Goal: Task Accomplishment & Management: Use online tool/utility

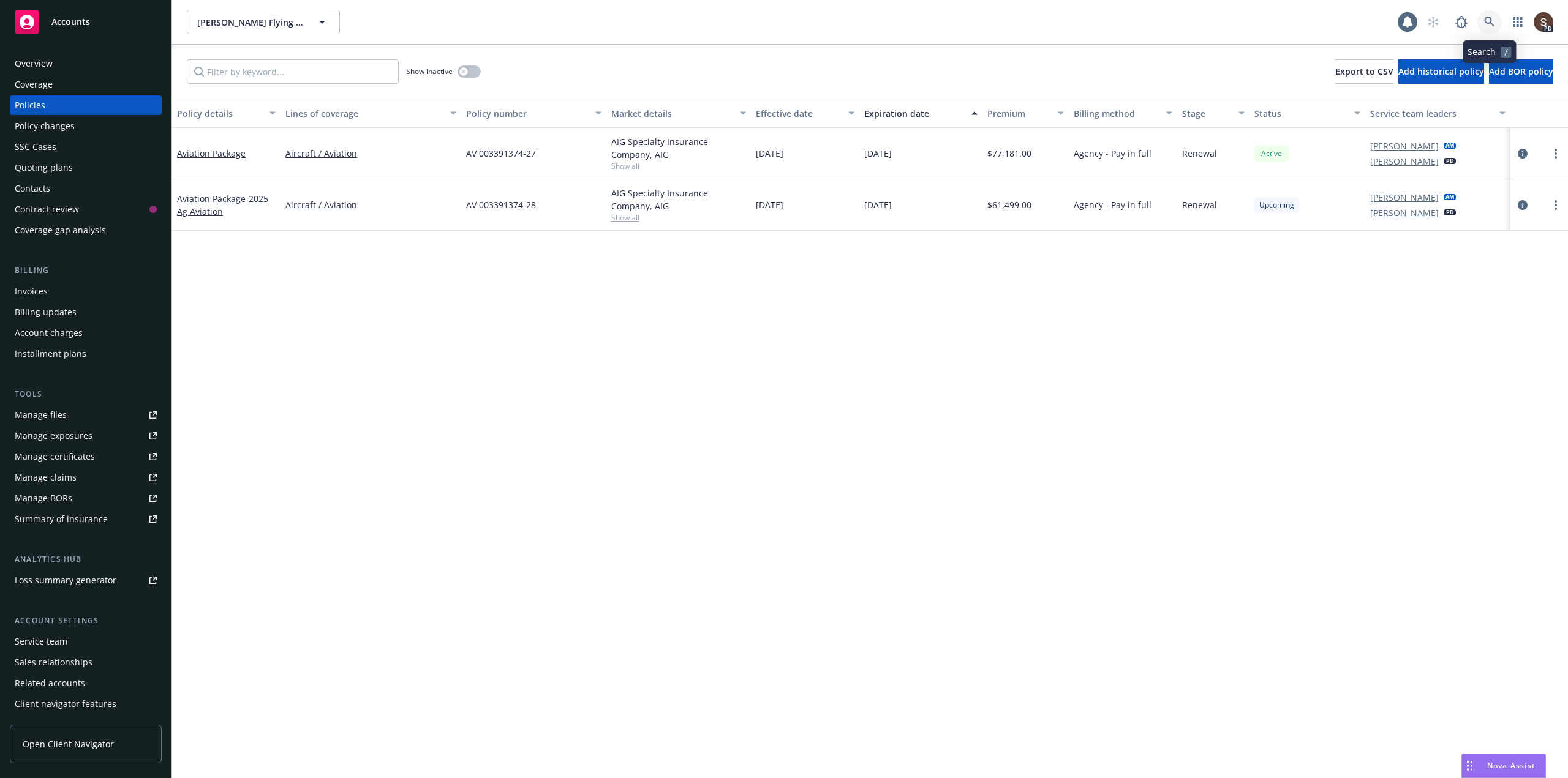
click at [1487, 11] on link at bounding box center [1489, 22] width 25 height 25
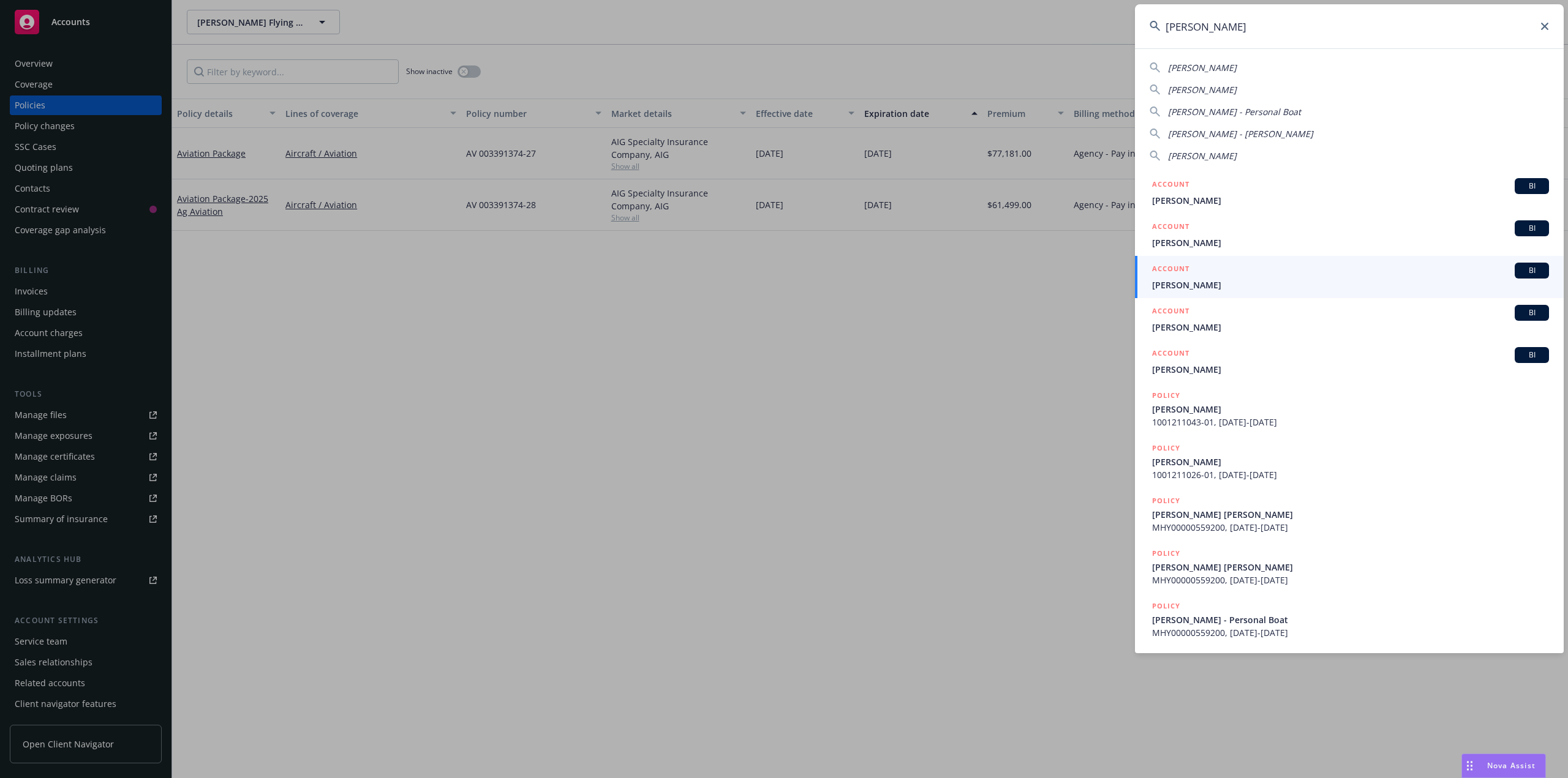
click at [1221, 111] on span "Adrian Andrews - Personal Boat" at bounding box center [1234, 112] width 133 height 12
type input "Adrian Andrews - Personal Boat"
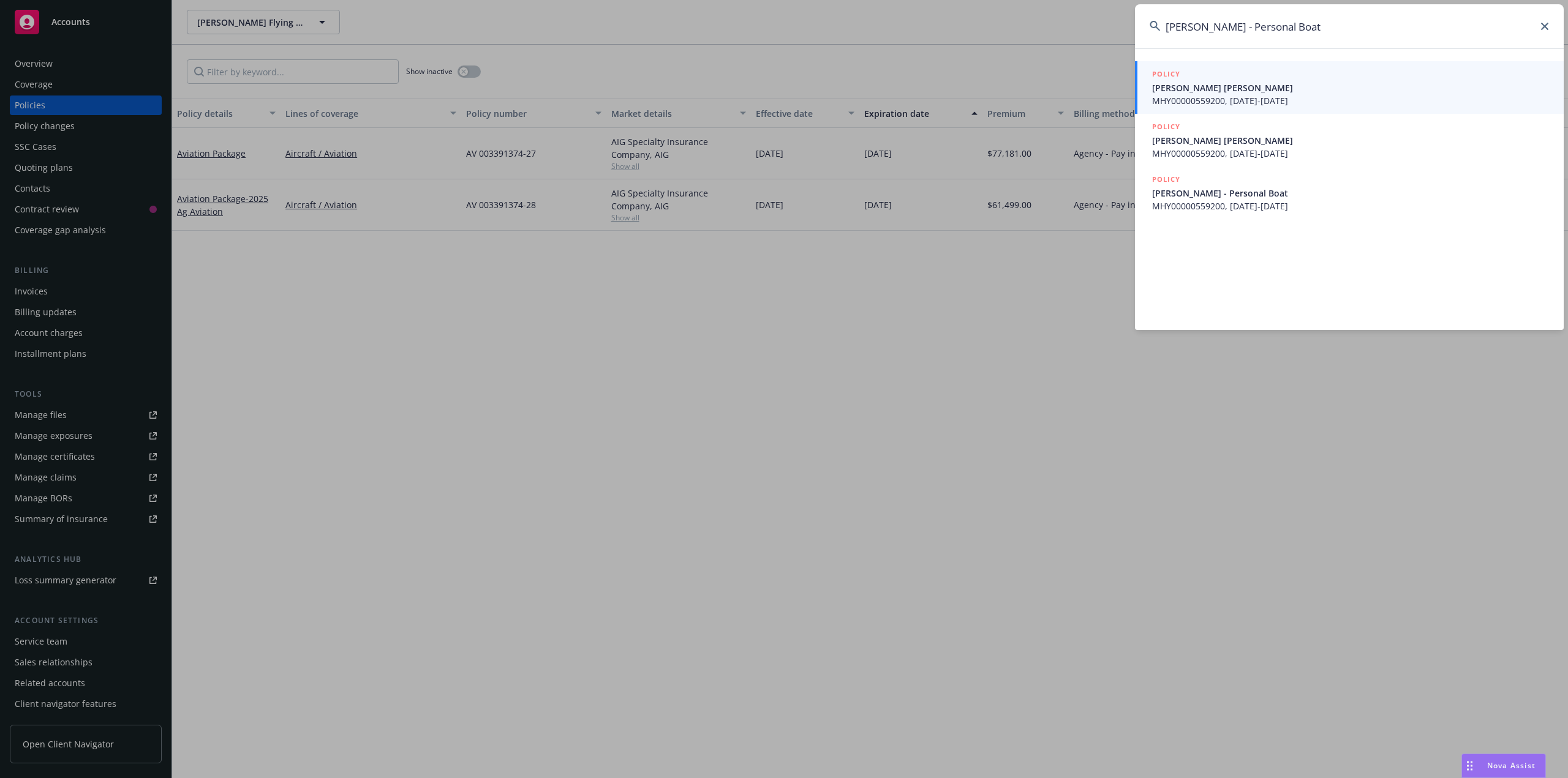
click at [1207, 90] on span "[PERSON_NAME] [PERSON_NAME]" at bounding box center [1349, 88] width 396 height 13
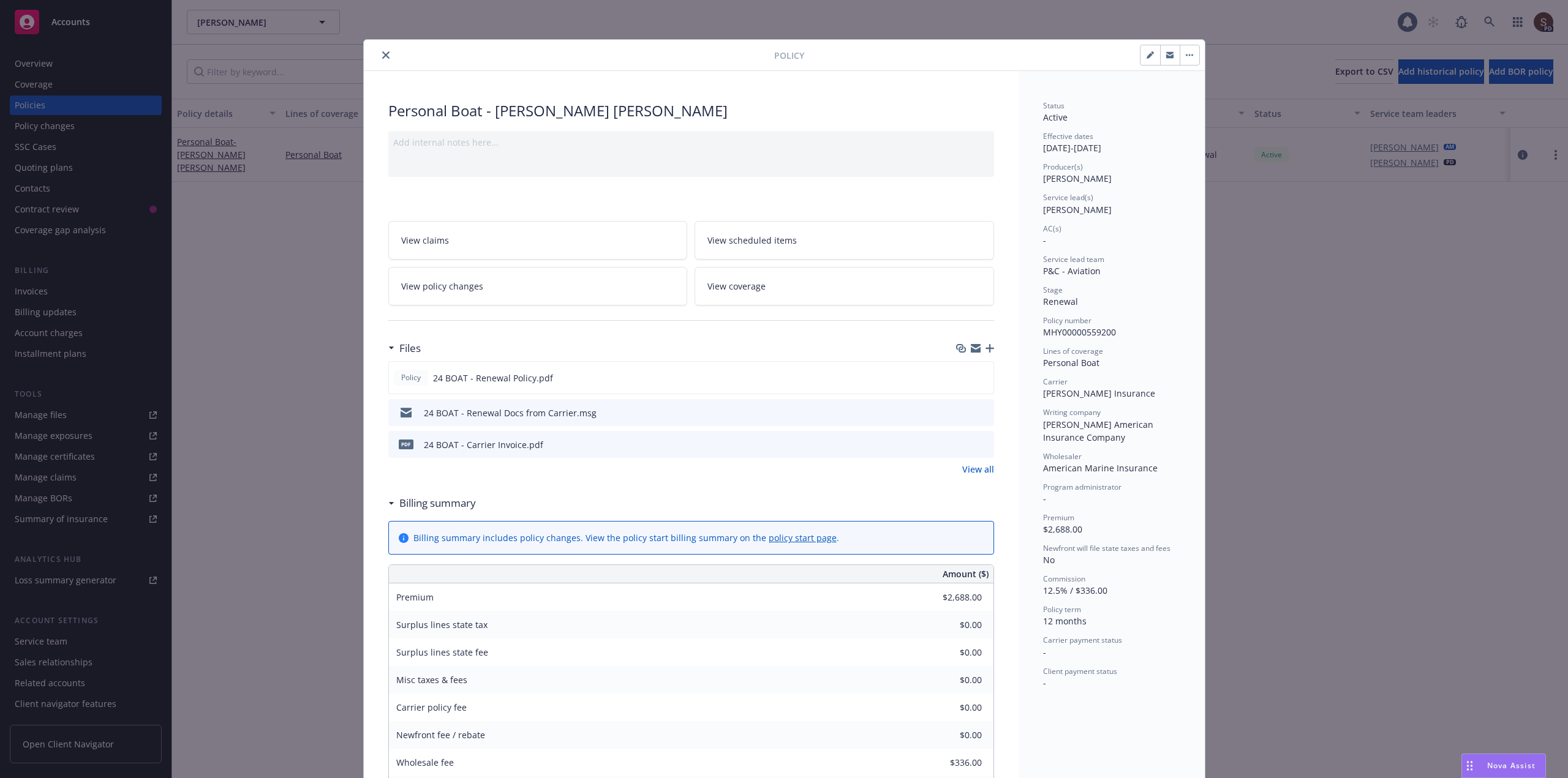
click at [382, 57] on icon "close" at bounding box center [385, 55] width 7 height 7
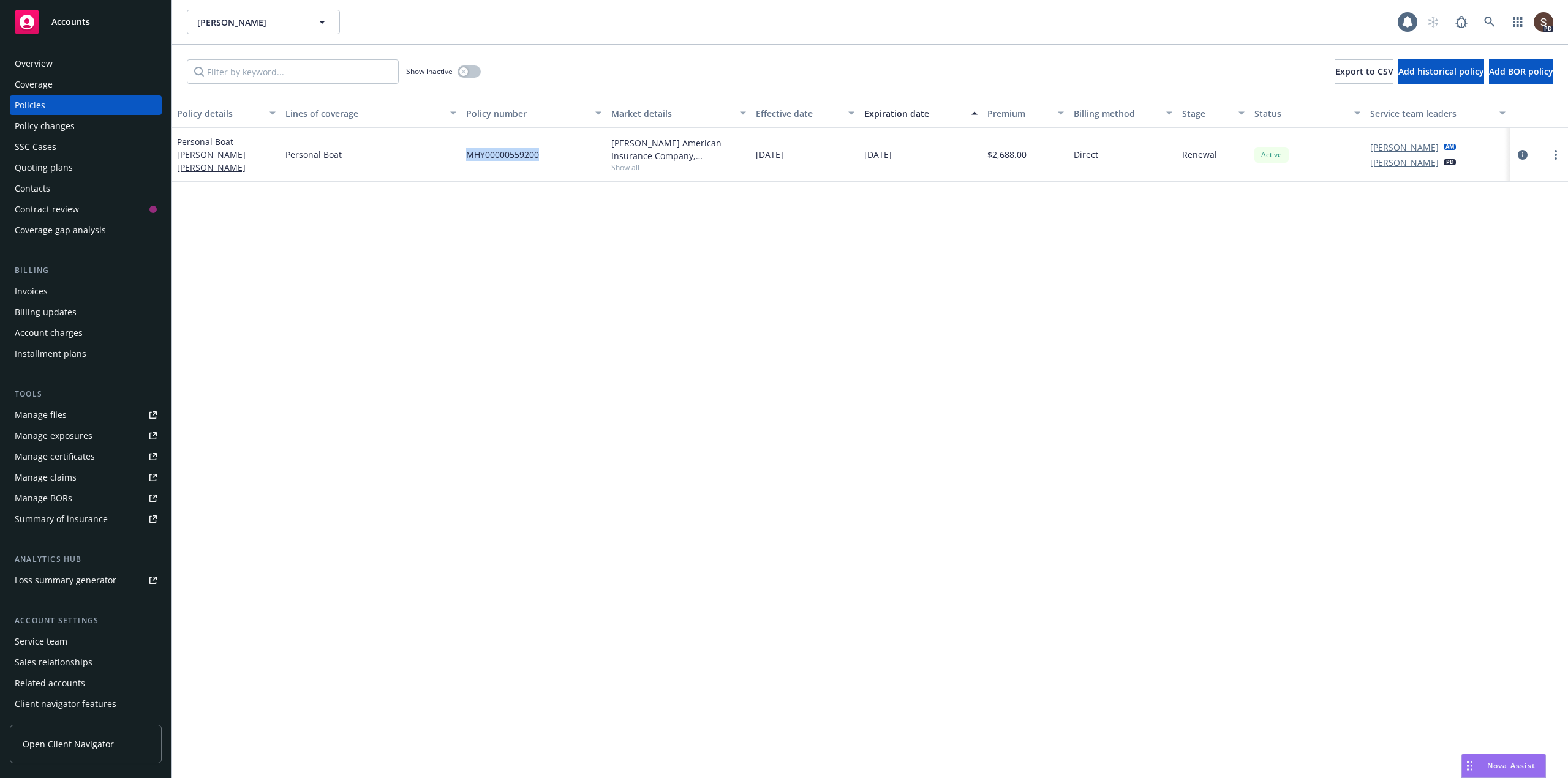
drag, startPoint x: 463, startPoint y: 151, endPoint x: 539, endPoint y: 155, distance: 76.1
click at [539, 155] on div "MHY00000559200" at bounding box center [534, 155] width 145 height 54
copy span "MHY00000559200"
click at [64, 420] on div "Manage files" at bounding box center [40, 415] width 52 height 19
click at [1494, 17] on icon at bounding box center [1489, 22] width 11 height 11
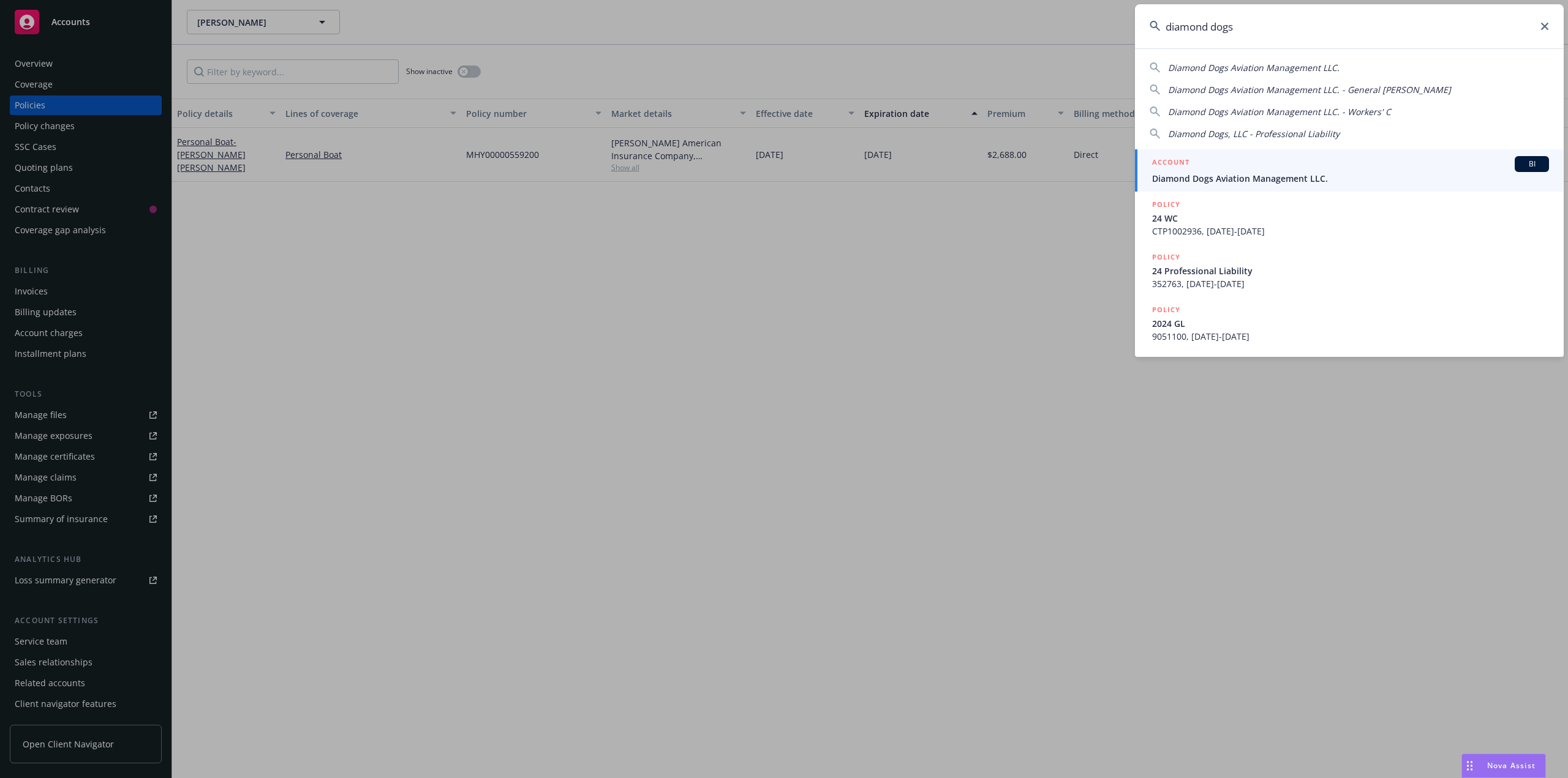
type input "diamond dogs"
click at [1273, 168] on div "ACCOUNT BI" at bounding box center [1349, 164] width 396 height 16
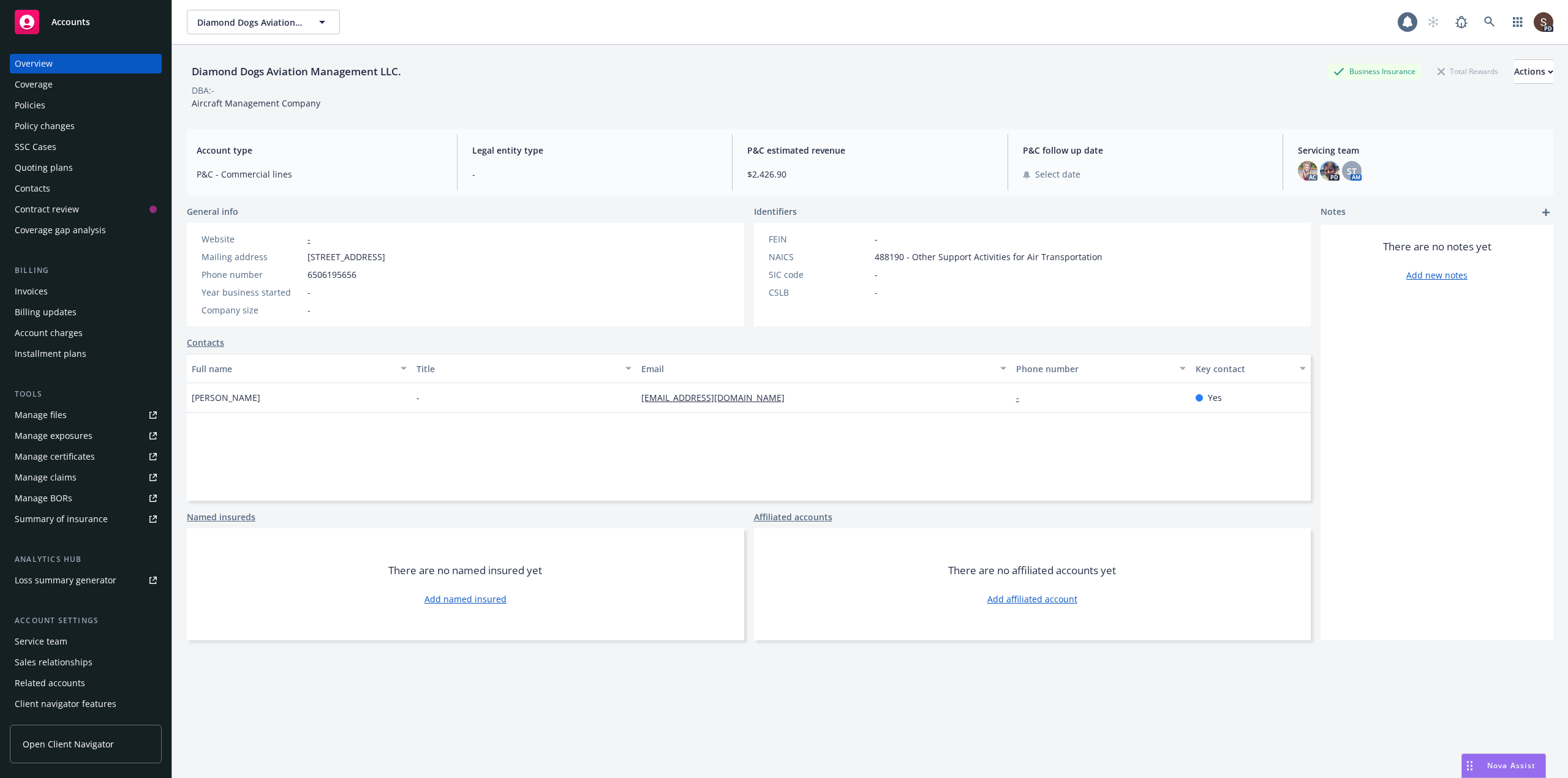
click at [57, 293] on div "Invoices" at bounding box center [85, 291] width 142 height 19
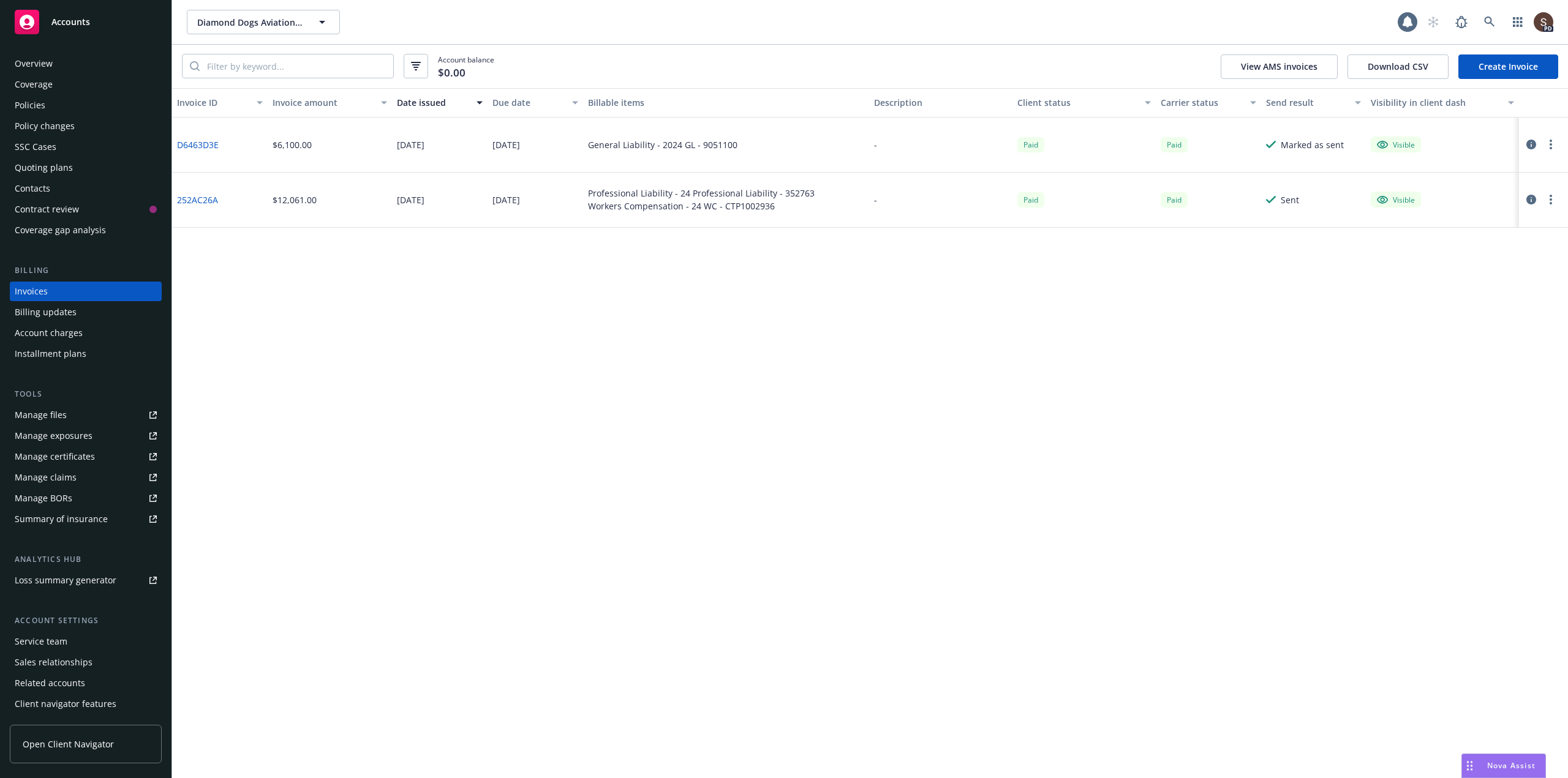
click at [30, 102] on div "Policies" at bounding box center [29, 104] width 30 height 19
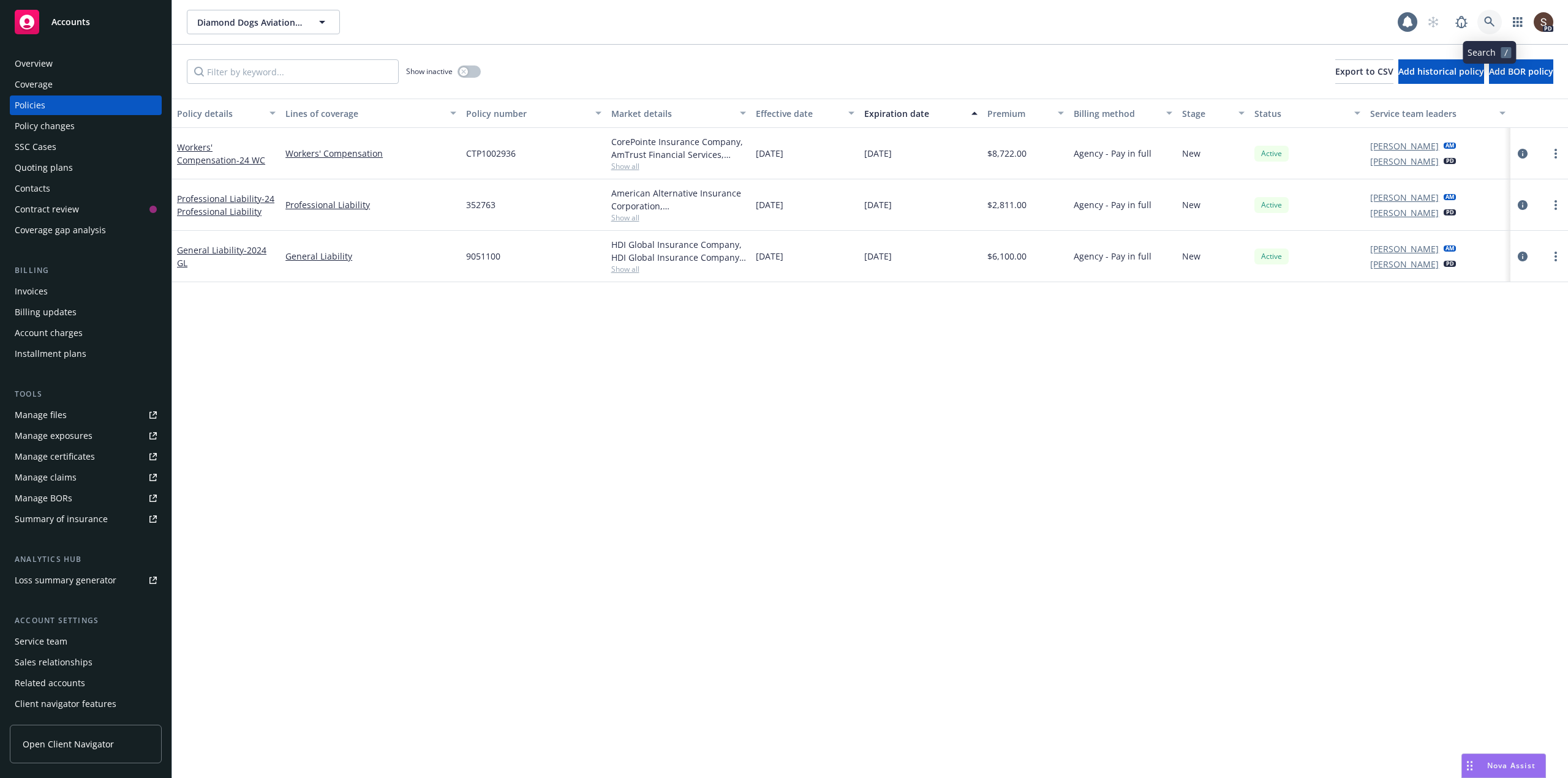
click at [1487, 20] on icon at bounding box center [1489, 22] width 11 height 11
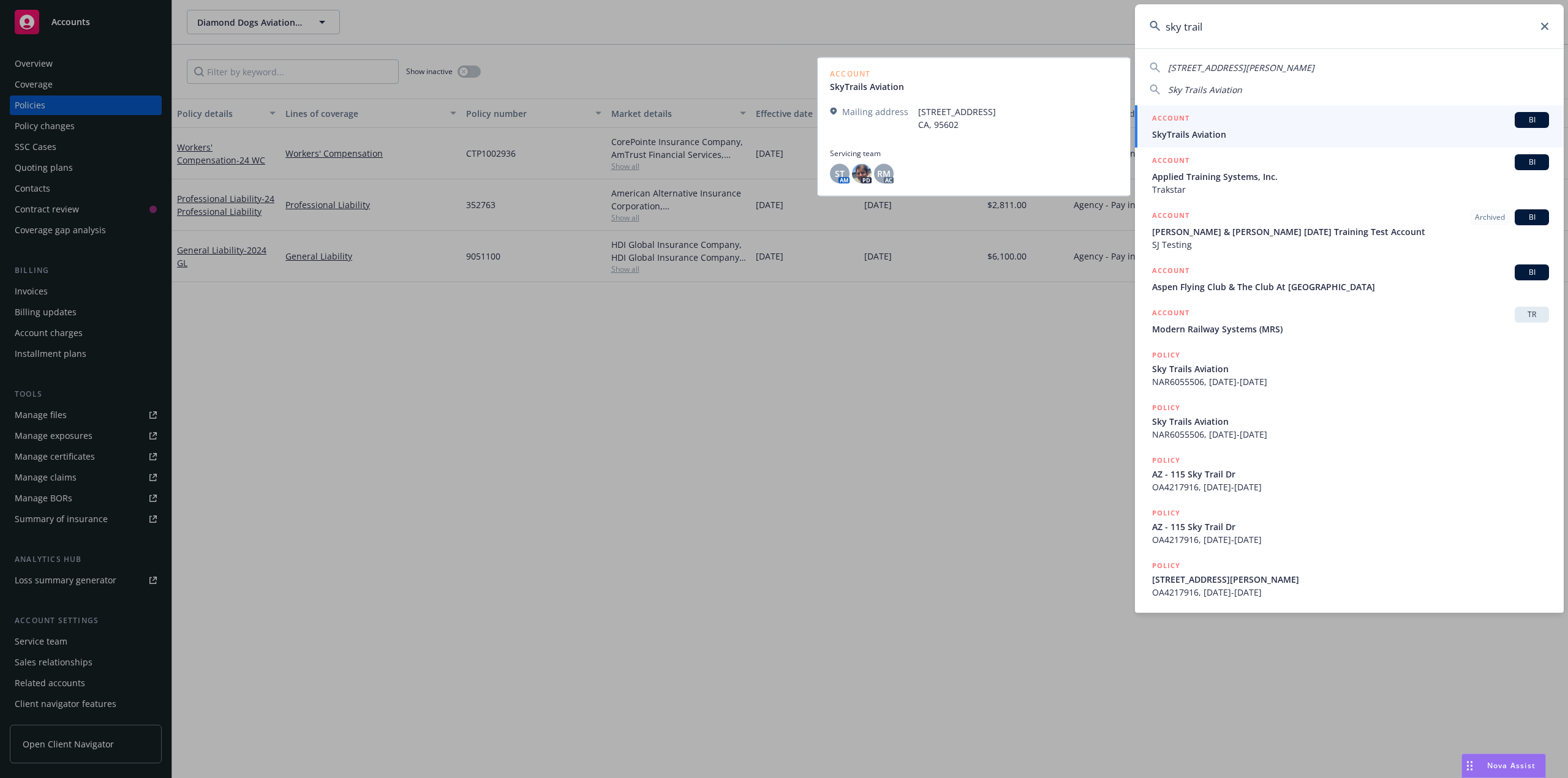
type input "sky trail"
click at [1207, 132] on span "SkyTrails Aviation" at bounding box center [1349, 135] width 396 height 13
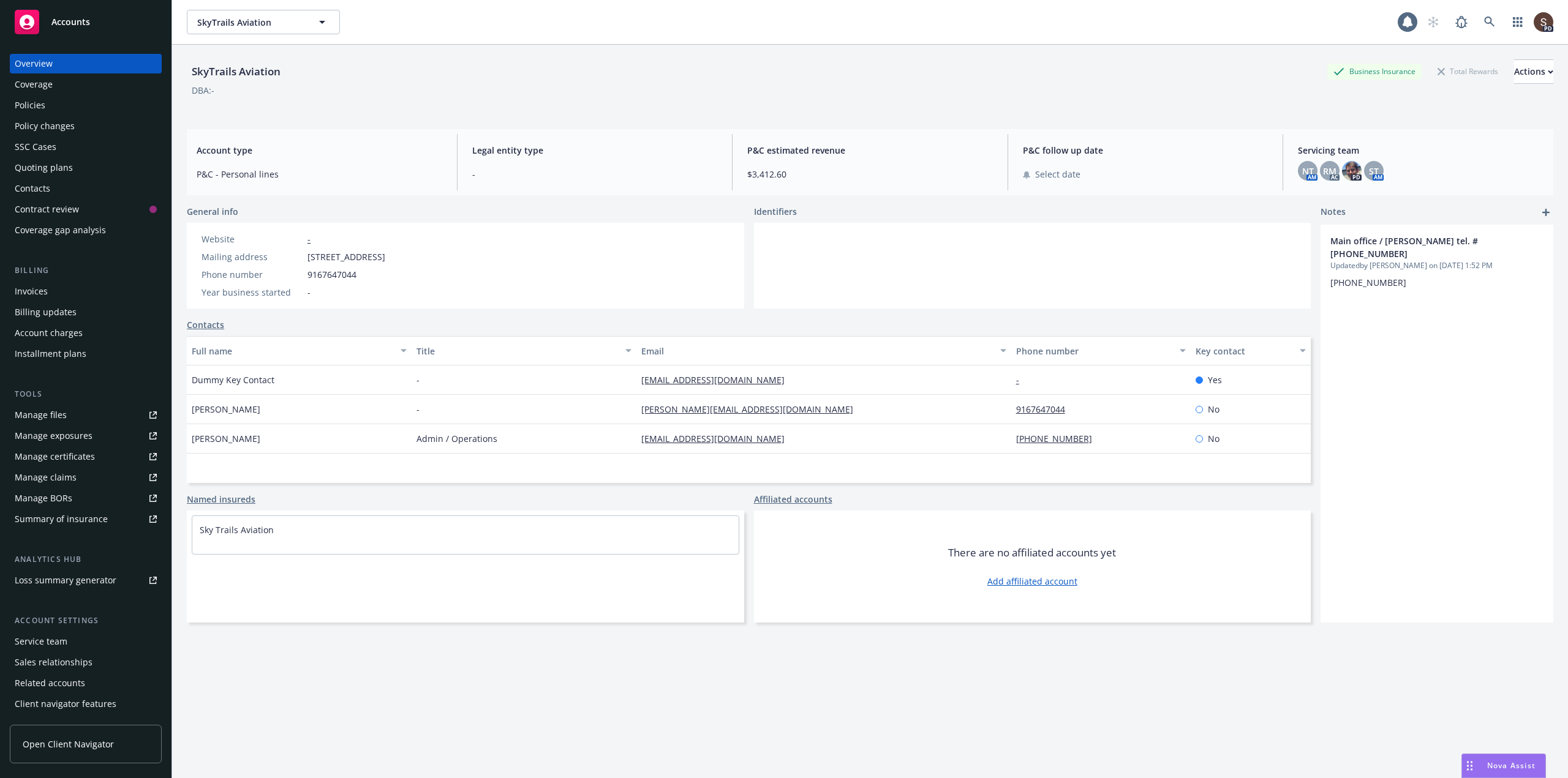
click at [38, 105] on div "Policies" at bounding box center [29, 104] width 30 height 19
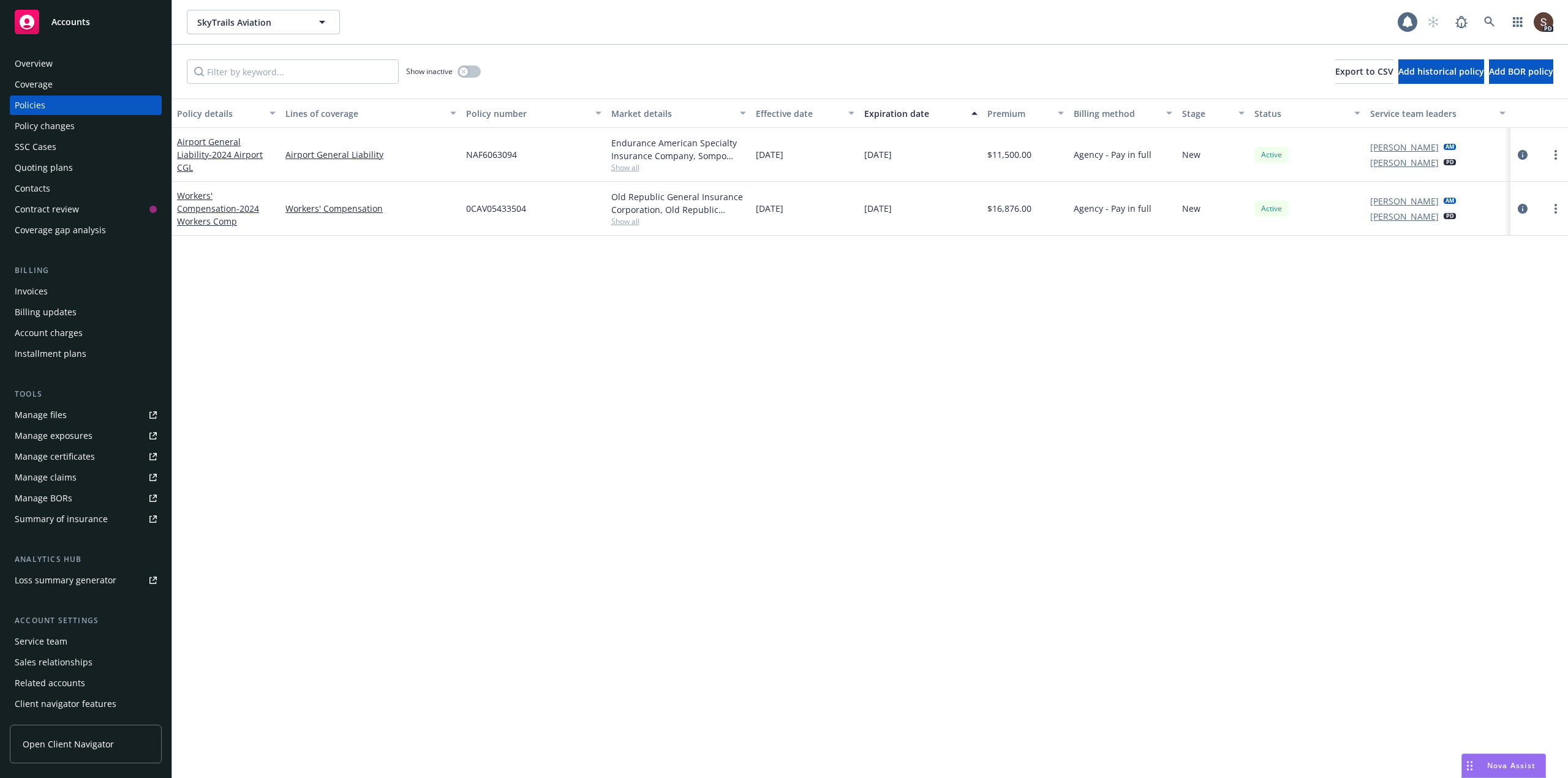
click at [83, 209] on div "Contract review" at bounding box center [81, 209] width 135 height 19
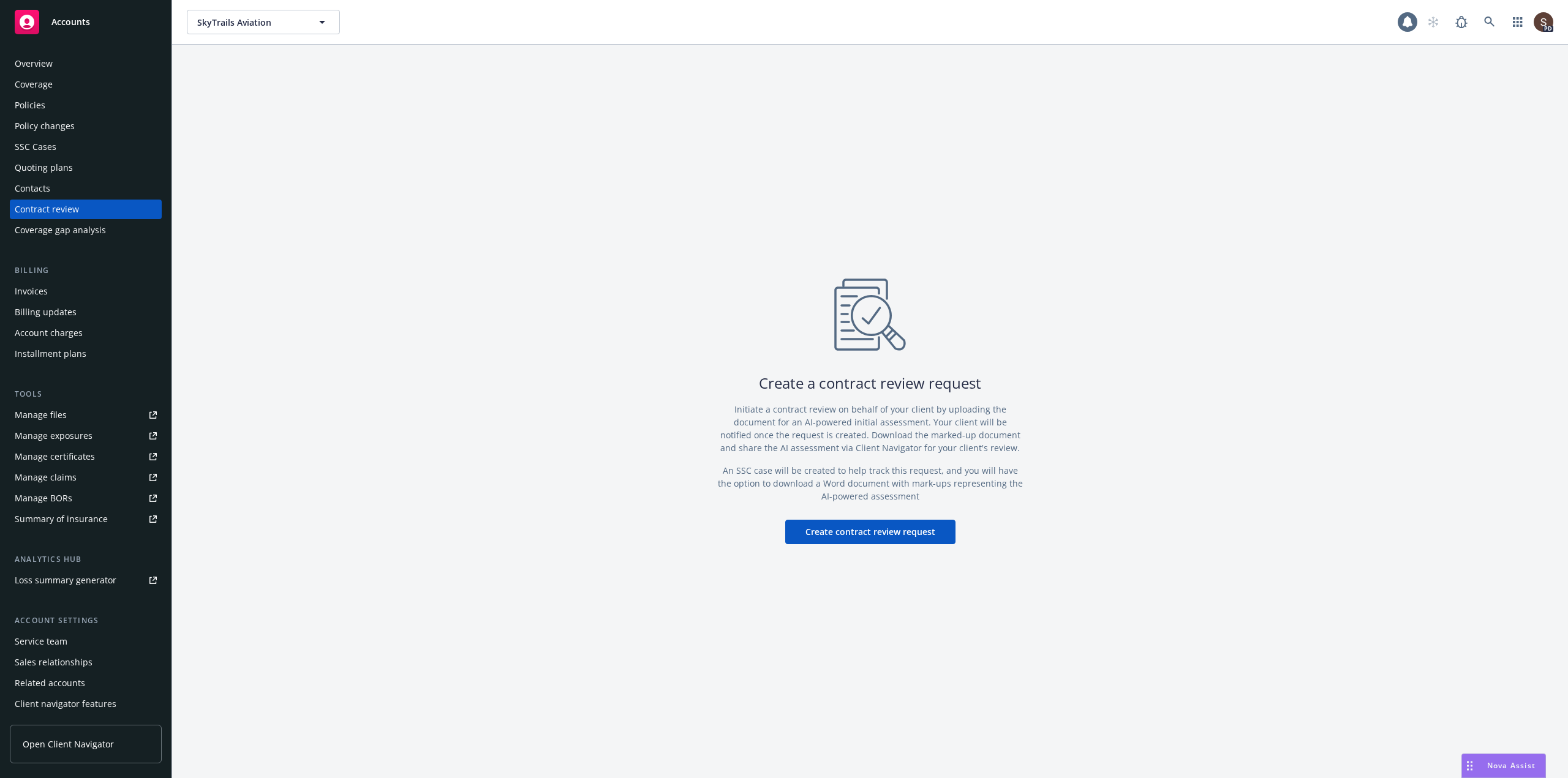
click at [25, 110] on div "Policies" at bounding box center [29, 104] width 30 height 19
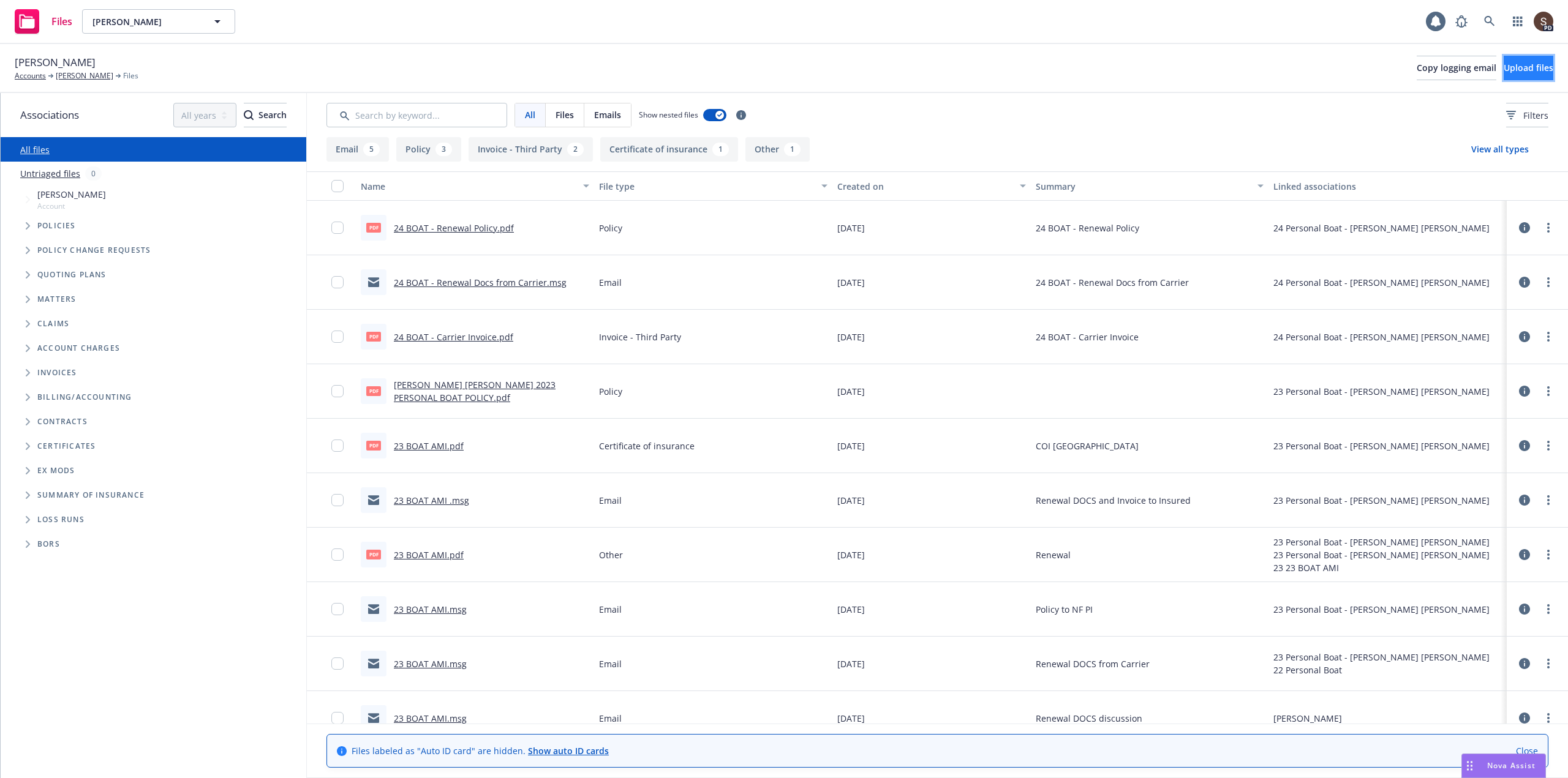
click at [1508, 63] on span "Upload files" at bounding box center [1528, 68] width 49 height 12
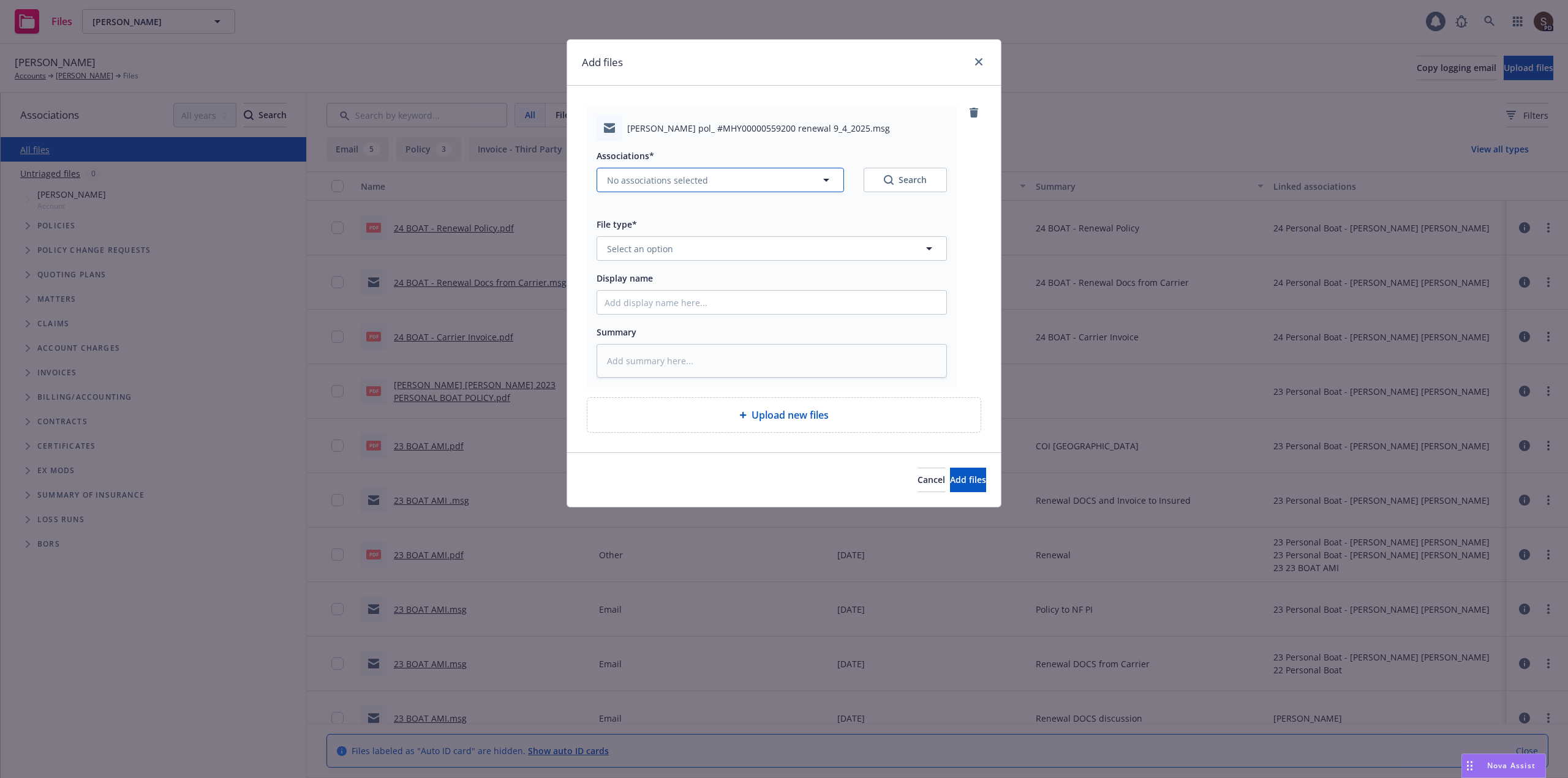
click at [829, 178] on icon "button" at bounding box center [826, 180] width 15 height 15
type textarea "x"
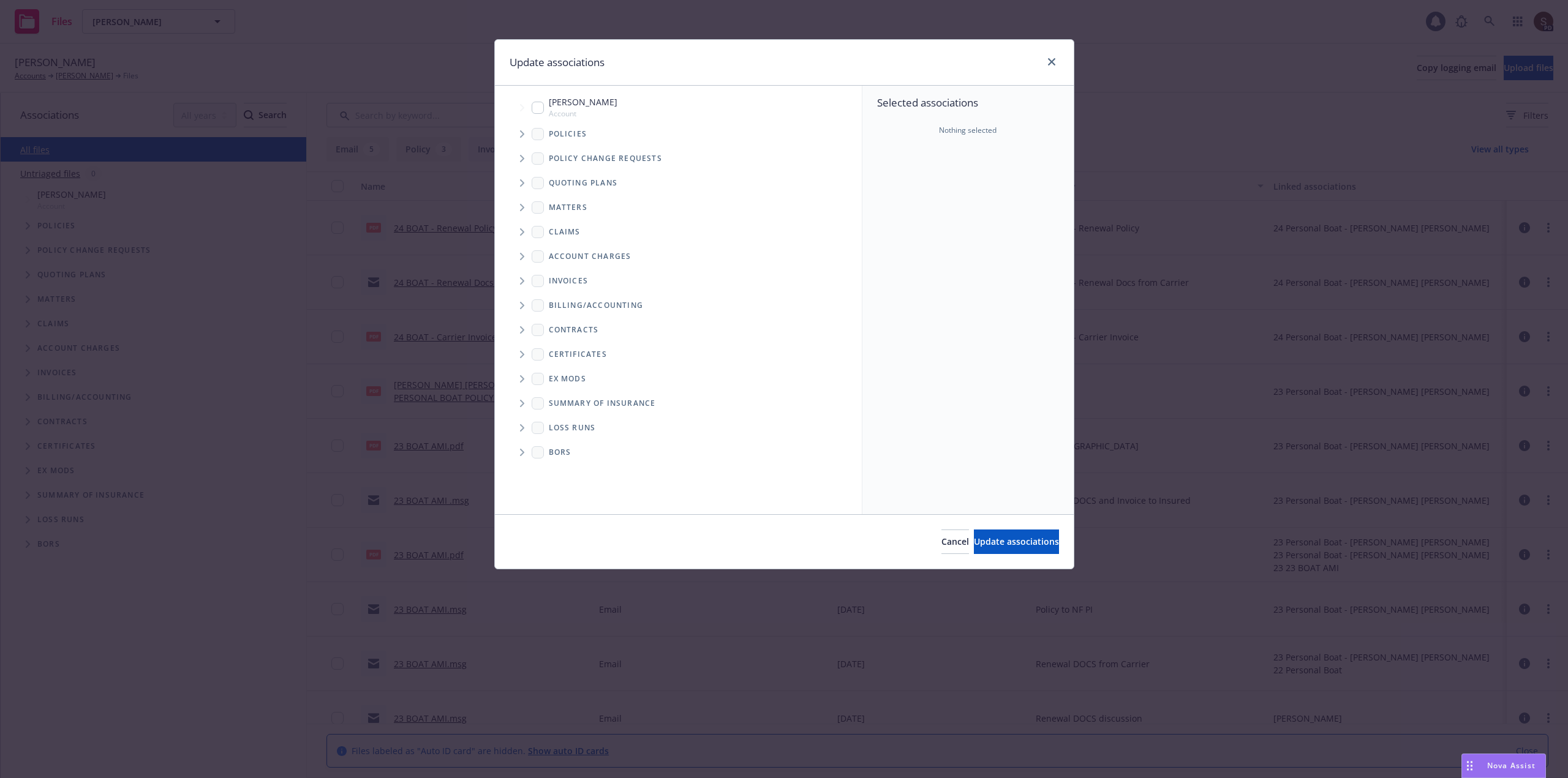
click at [534, 108] on input "Tree Example" at bounding box center [537, 107] width 12 height 12
checkbox input "true"
click at [1012, 540] on span "Update associations" at bounding box center [1016, 541] width 85 height 12
type textarea "x"
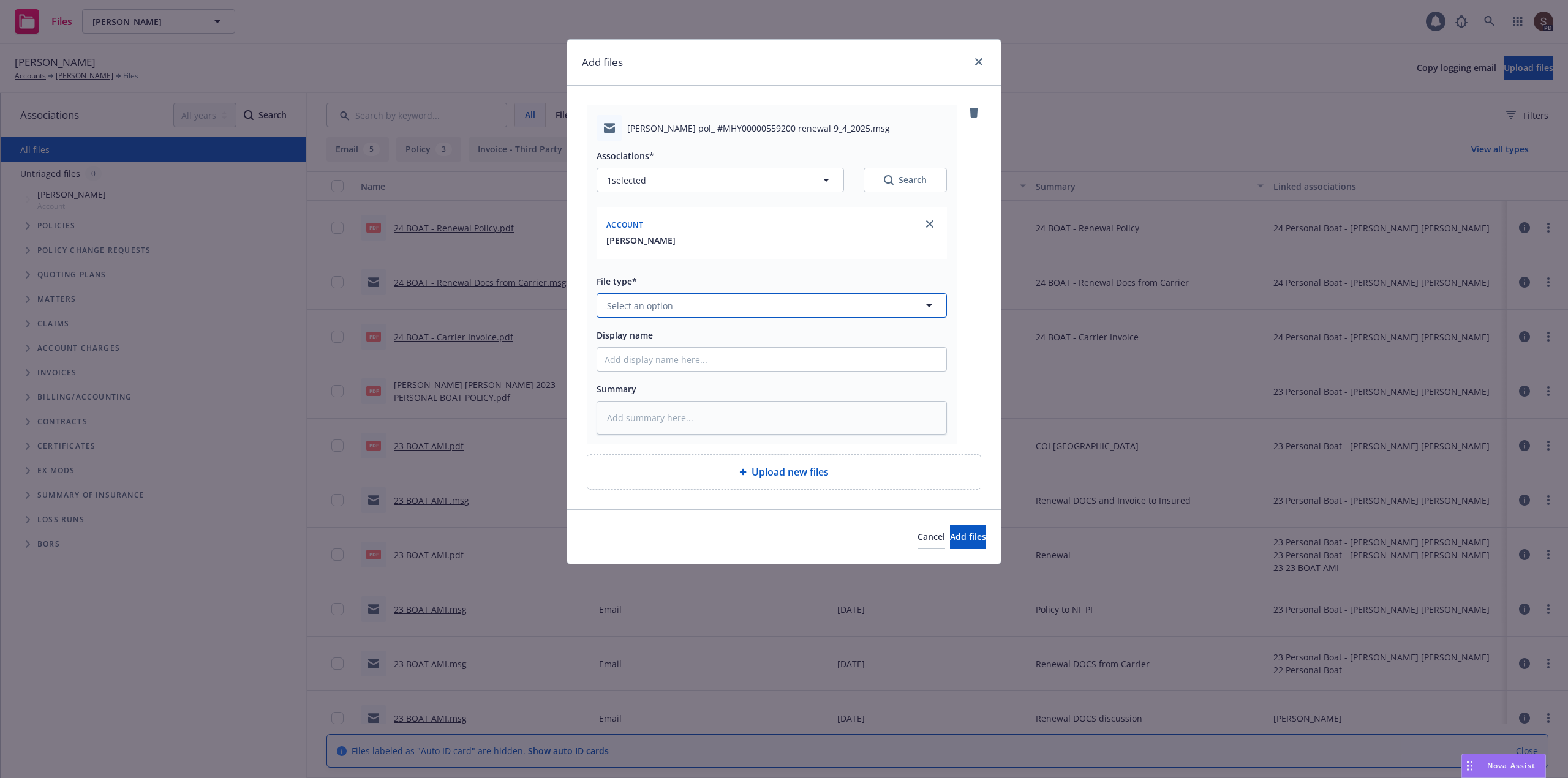
click at [641, 306] on span "Select an option" at bounding box center [640, 306] width 66 height 13
type input "email"
click at [624, 330] on div "Email" at bounding box center [771, 339] width 349 height 32
click at [638, 367] on input "Display name" at bounding box center [771, 359] width 349 height 23
type textarea "x"
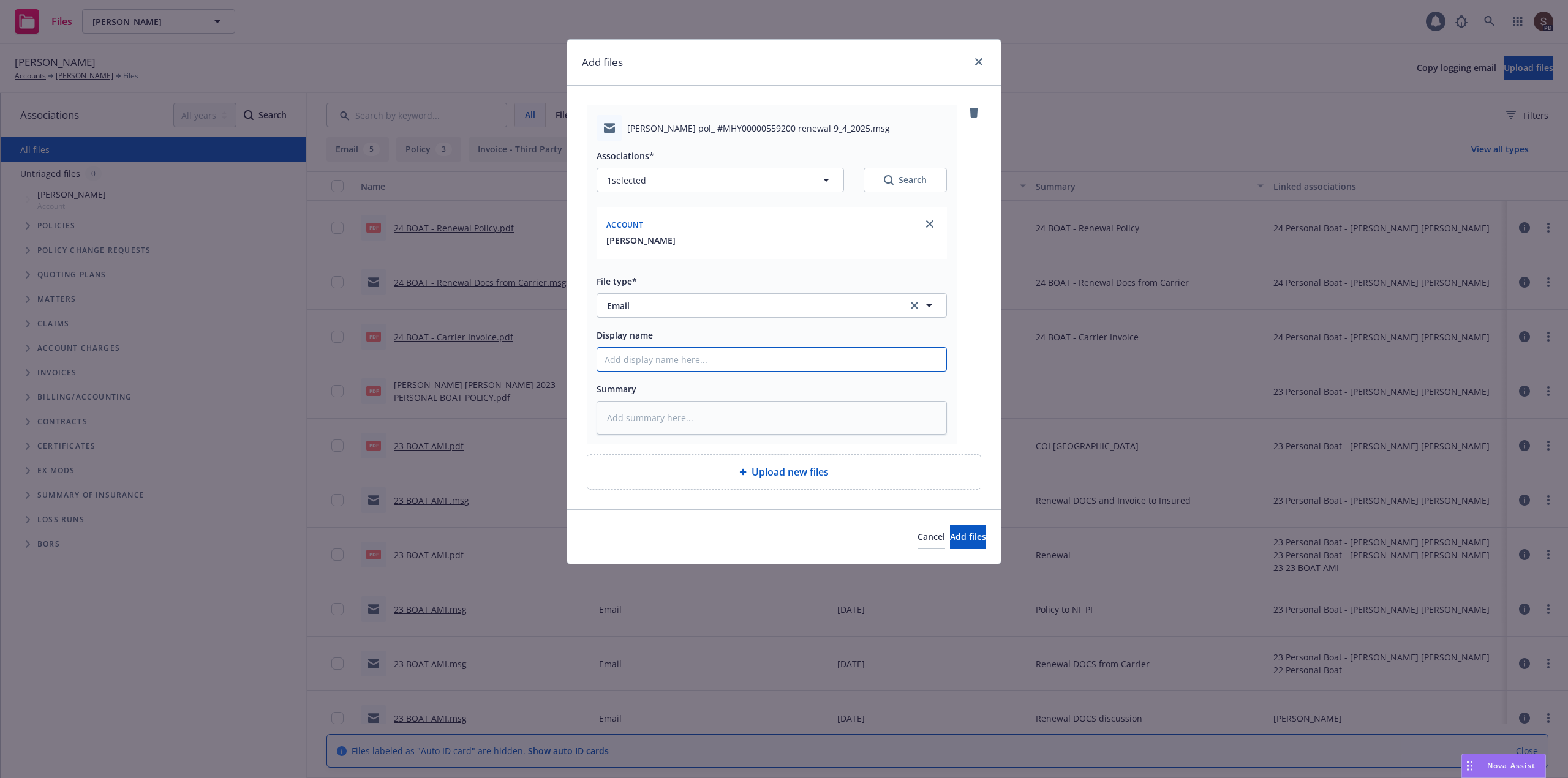
type input "2"
type textarea "x"
type input "20"
type textarea "x"
type input "202"
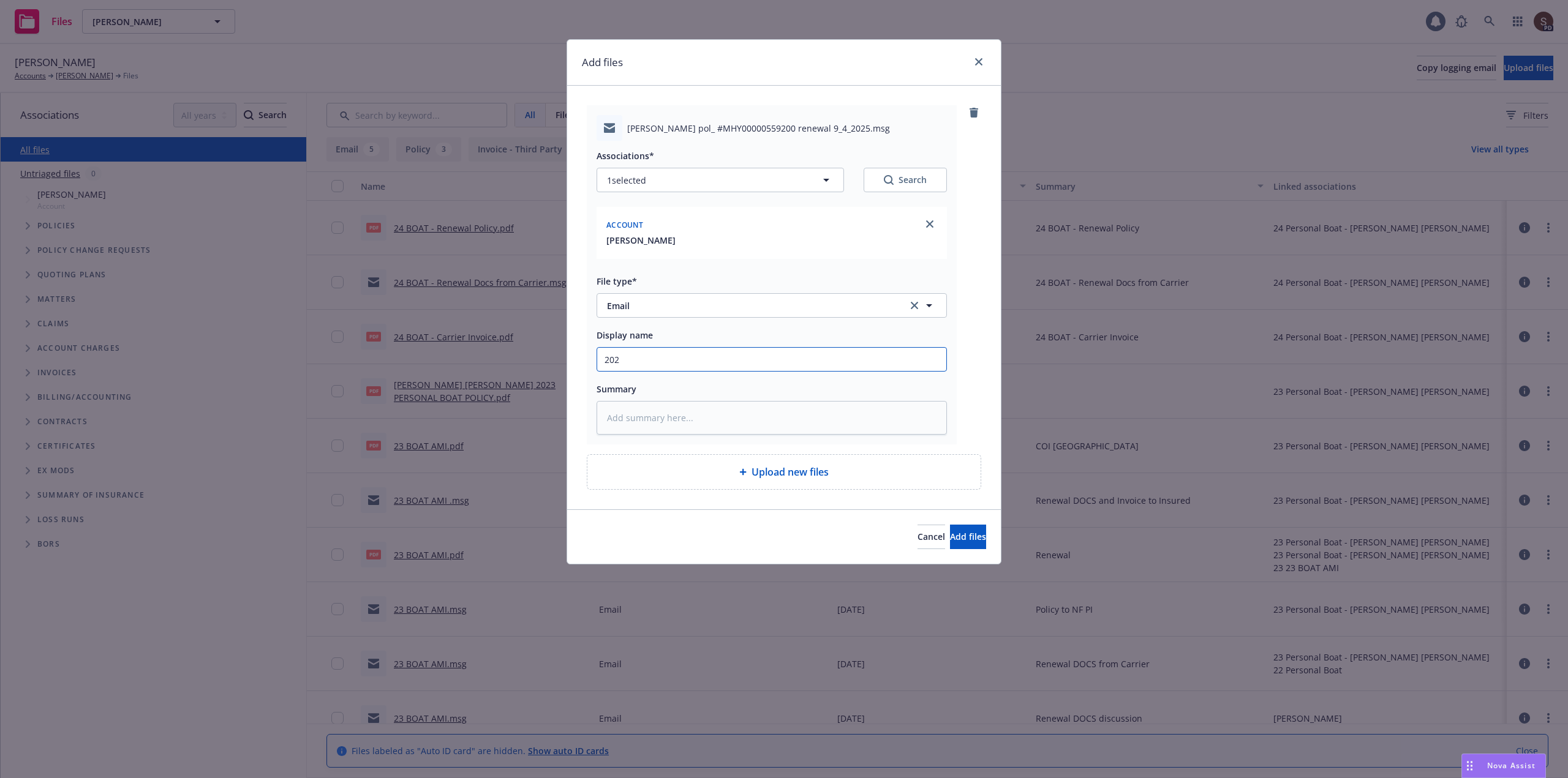
type textarea "x"
type input "2025"
type textarea "x"
type input "2025"
type textarea "x"
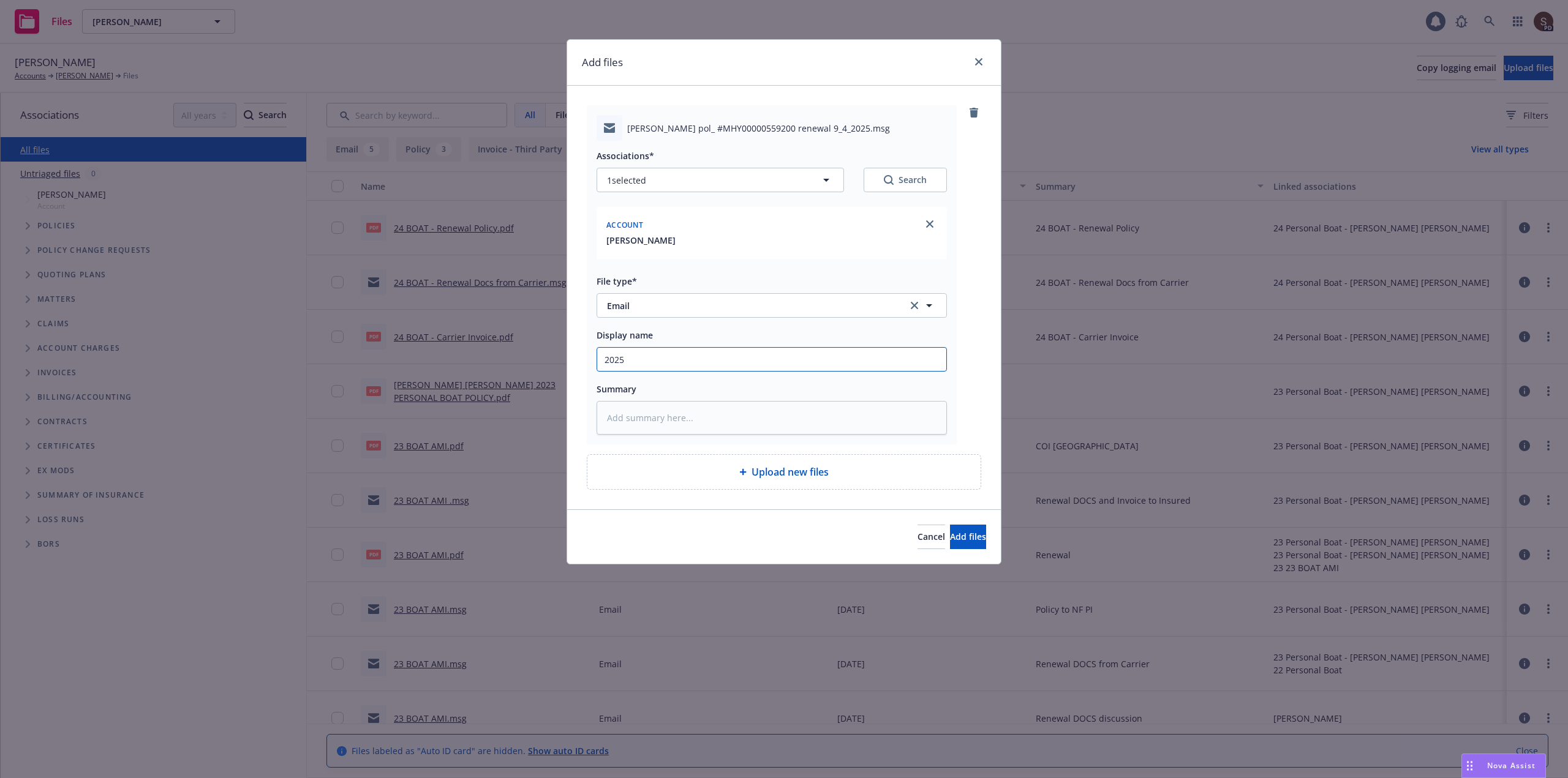
type input "2025 B"
type textarea "x"
type input "2025 Bo"
type textarea "x"
type input "2025 Boa"
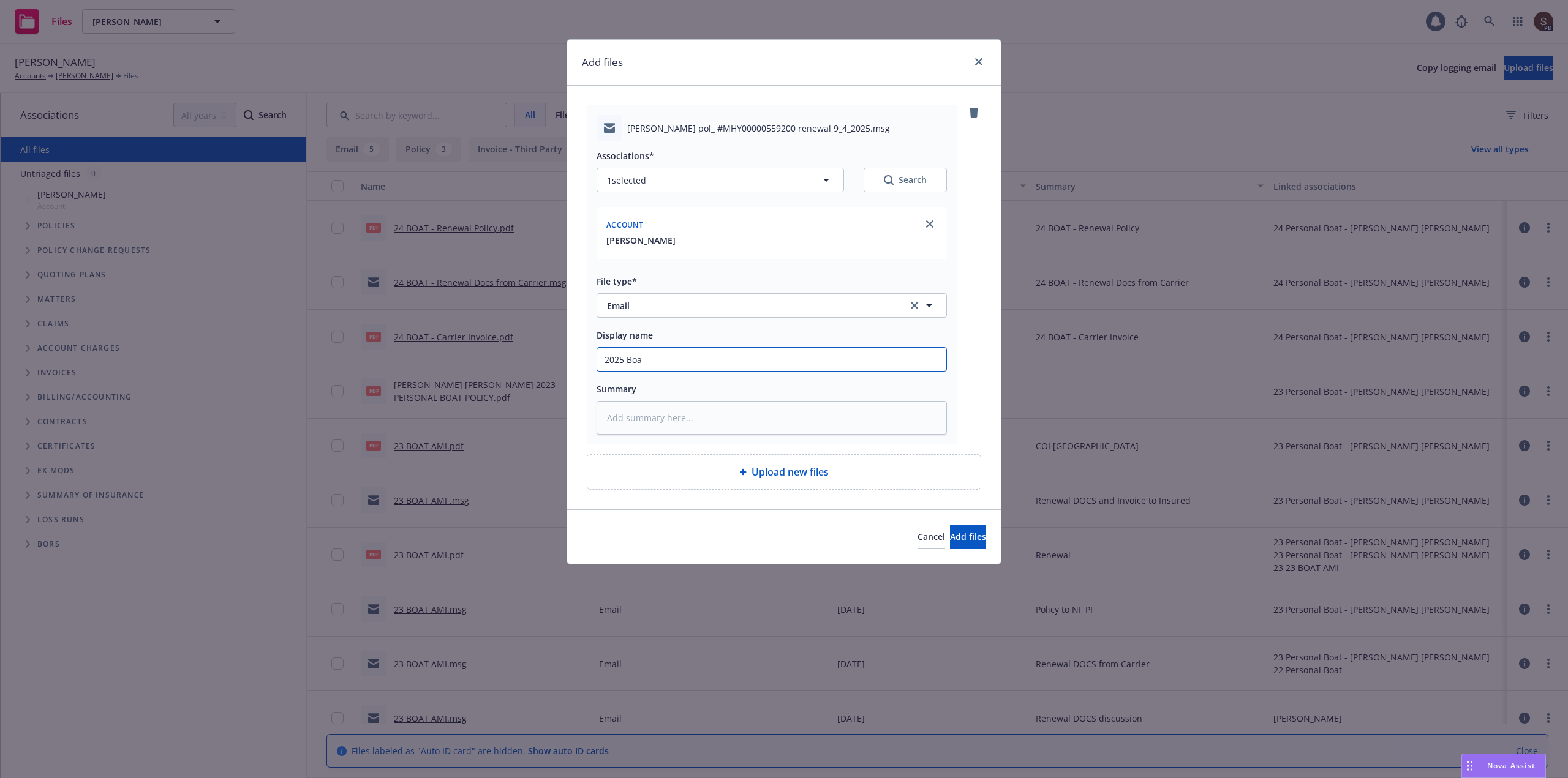
type textarea "x"
type input "2025 Boat"
type textarea "x"
type input "2025 Boat"
type textarea "x"
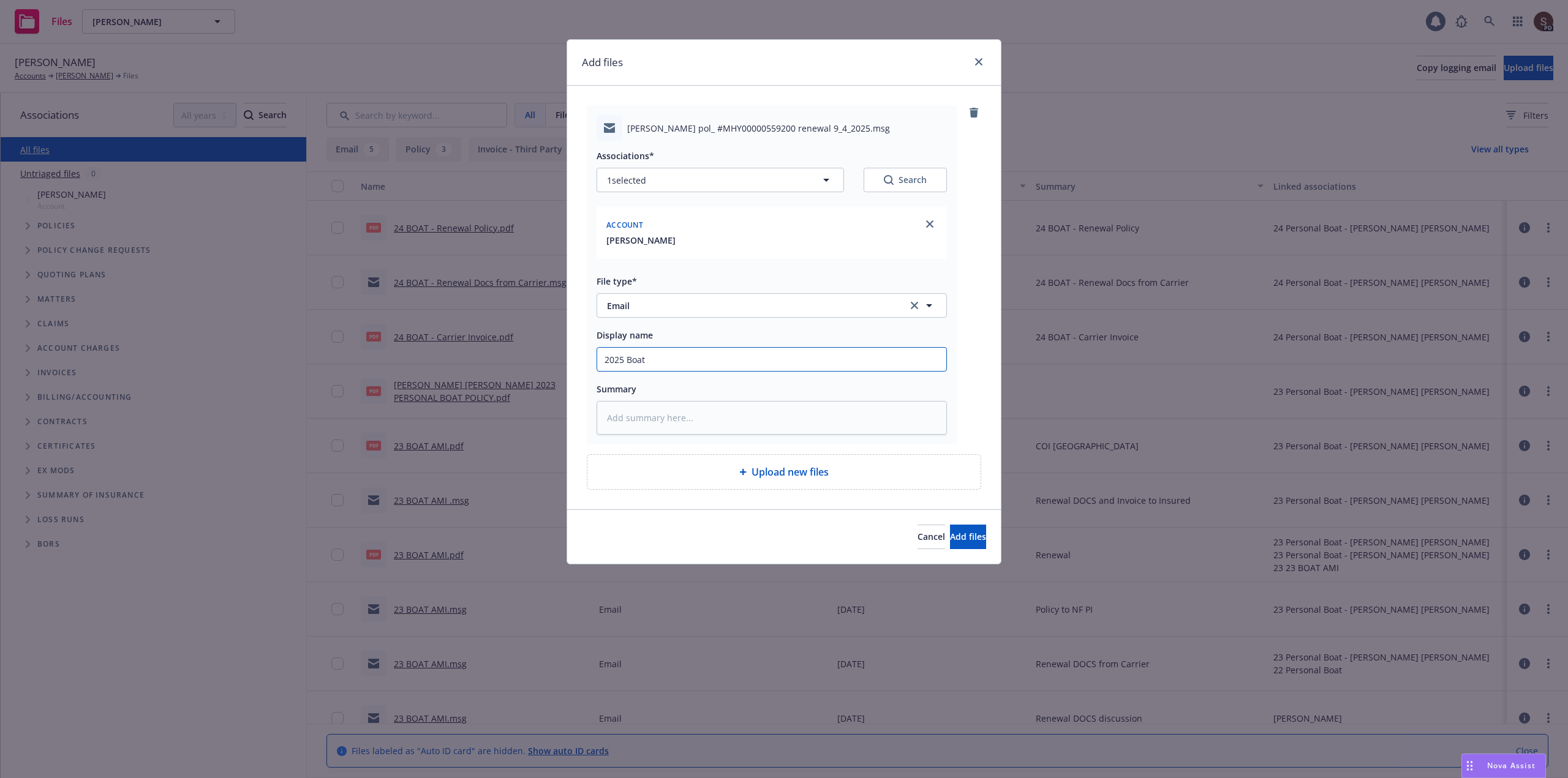
type input "2025 Boat -"
type textarea "x"
type input "2025 Boat -"
type textarea "x"
type input "2025 Boat - r"
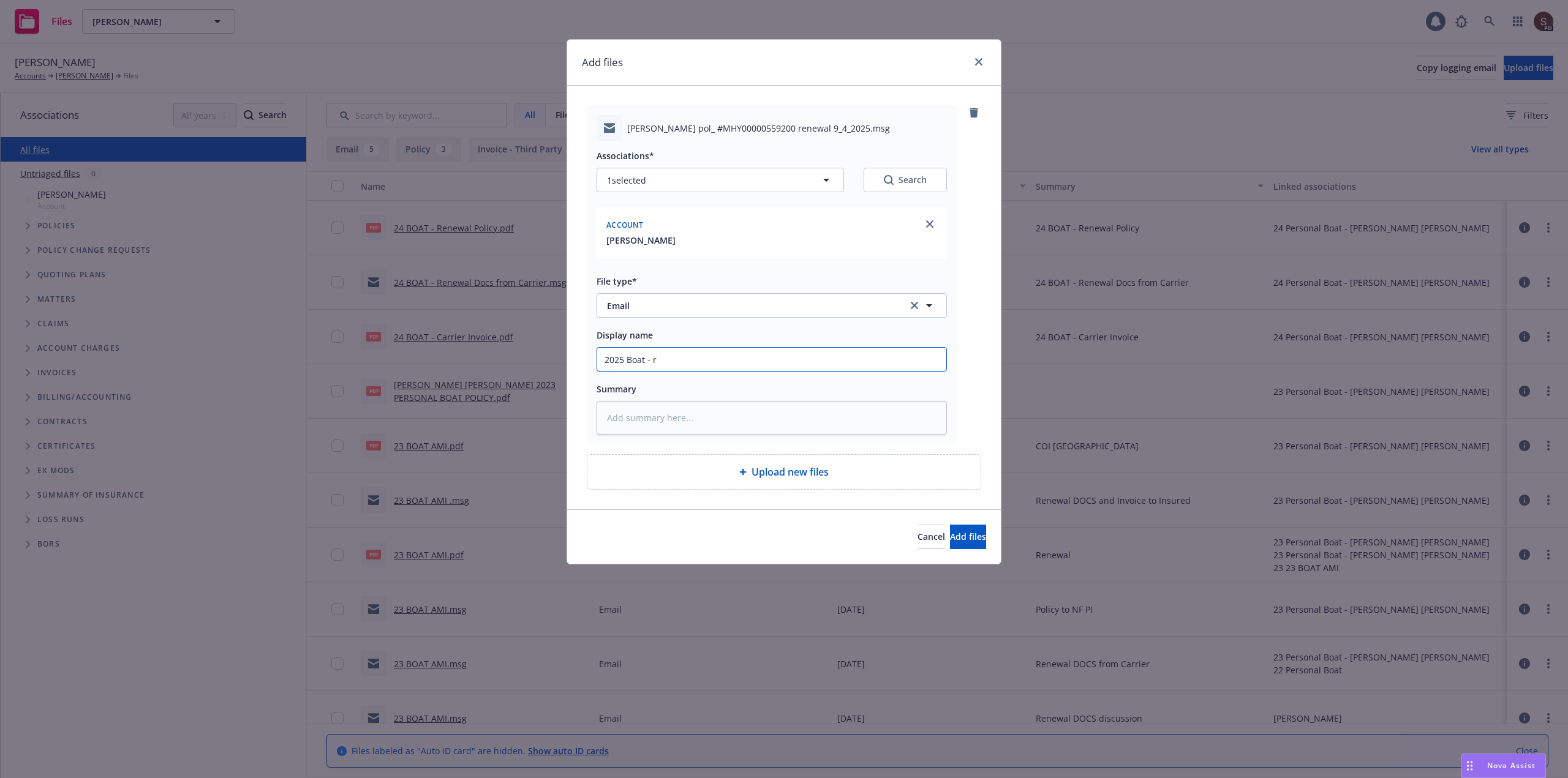
type textarea "x"
type input "2025 Boat - re"
type textarea "x"
type input "2025 Boat - req"
type textarea "x"
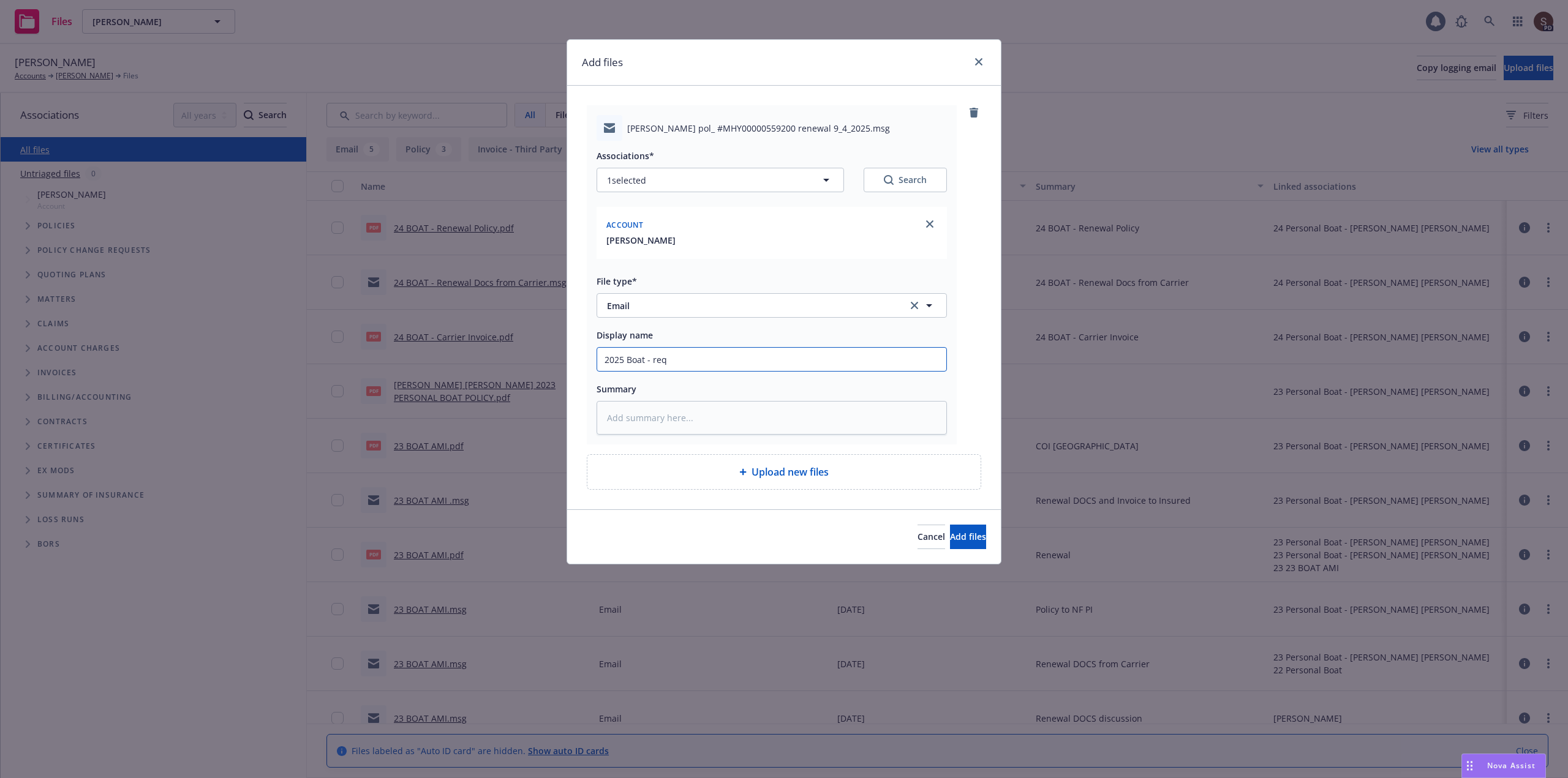
type input "2025 Boat - requ"
type textarea "x"
type input "2025 Boat - reque"
type textarea "x"
type input "2025 Boat - reques"
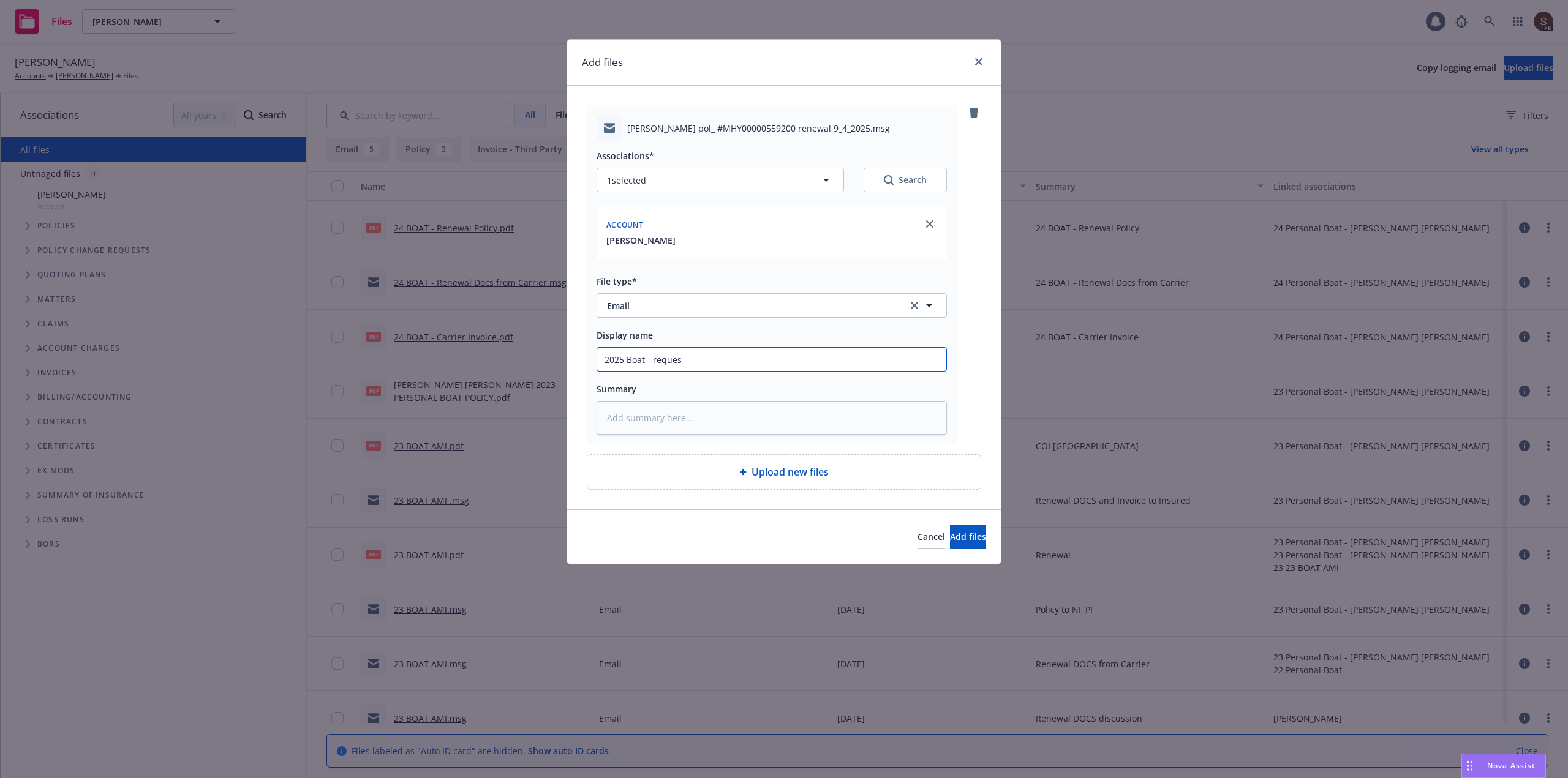
type textarea "x"
type input "2025 Boat - request"
type textarea "x"
type input "2025 Boat - request"
type textarea "x"
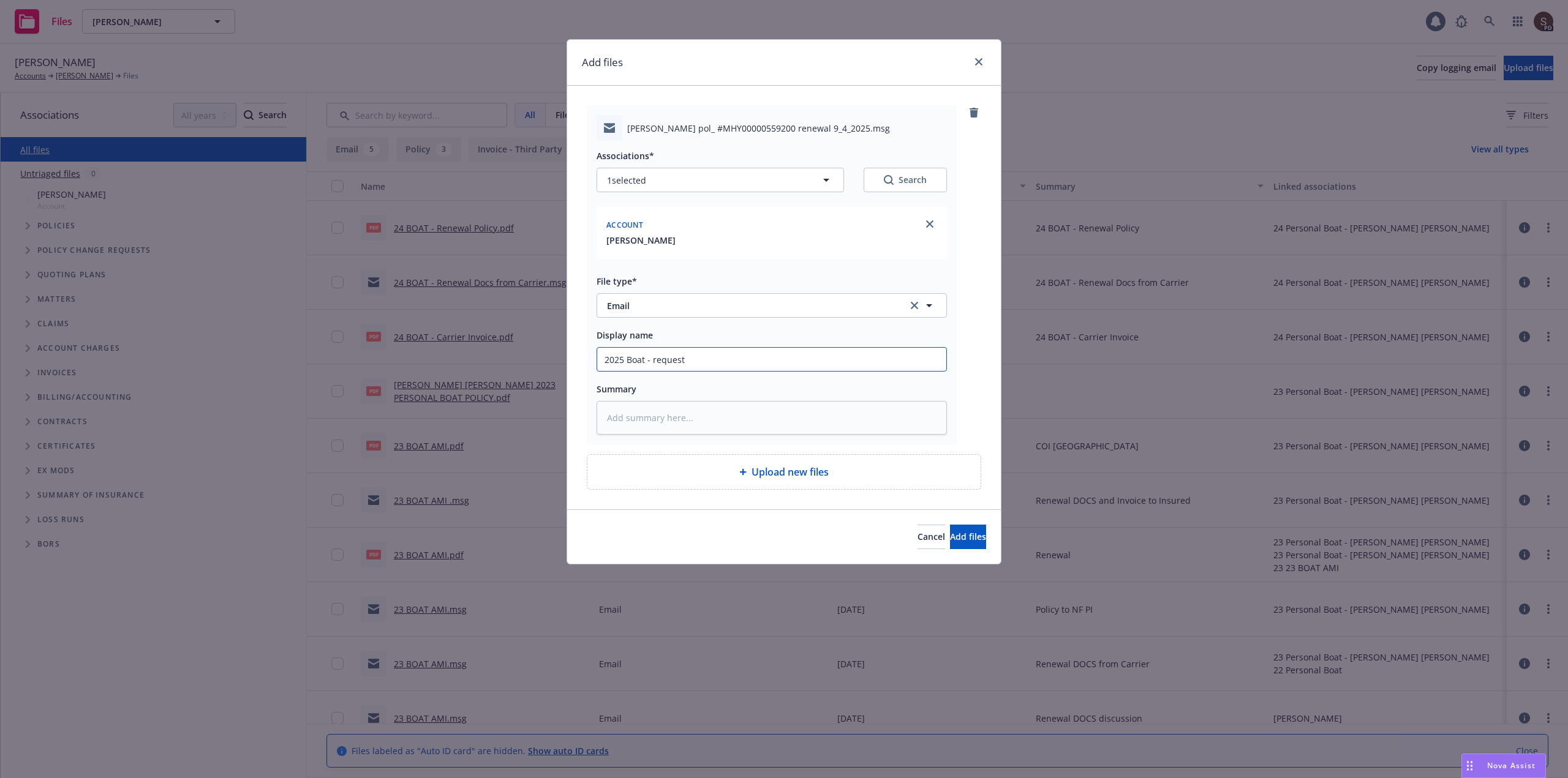
type input "2025 Boat - request r"
type textarea "x"
type input "2025 Boat - request re"
type textarea "x"
type input "2025 Boat - request ren"
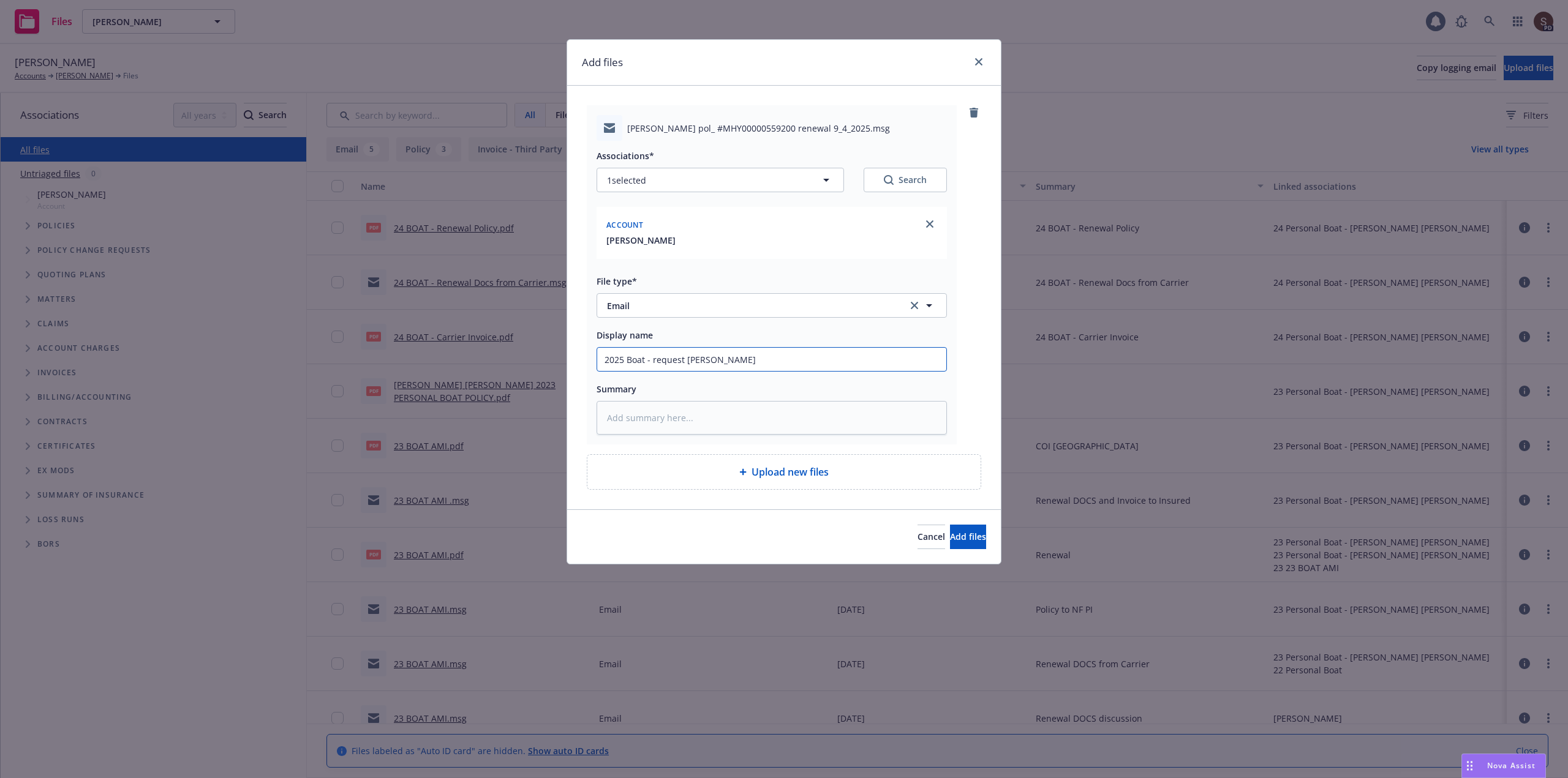
type textarea "x"
type input "2025 Boat - request renew"
type textarea "x"
type input "2025 Boat - request renewa"
type textarea "x"
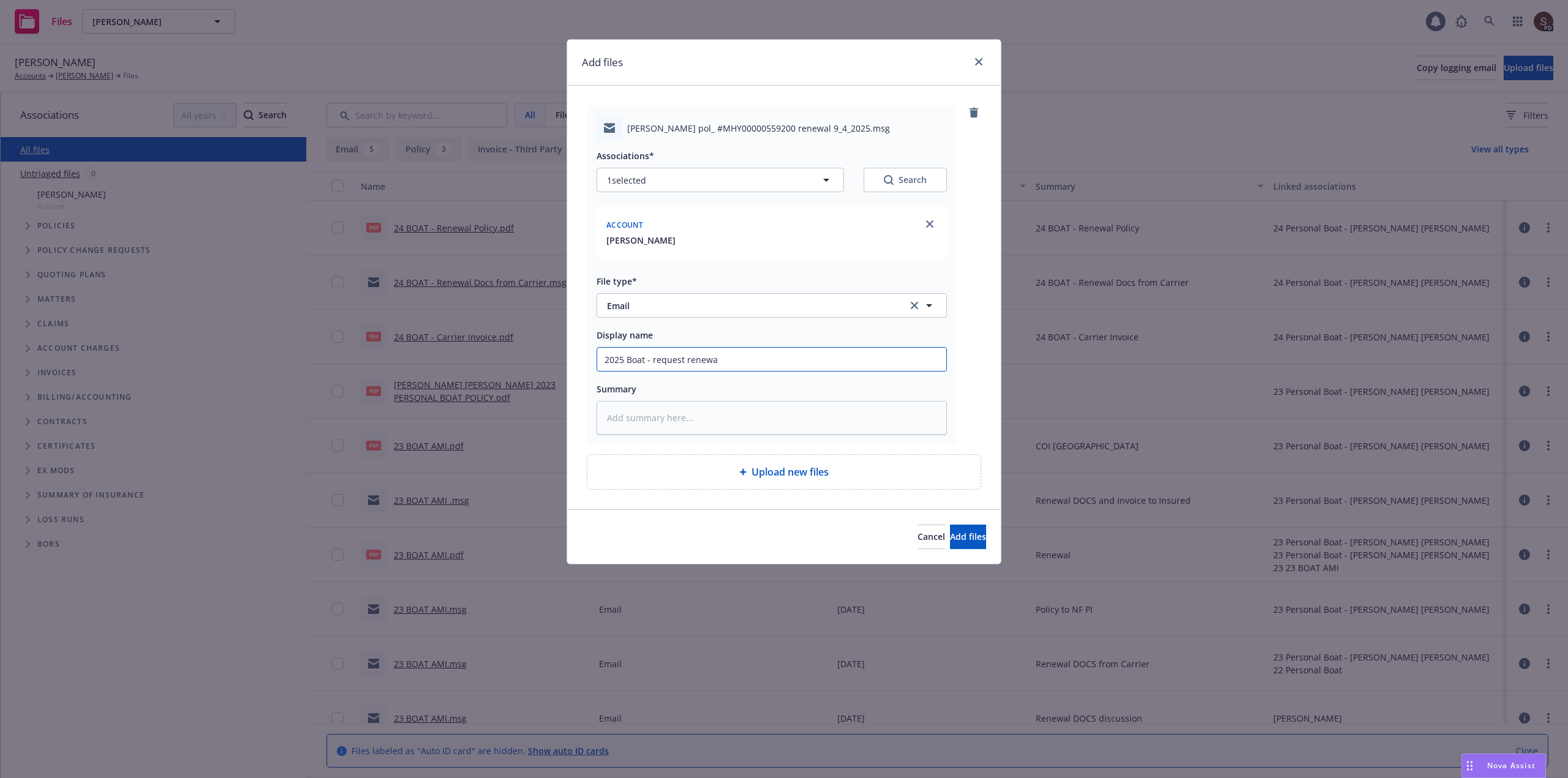
type input "2025 Boat - request renewal"
type textarea "x"
type input "2025 Boat - request renewal"
type textarea "x"
type input "2025 Boat - request renewal d"
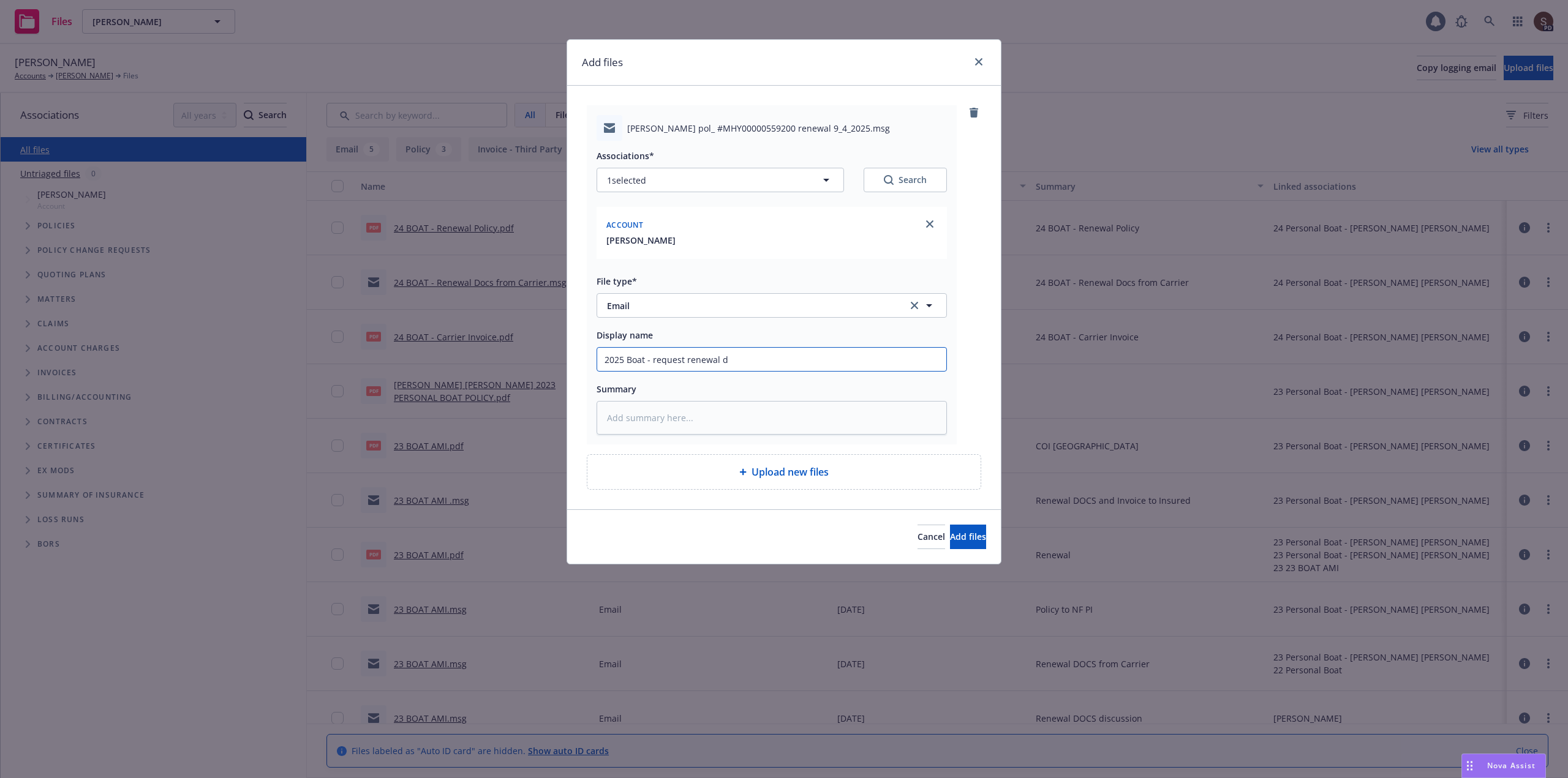
type textarea "x"
type input "2025 Boat - request renewal do"
type textarea "x"
type input "2025 Boat - request renewal doc"
type textarea "x"
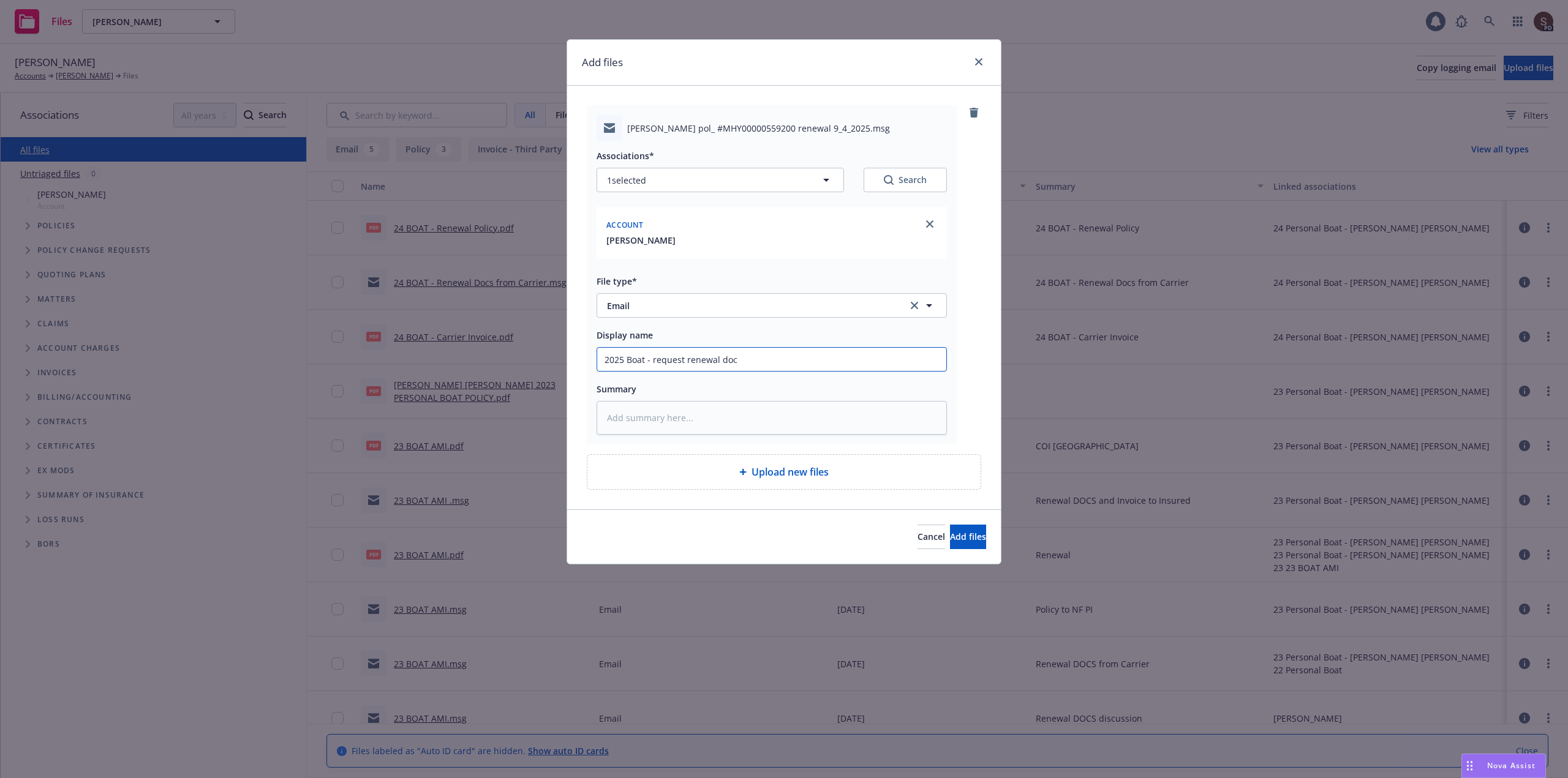
type input "2025 Boat - request renewal docs"
type textarea "x"
type input "2025 Boat - request renewal docs"
type textarea "x"
type input "2025 Boat - request renewal docs f"
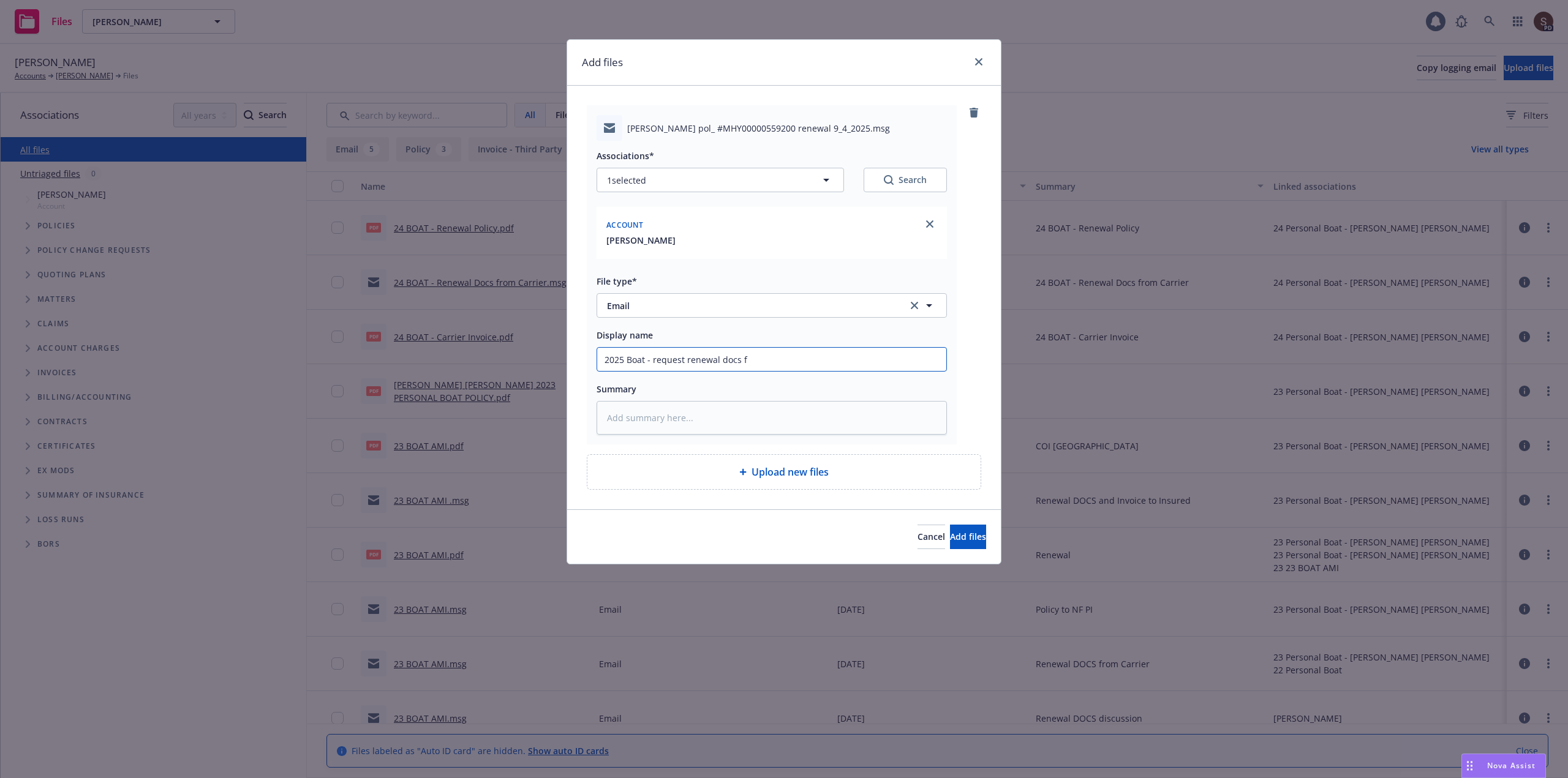
type textarea "x"
type input "2025 Boat - request renewal docs fr"
type textarea "x"
type input "2025 Boat - request renewal docs fro"
type textarea "x"
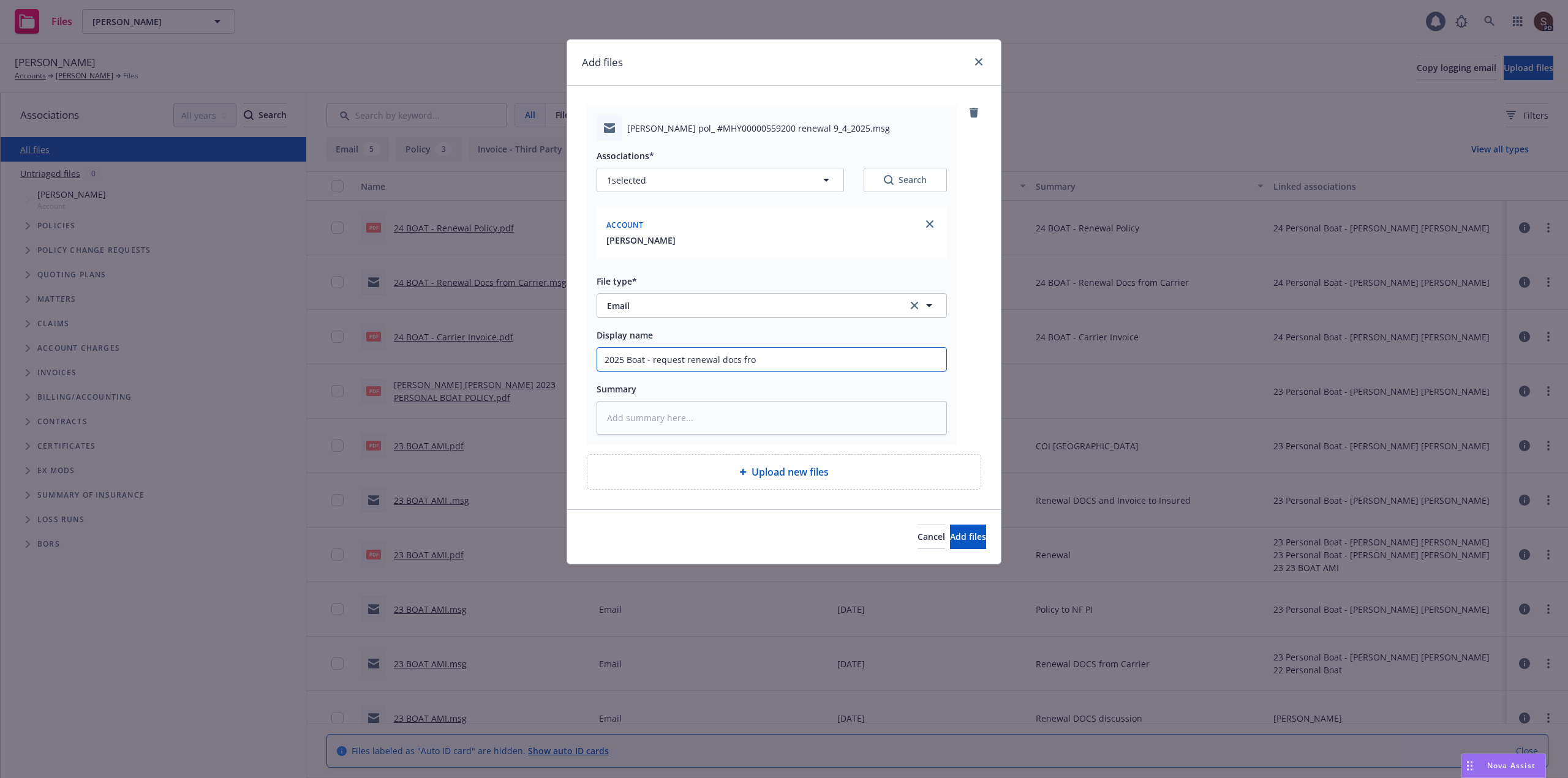
type input "2025 Boat - request renewal docs from"
type textarea "x"
type input "2025 Boat - request renewal docs from"
type textarea "x"
type input "2025 Boat - request renewal docs from c"
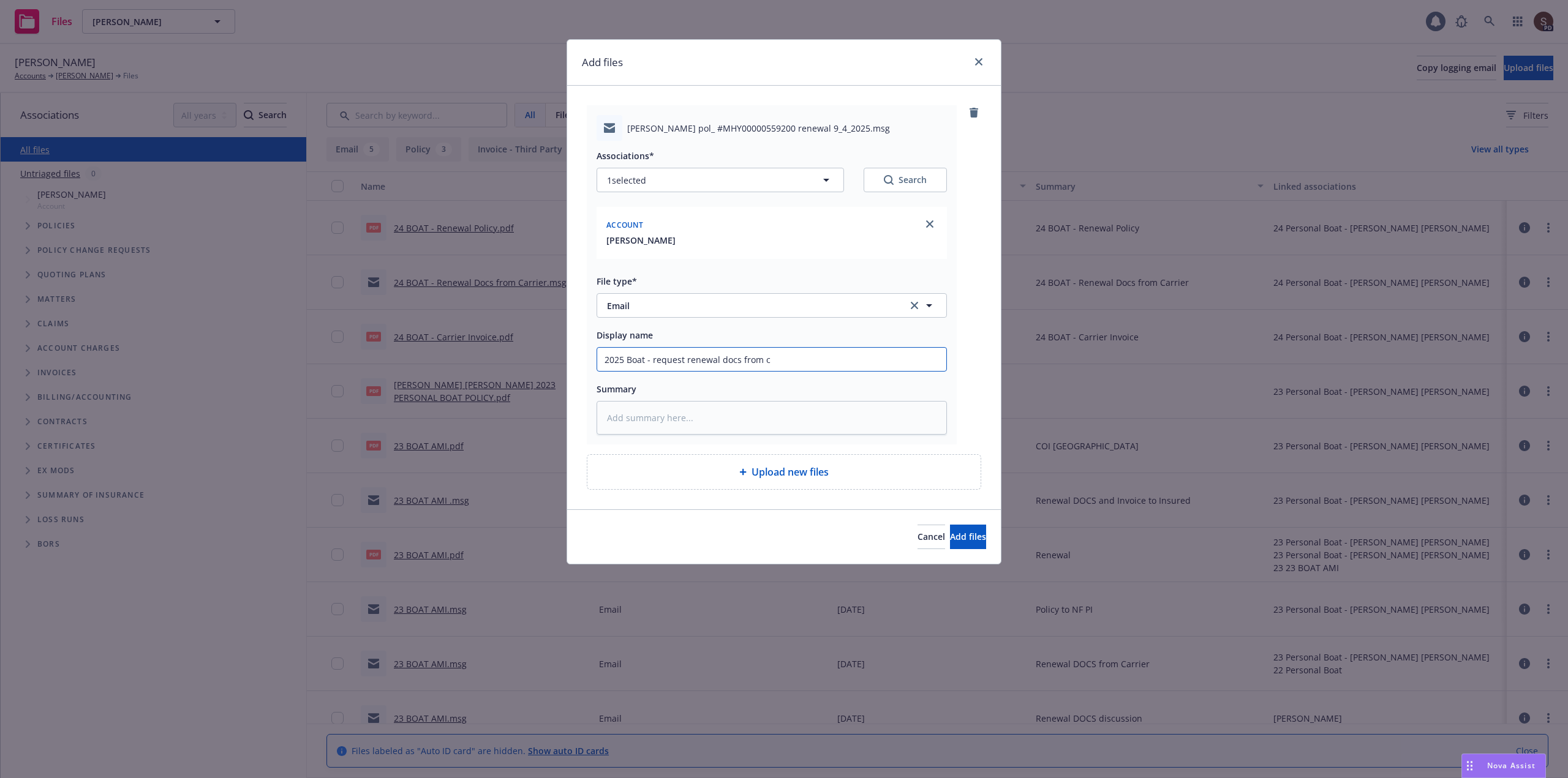
type textarea "x"
type input "2025 Boat - request renewal docs from ca"
type textarea "x"
type input "2025 Boat - request renewal docs from car"
type textarea "x"
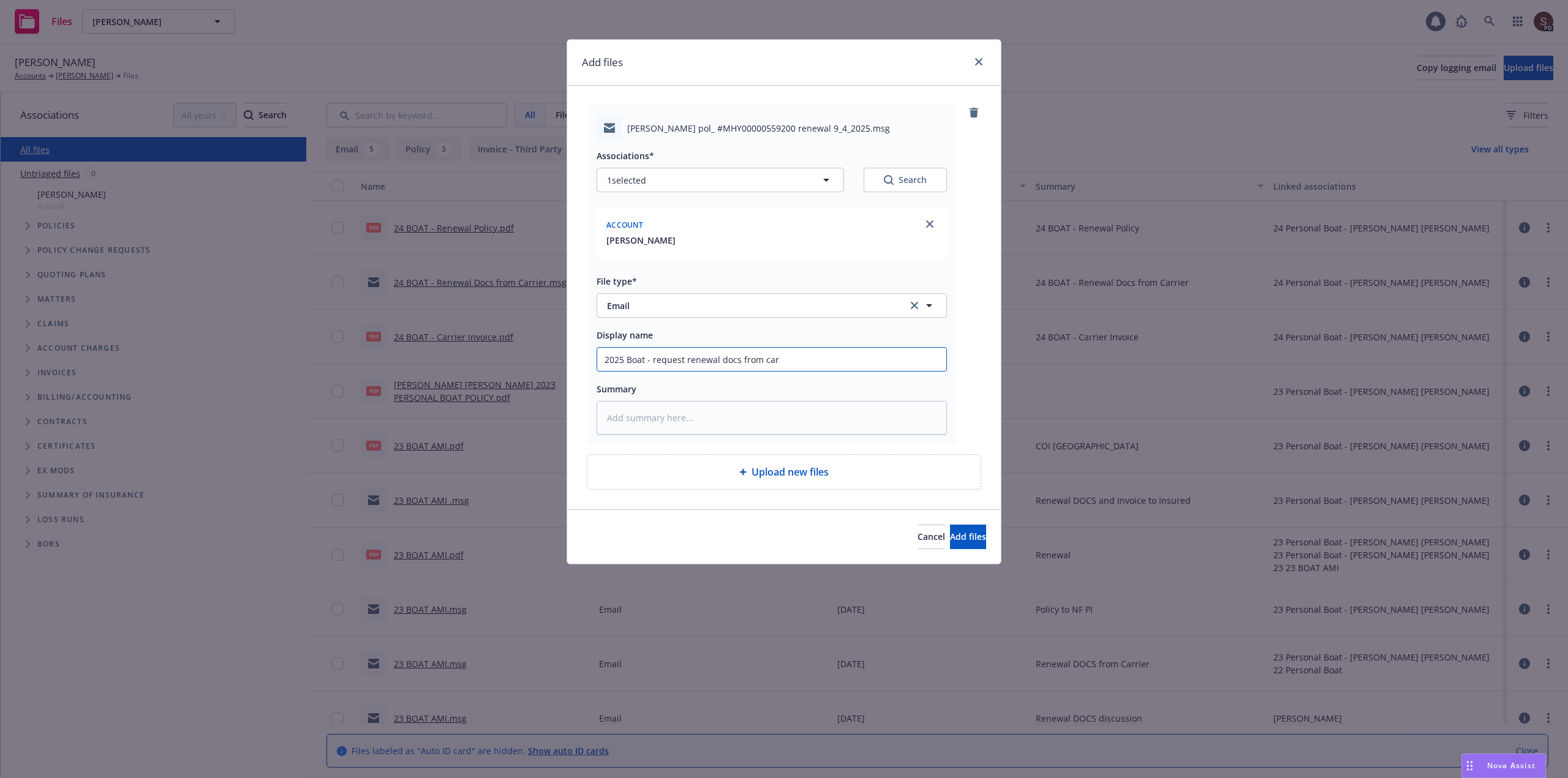
type input "2025 Boat - request renewal docs from carr"
type textarea "x"
type input "2025 Boat - request renewal docs from carri"
type textarea "x"
type input "2025 Boat - request renewal docs from carrie"
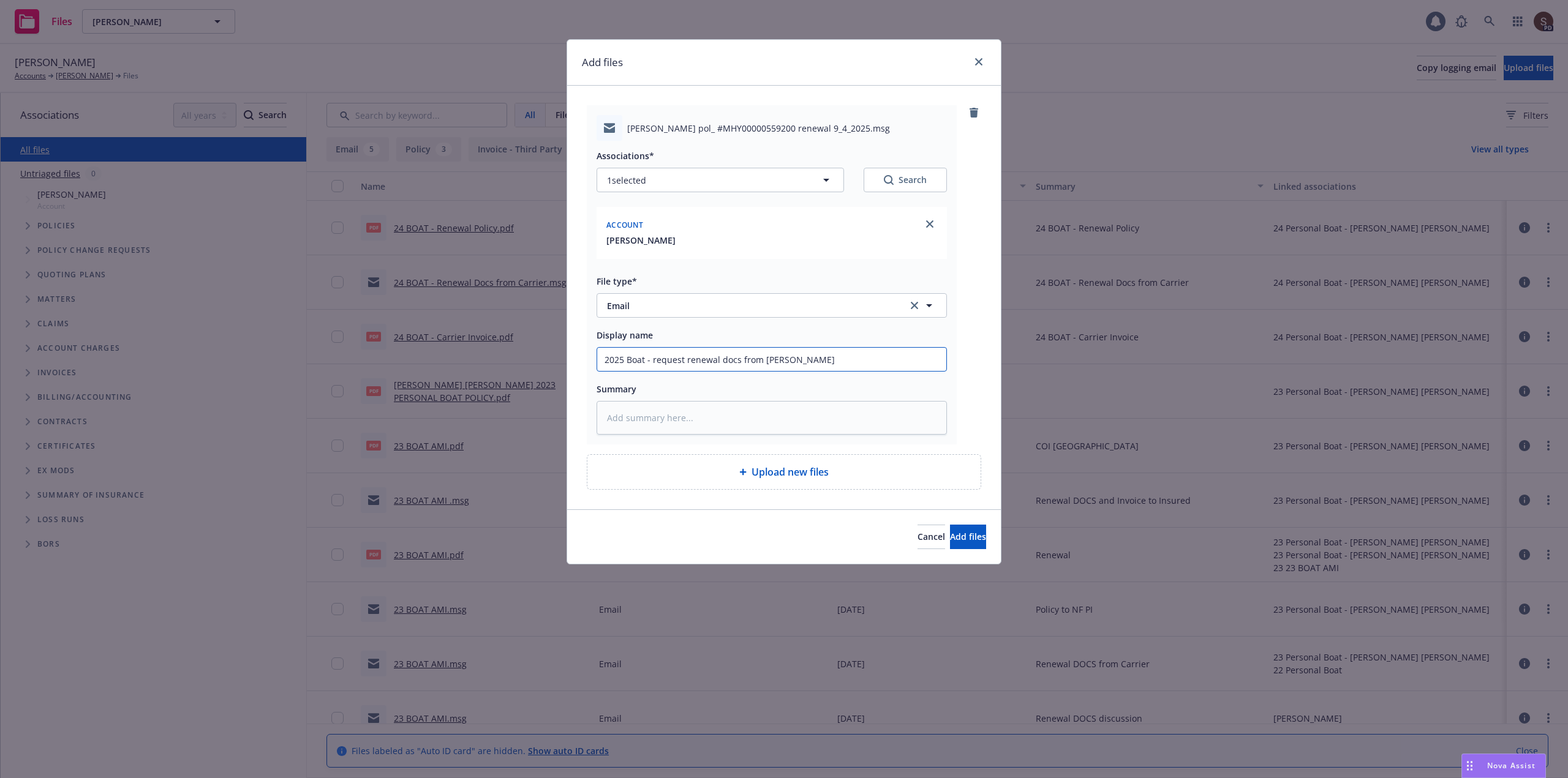
type textarea "x"
type input "2025 Boat - request renewal docs from carrier"
type textarea "x"
type textarea "2"
type textarea "x"
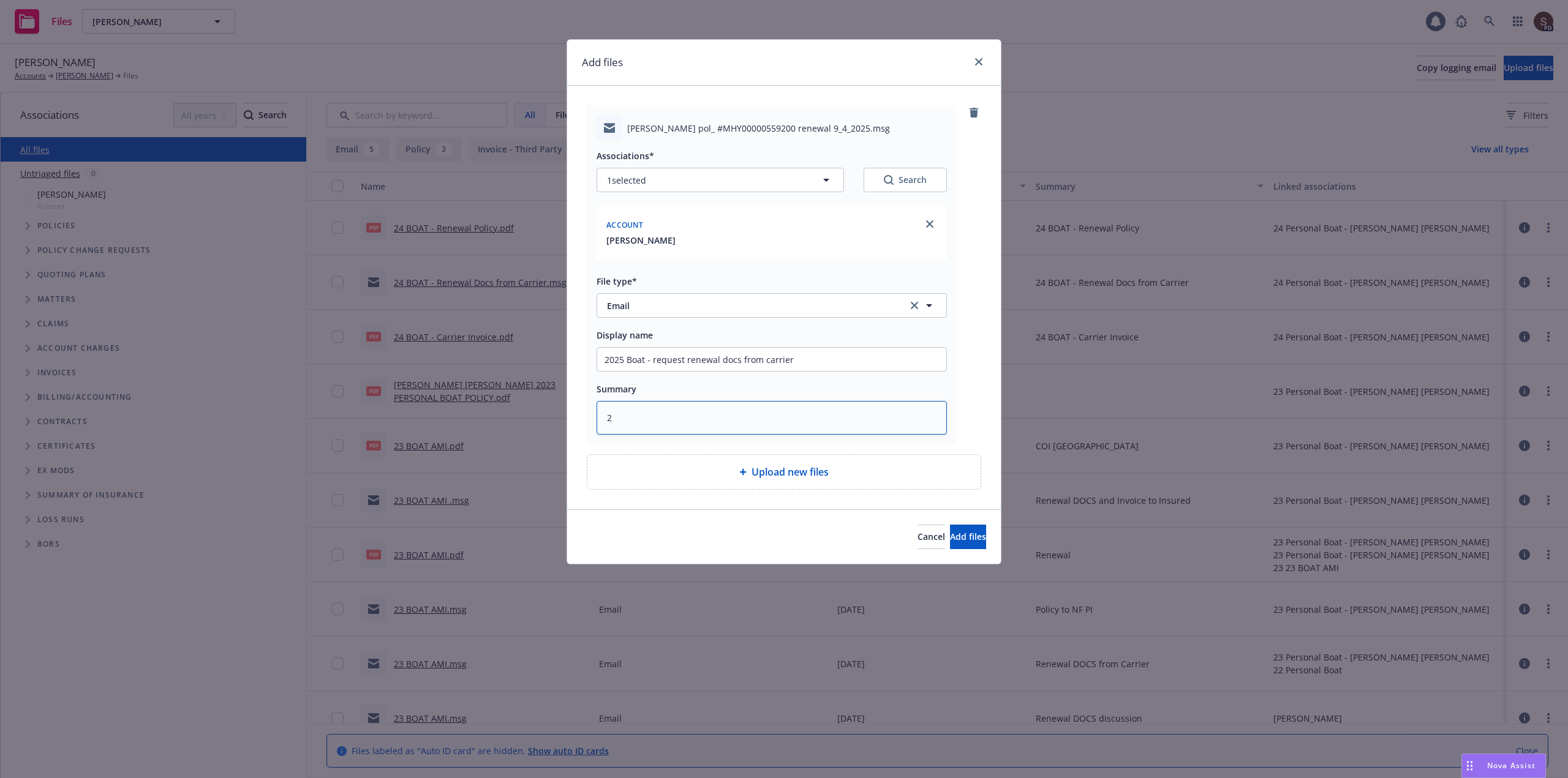
type textarea "25"
type textarea "x"
type textarea "25"
type textarea "x"
type textarea "25 B"
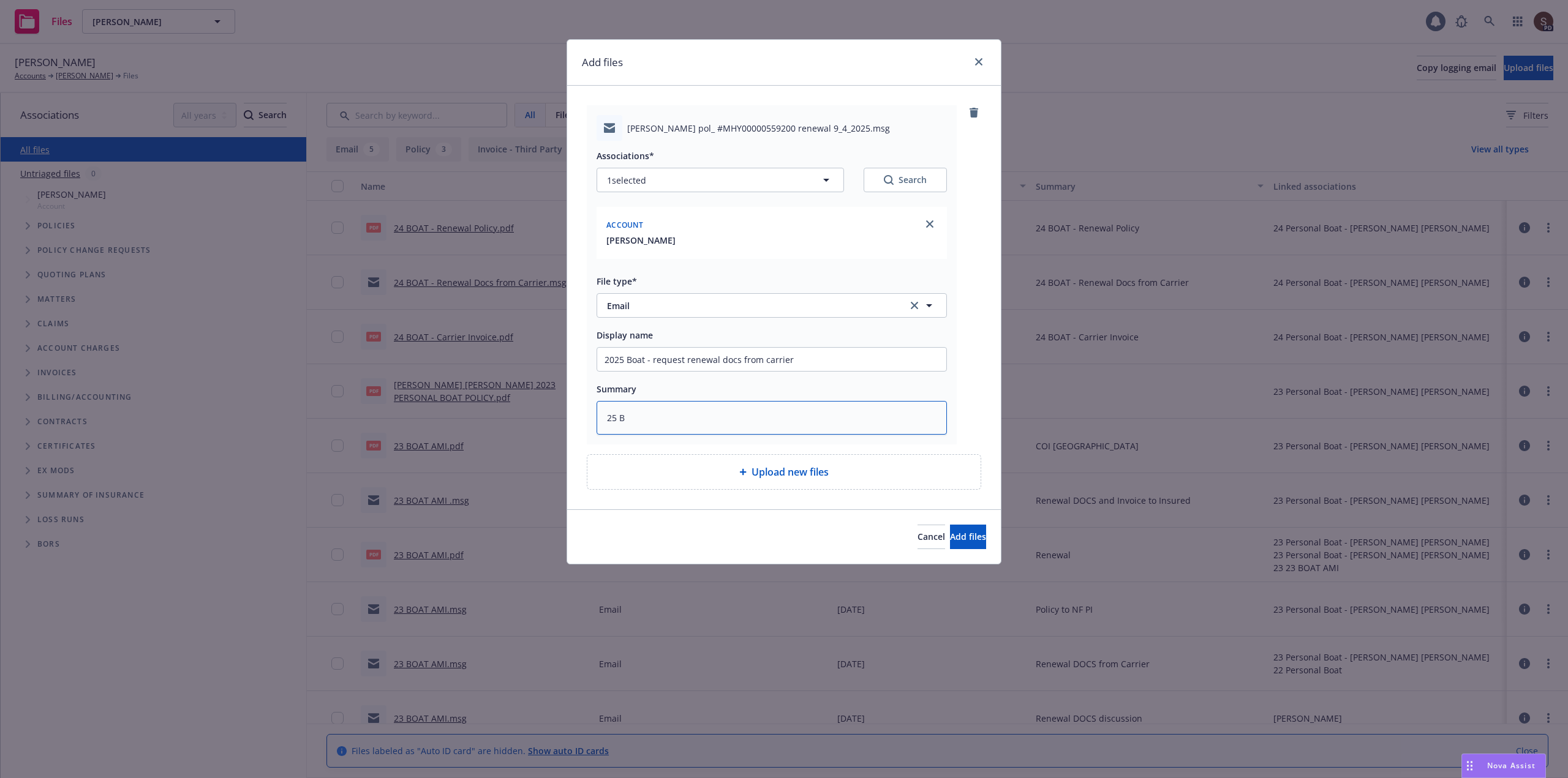
type textarea "x"
type textarea "25 BO"
type textarea "x"
type textarea "25 BOA"
type textarea "x"
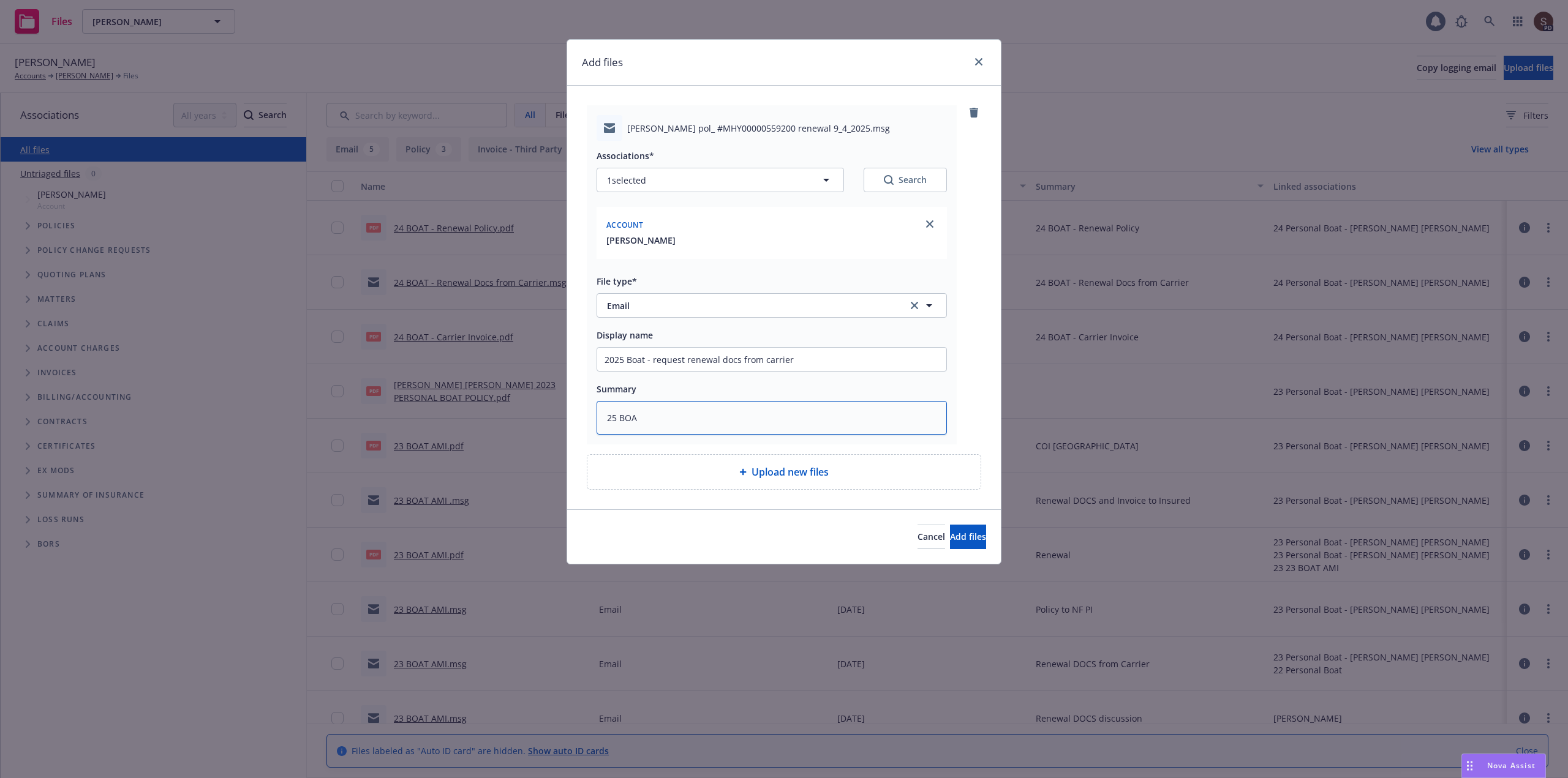
type textarea "25 BOAT"
type textarea "x"
type textarea "25 BOAT"
type textarea "x"
type textarea "25 BOAT A"
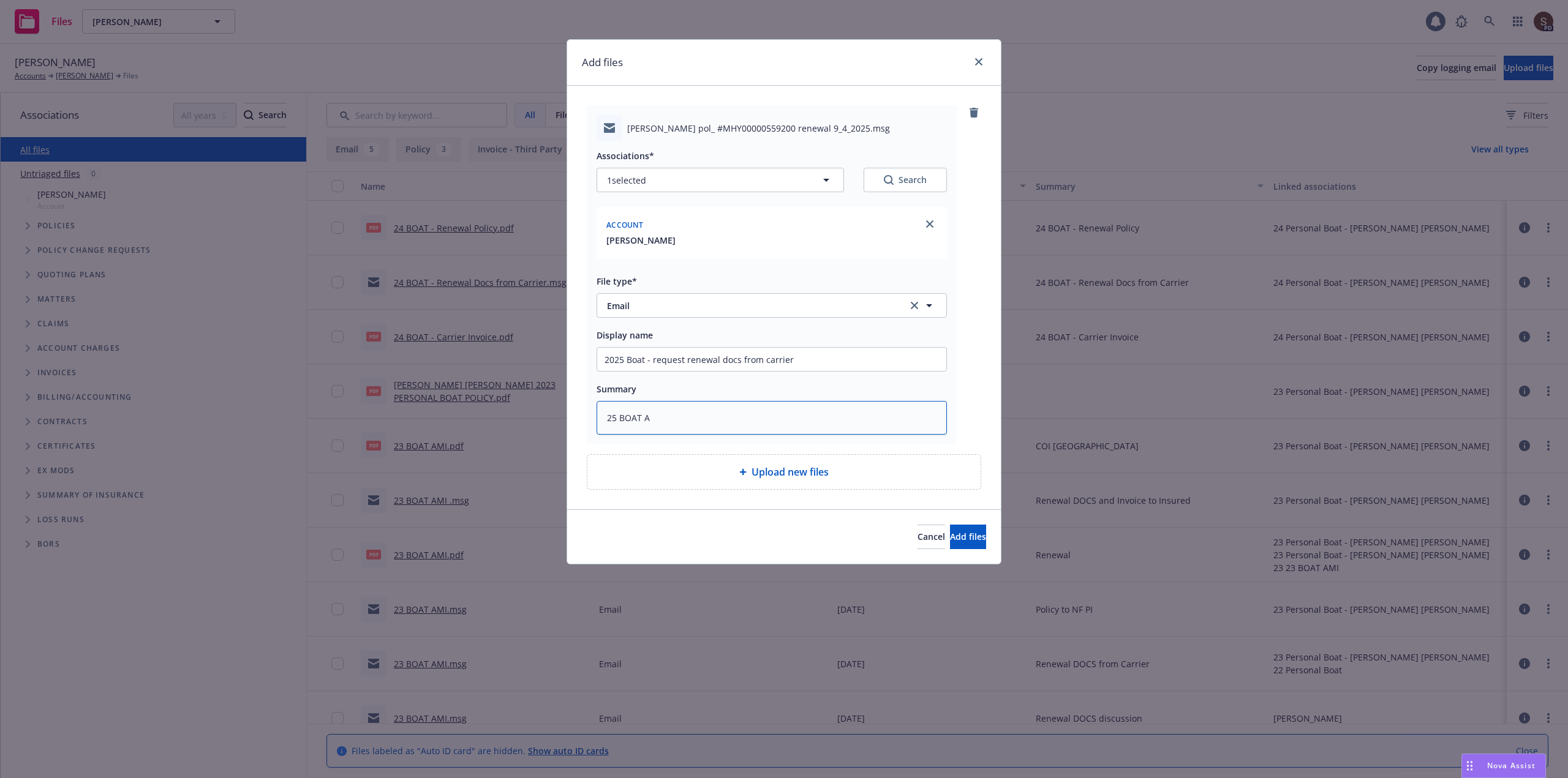
type textarea "x"
type textarea "25 BOAT AM"
type textarea "x"
type textarea "25 BOAT AME"
type textarea "x"
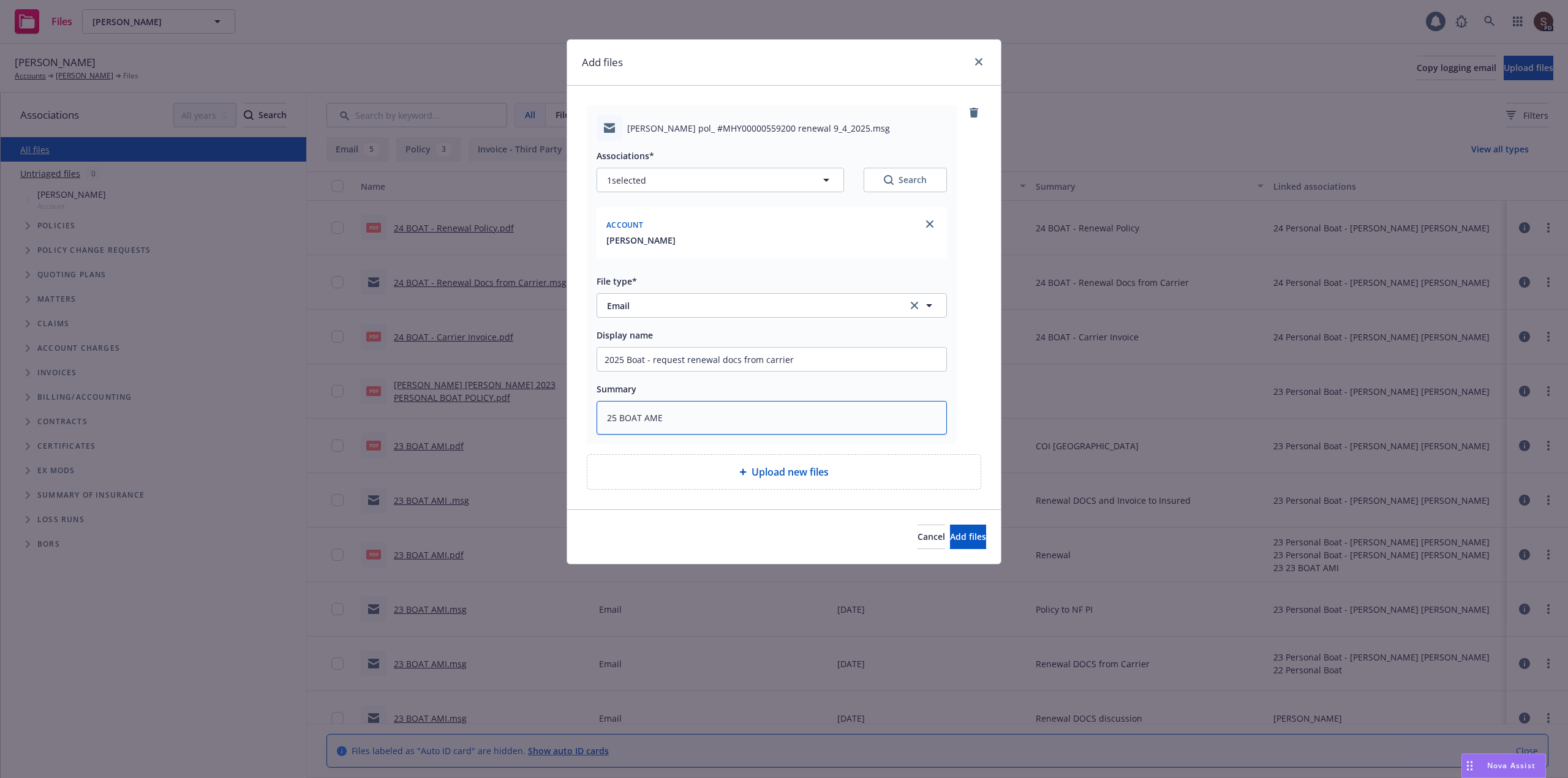
type textarea "25 BOAT AMER"
type textarea "x"
type textarea "25 BOAT AMER"
drag, startPoint x: 650, startPoint y: 357, endPoint x: 849, endPoint y: 356, distance: 199.0
click at [849, 356] on input "2025 Boat - request renewal docs from carrier" at bounding box center [771, 359] width 349 height 23
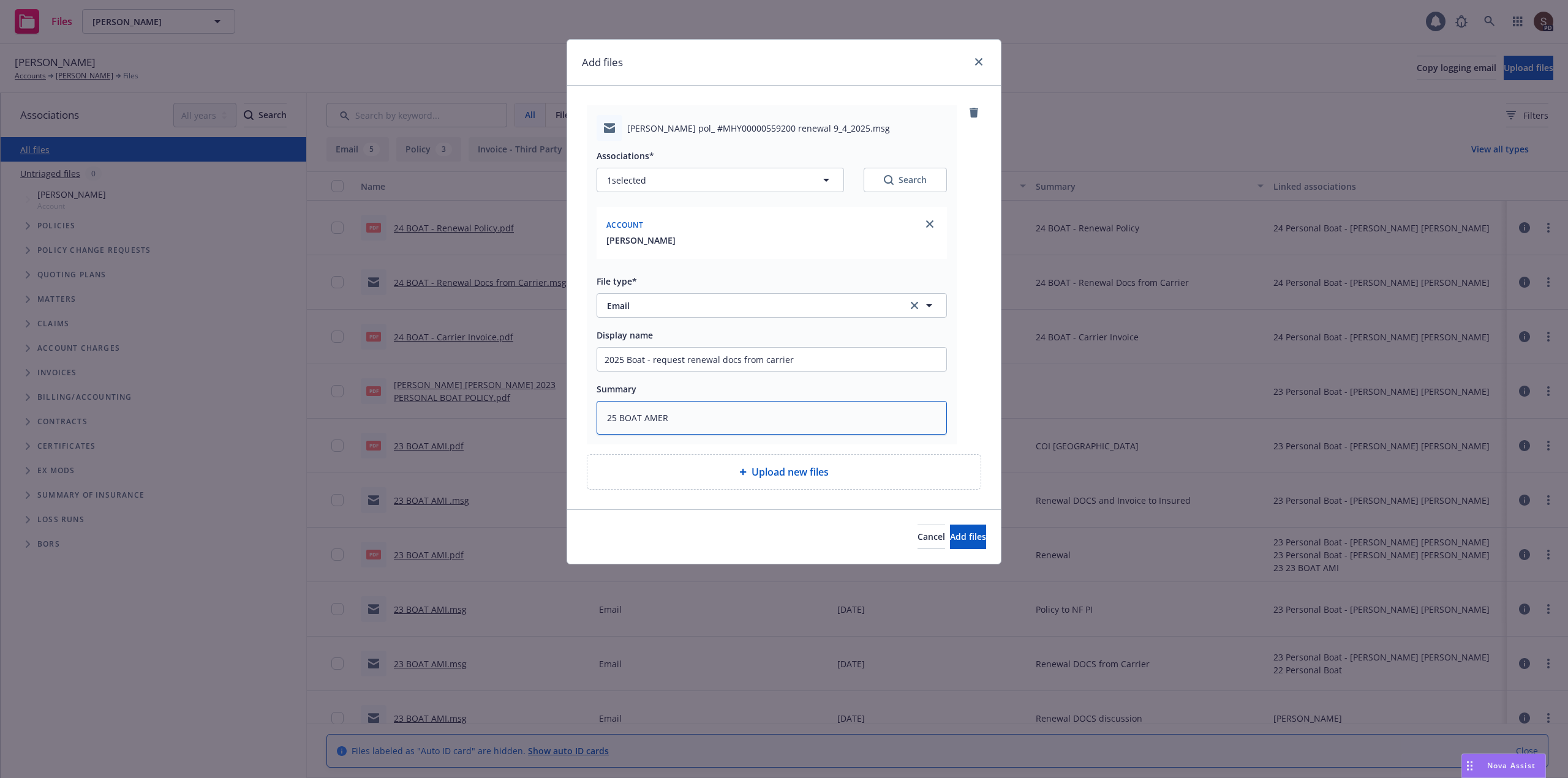
click at [748, 425] on textarea "25 BOAT AMER" at bounding box center [772, 417] width 351 height 34
paste textarea "request renewal docs from carrier"
type textarea "x"
type textarea "25 BOAT AMER request renewal docs from carrier"
click at [950, 537] on span "Add files" at bounding box center [968, 536] width 36 height 12
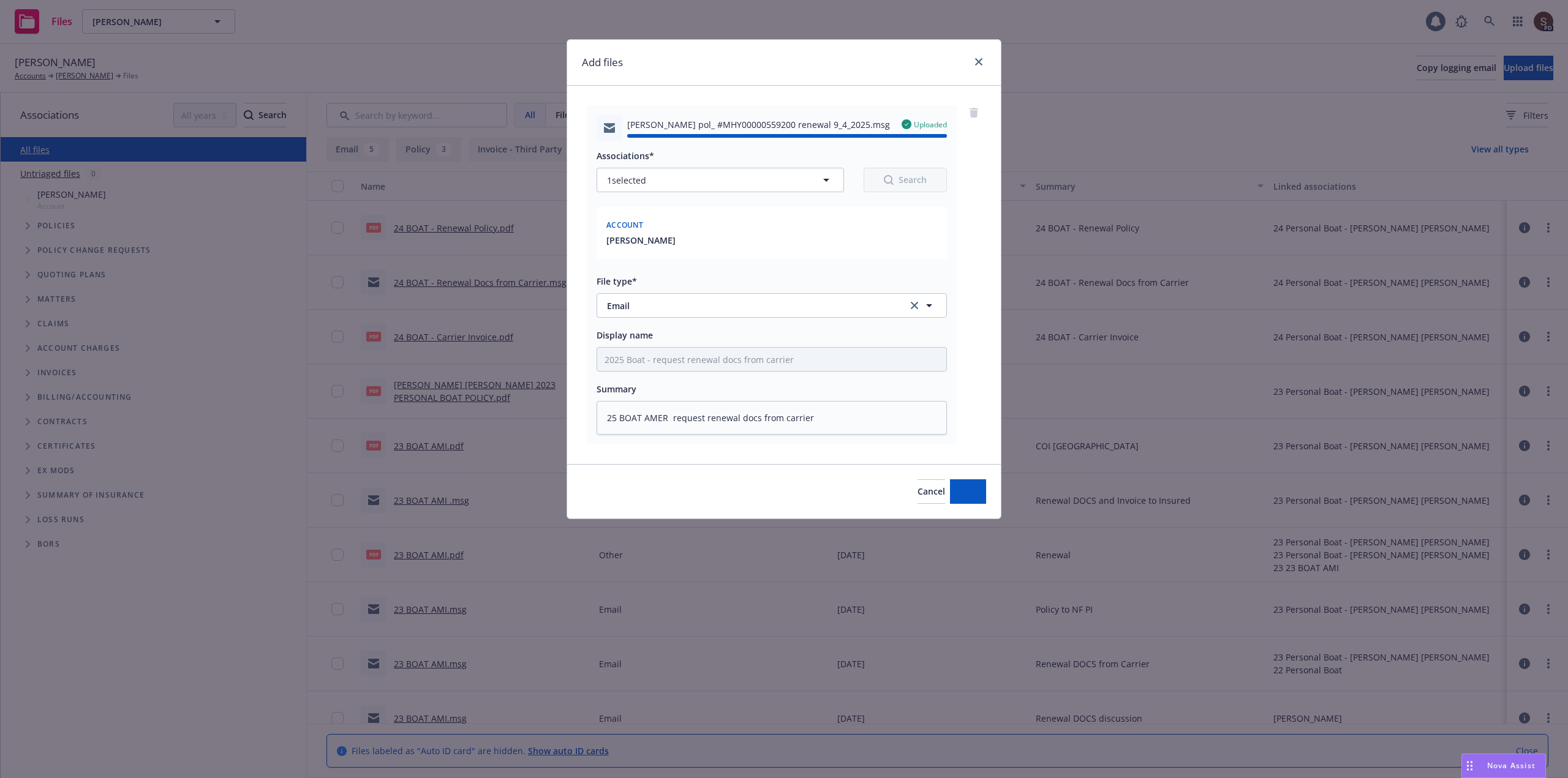
type textarea "x"
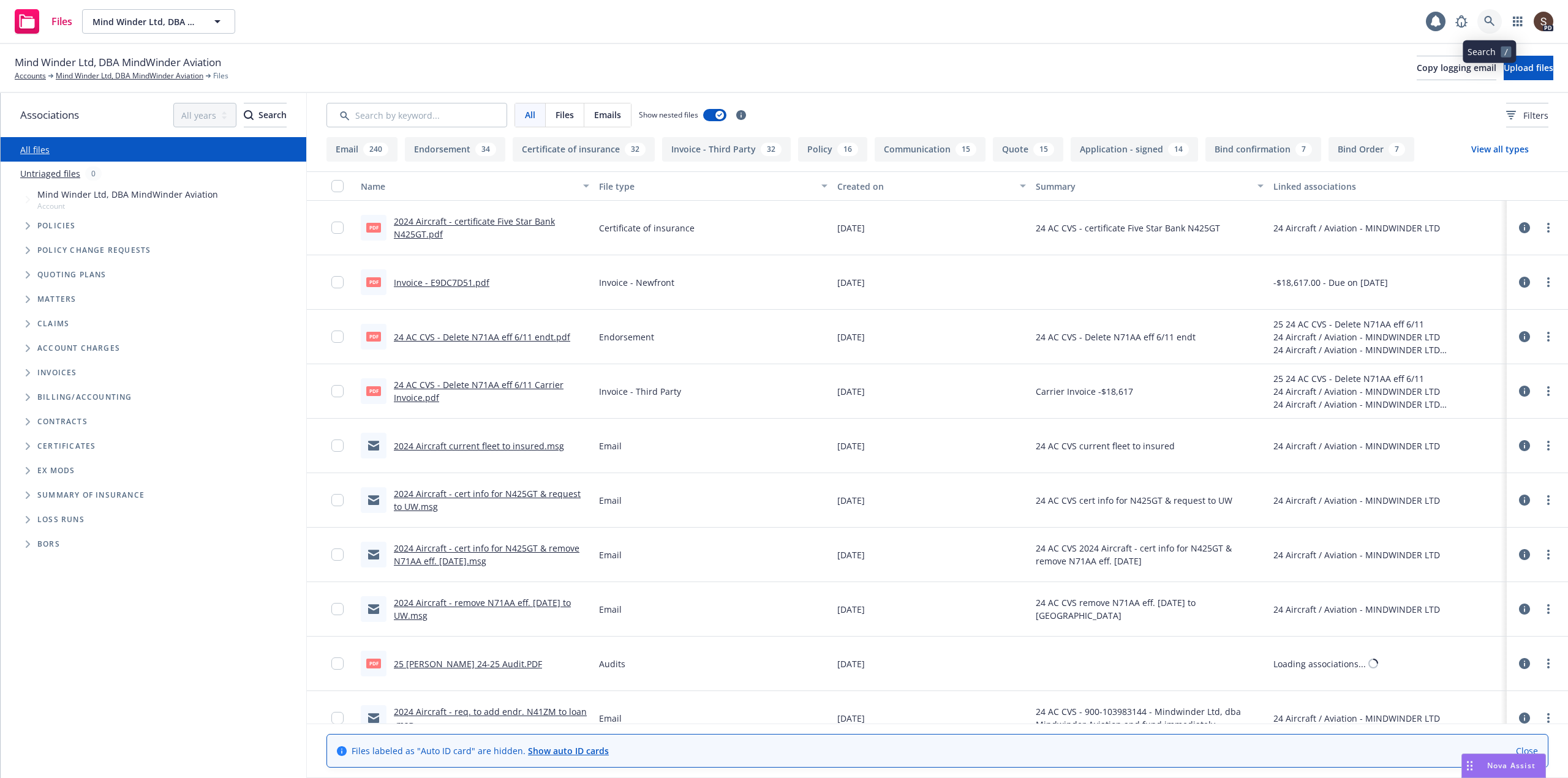
click at [1492, 20] on icon at bounding box center [1489, 21] width 11 height 11
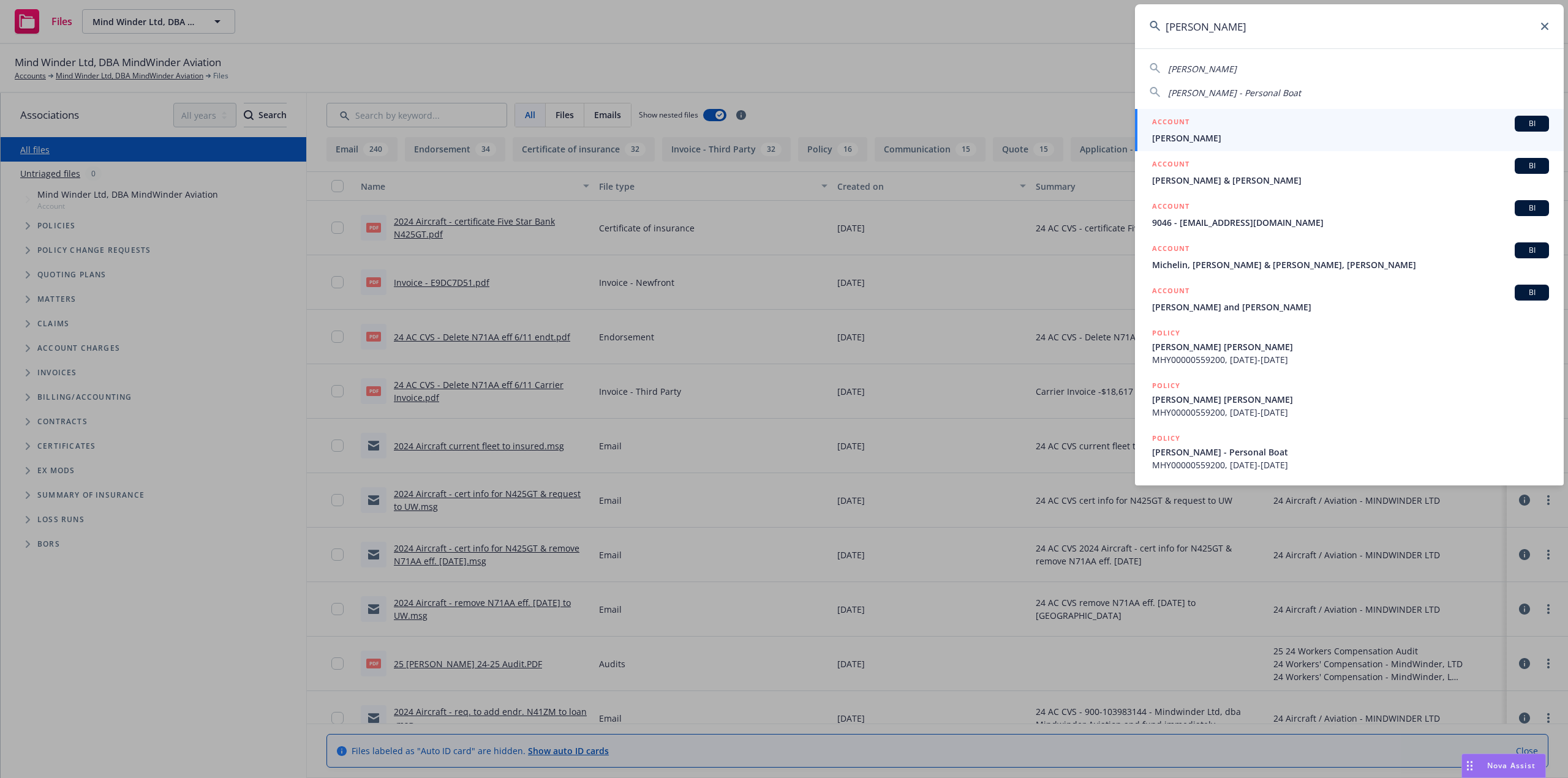
type input "adrian andrews"
click at [1248, 142] on span "[PERSON_NAME]" at bounding box center [1349, 138] width 396 height 13
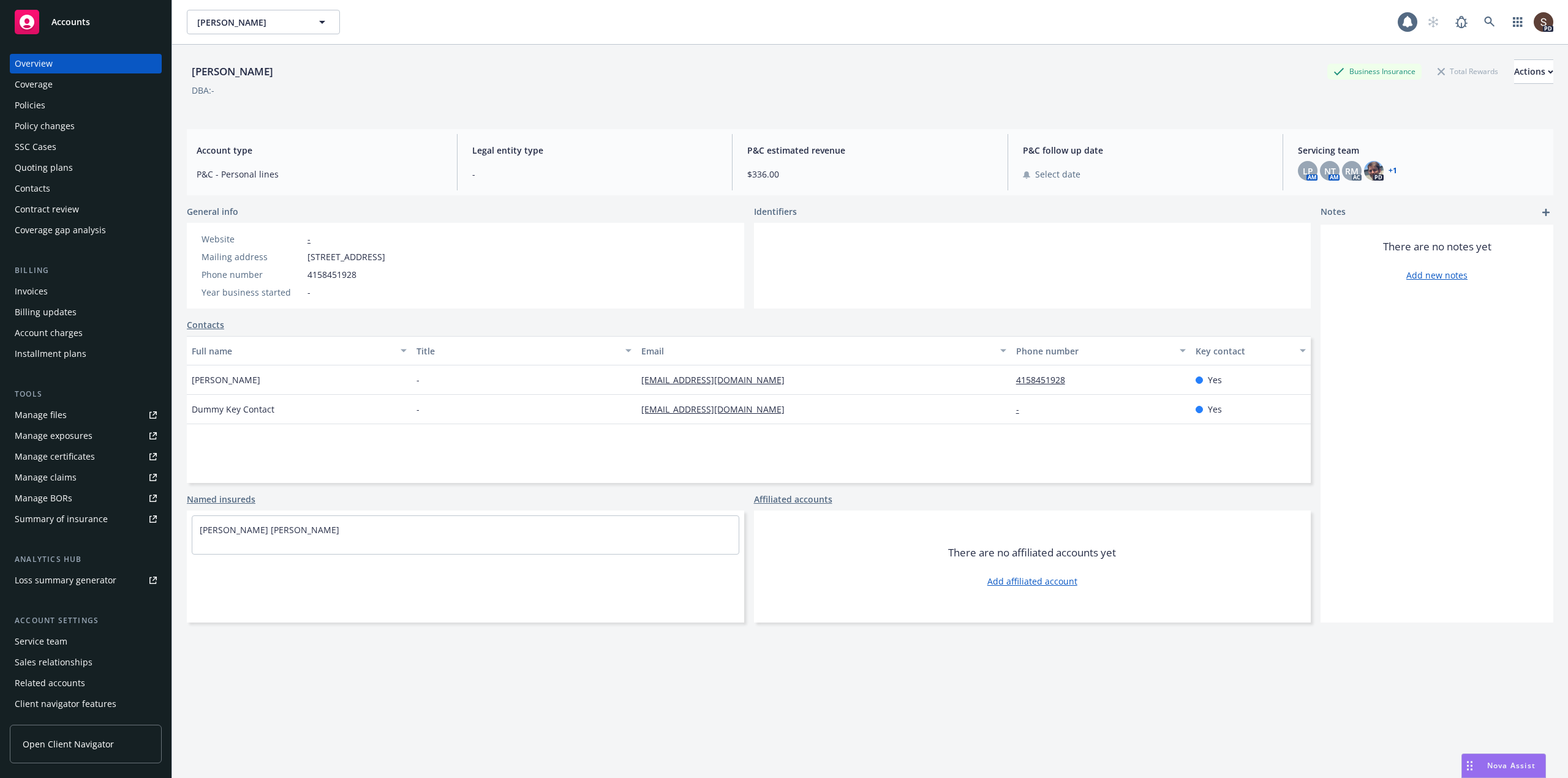
click at [46, 188] on div "Contacts" at bounding box center [32, 188] width 36 height 19
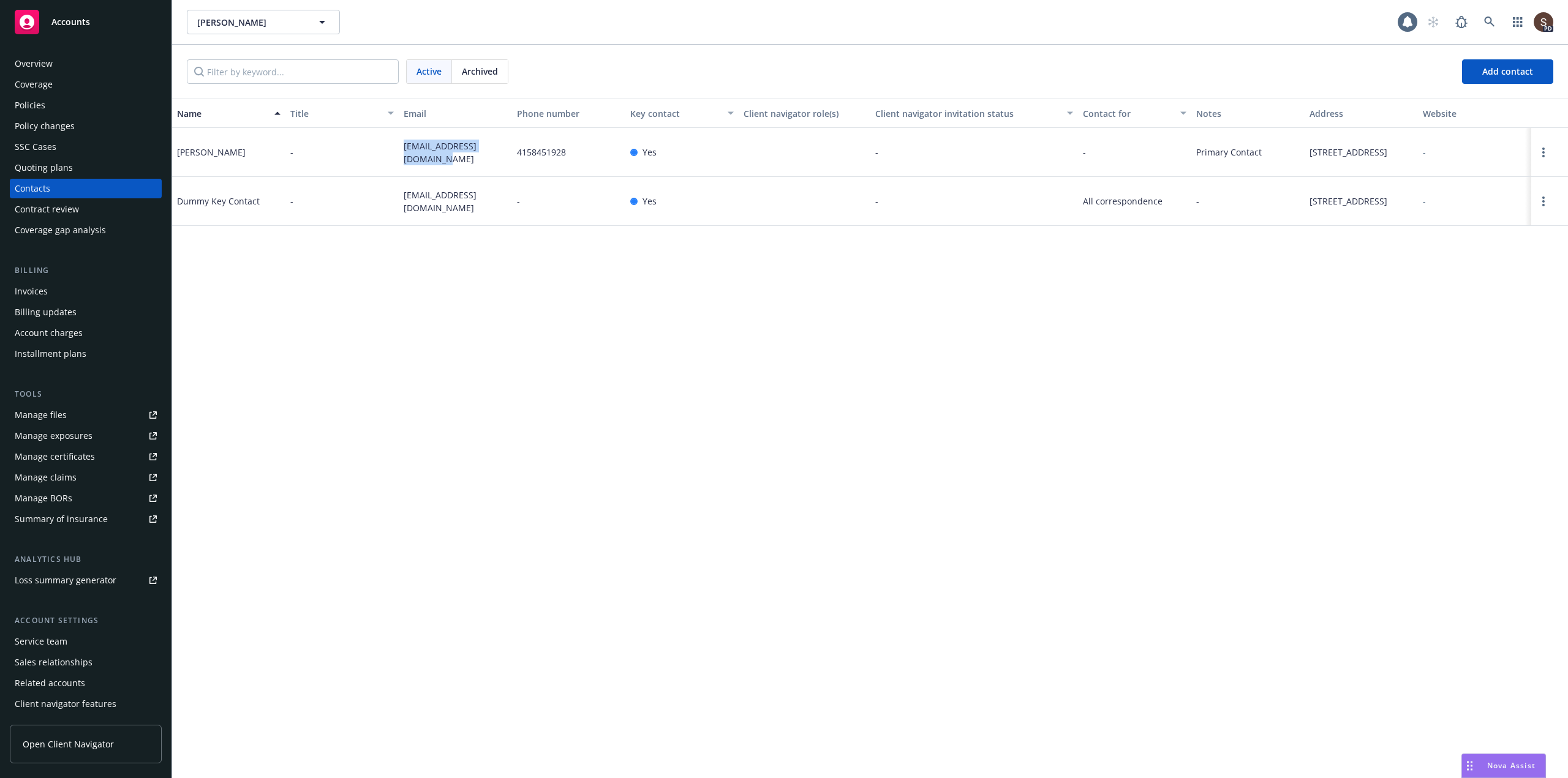
drag, startPoint x: 401, startPoint y: 145, endPoint x: 482, endPoint y: 155, distance: 81.6
click at [482, 155] on div "[EMAIL_ADDRESS][DOMAIN_NAME]" at bounding box center [455, 153] width 114 height 49
copy span "[EMAIL_ADDRESS][DOMAIN_NAME]"
click at [37, 415] on div "Manage files" at bounding box center [40, 415] width 52 height 19
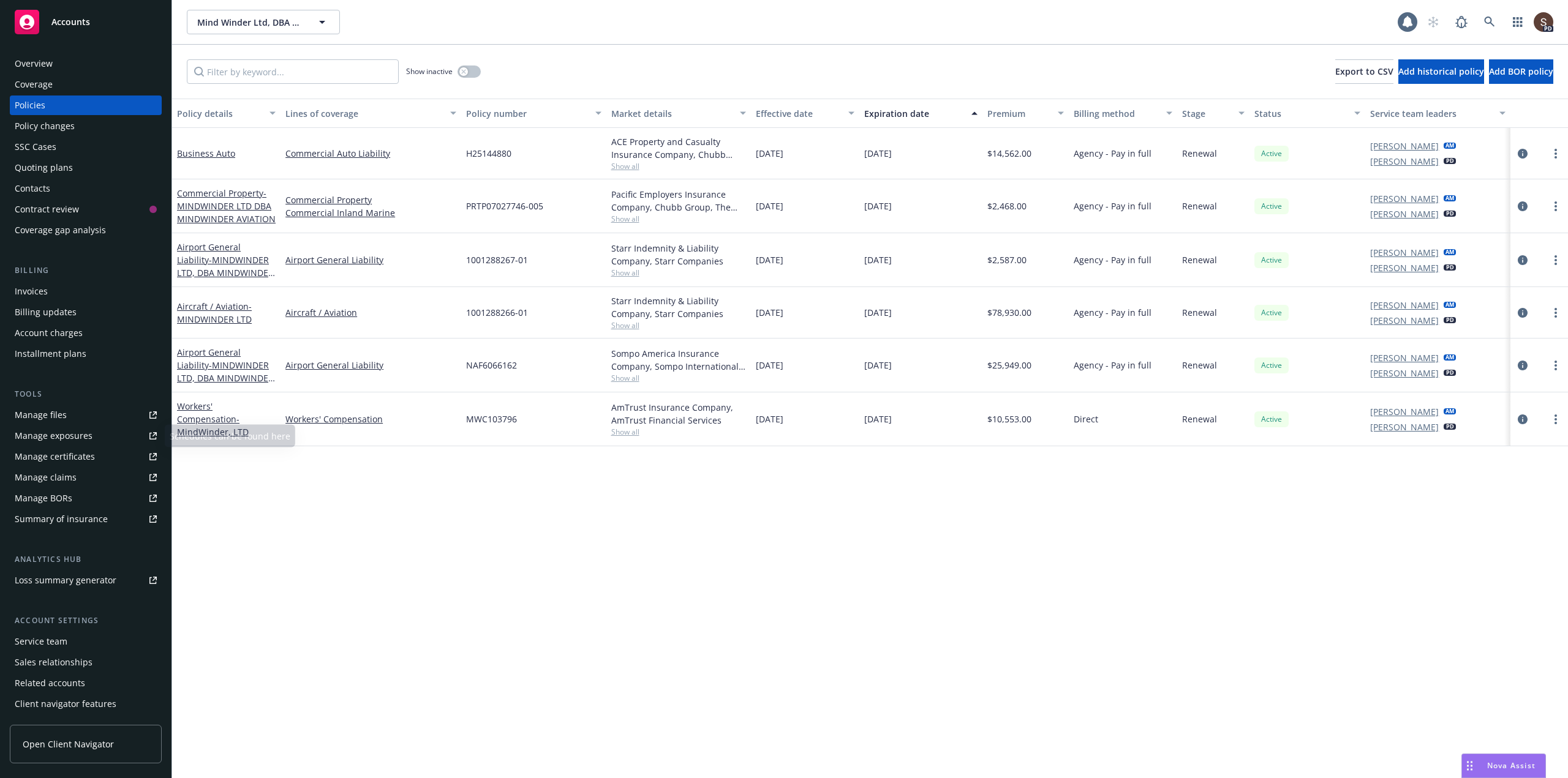
click at [66, 408] on link "Manage files" at bounding box center [86, 415] width 152 height 19
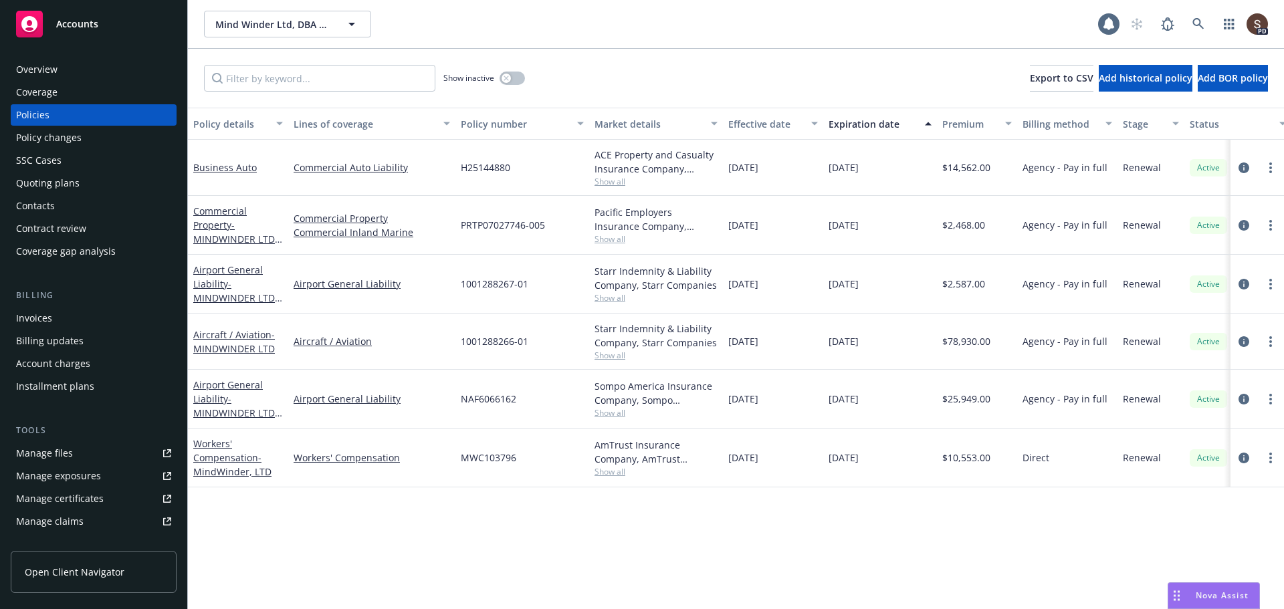
click at [62, 456] on div "Manage files" at bounding box center [44, 453] width 57 height 21
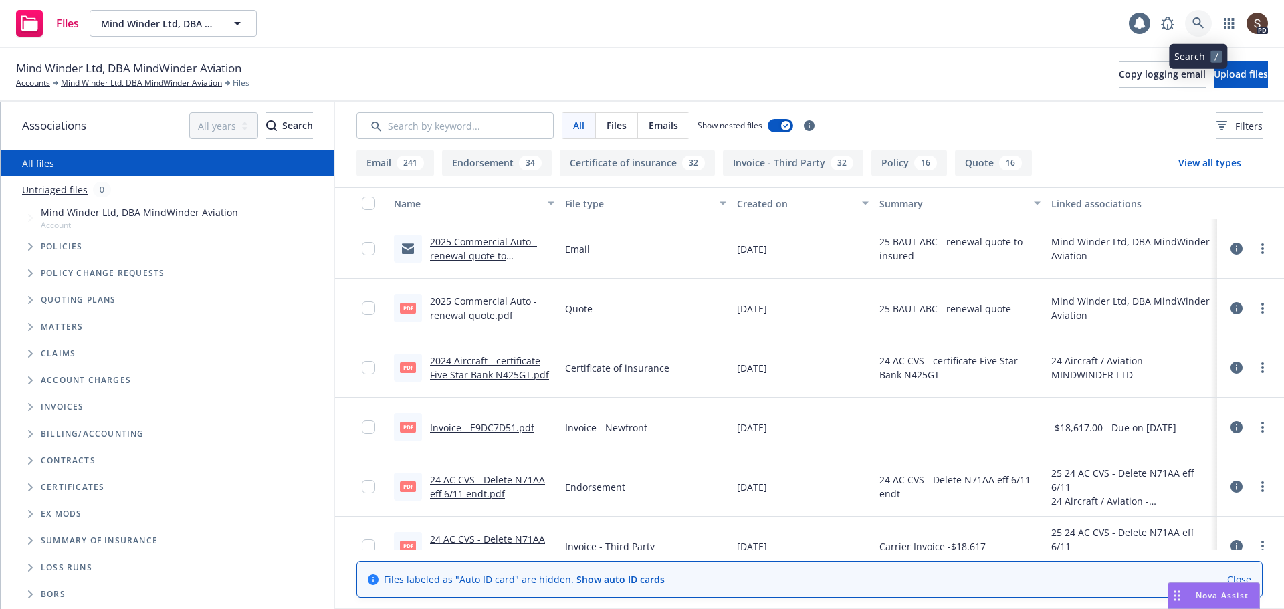
click at [1201, 19] on icon at bounding box center [1199, 23] width 12 height 12
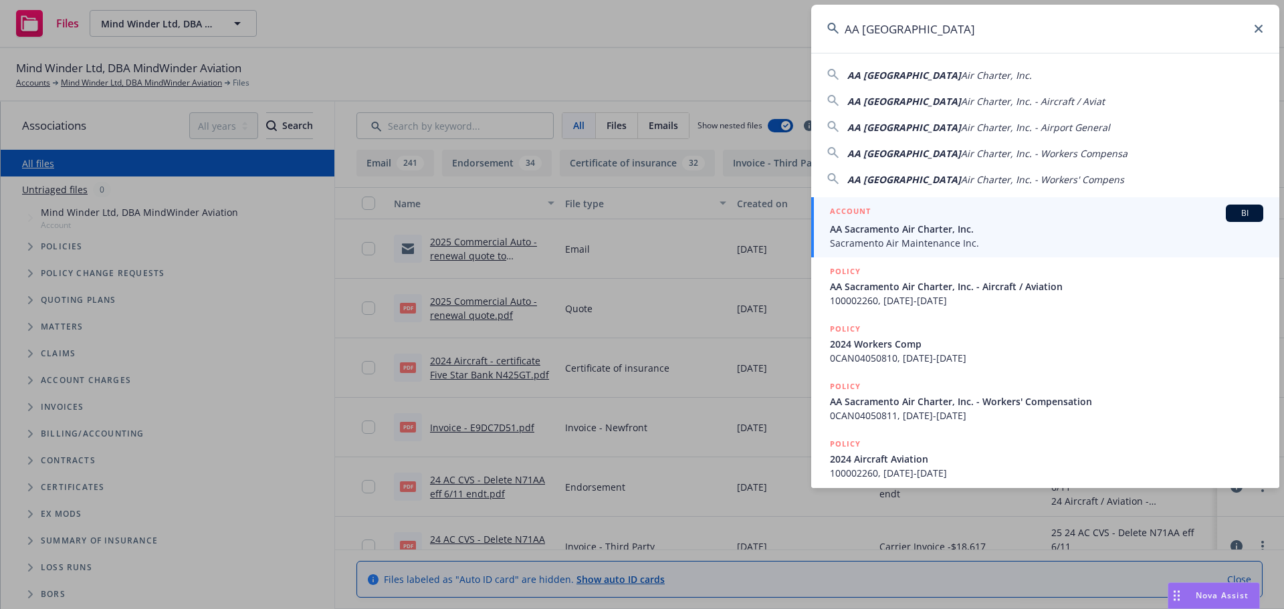
type input "AA Sacramento"
click at [979, 224] on span "AA Sacramento Air Charter, Inc." at bounding box center [1046, 229] width 433 height 14
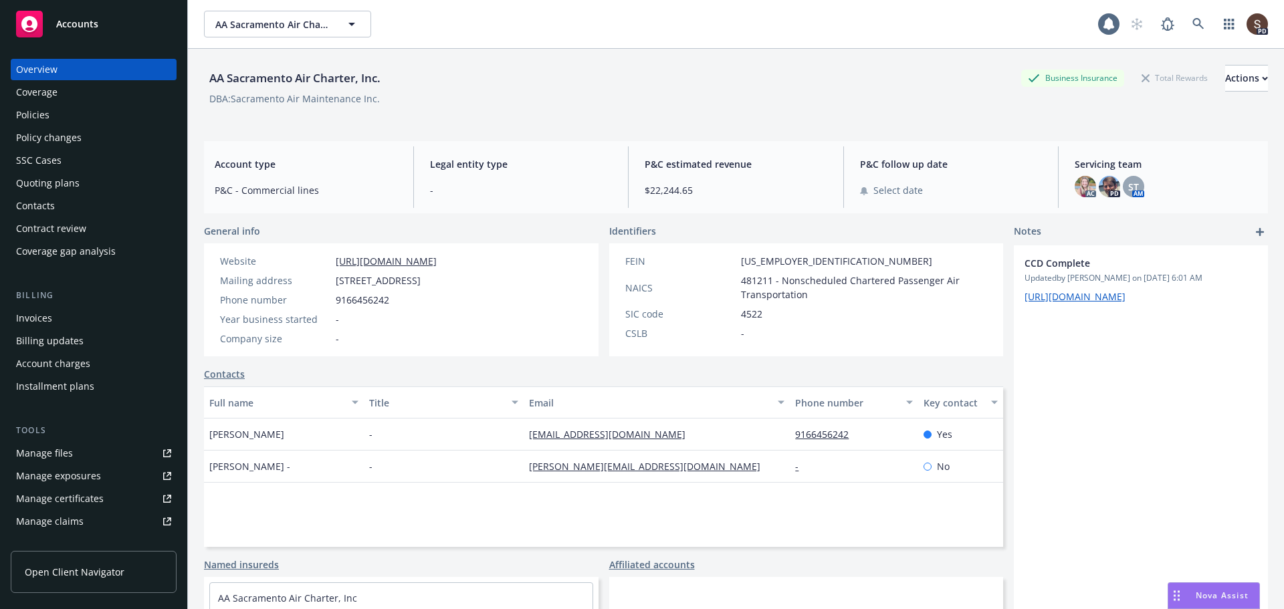
click at [46, 450] on div "Manage files" at bounding box center [44, 453] width 57 height 21
click at [1194, 18] on icon at bounding box center [1199, 24] width 12 height 12
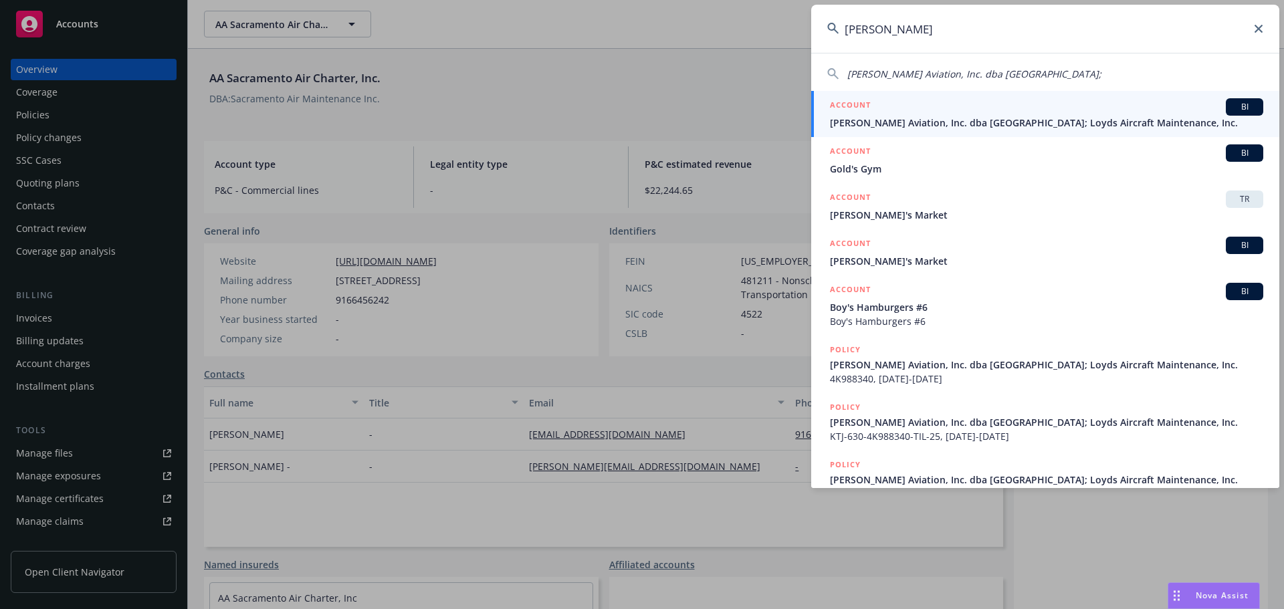
type input "[PERSON_NAME]"
click at [1145, 128] on span "Loyd's Aviation, Inc. dba Bakersfield Jet Center; Loyds Aircraft Maintenance, I…" at bounding box center [1046, 123] width 433 height 14
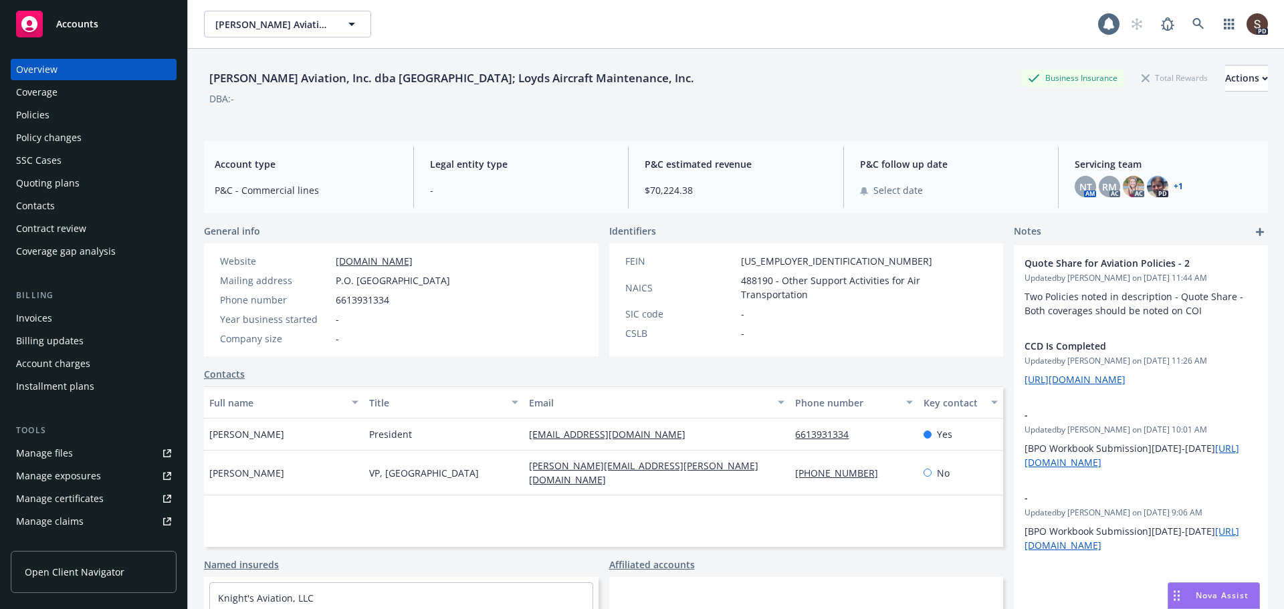
click at [21, 114] on div "Policies" at bounding box center [32, 114] width 33 height 21
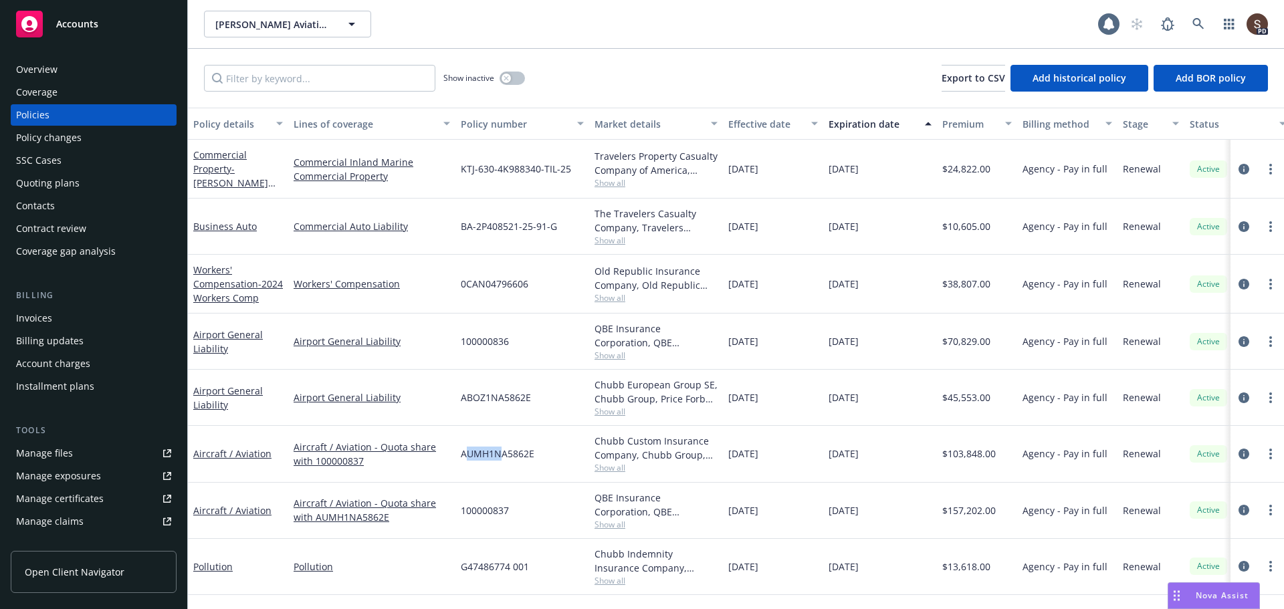
drag, startPoint x: 466, startPoint y: 458, endPoint x: 502, endPoint y: 452, distance: 36.0
click at [502, 452] on span "AUMH1NA5862E" at bounding box center [498, 454] width 74 height 14
drag, startPoint x: 463, startPoint y: 456, endPoint x: 534, endPoint y: 449, distance: 71.9
click at [534, 449] on div "AUMH1NA5862E" at bounding box center [523, 454] width 134 height 56
copy span "AUMH1NA5862E"
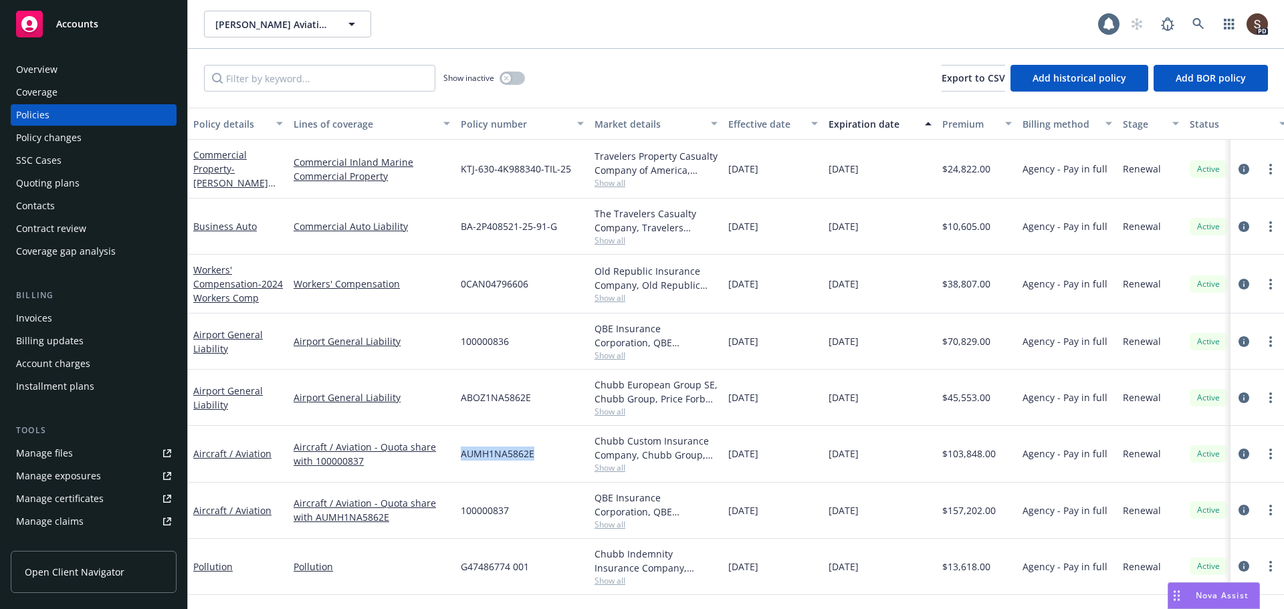
click at [31, 456] on div "Manage files" at bounding box center [44, 453] width 57 height 21
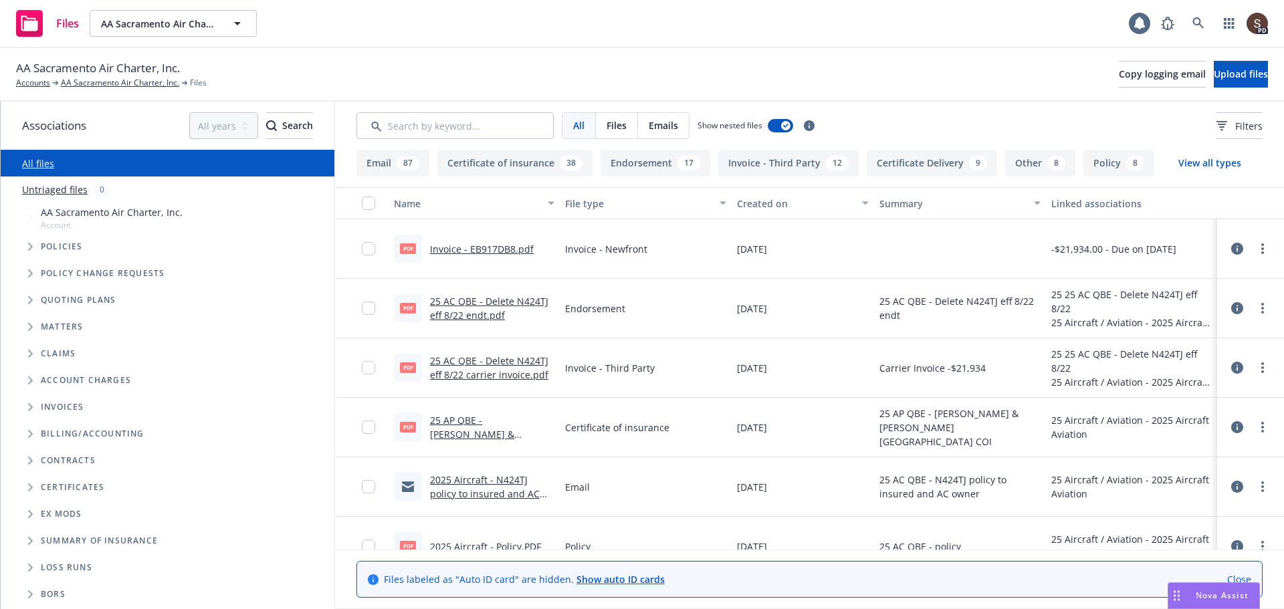
click at [29, 244] on icon "Tree Example" at bounding box center [30, 247] width 5 height 8
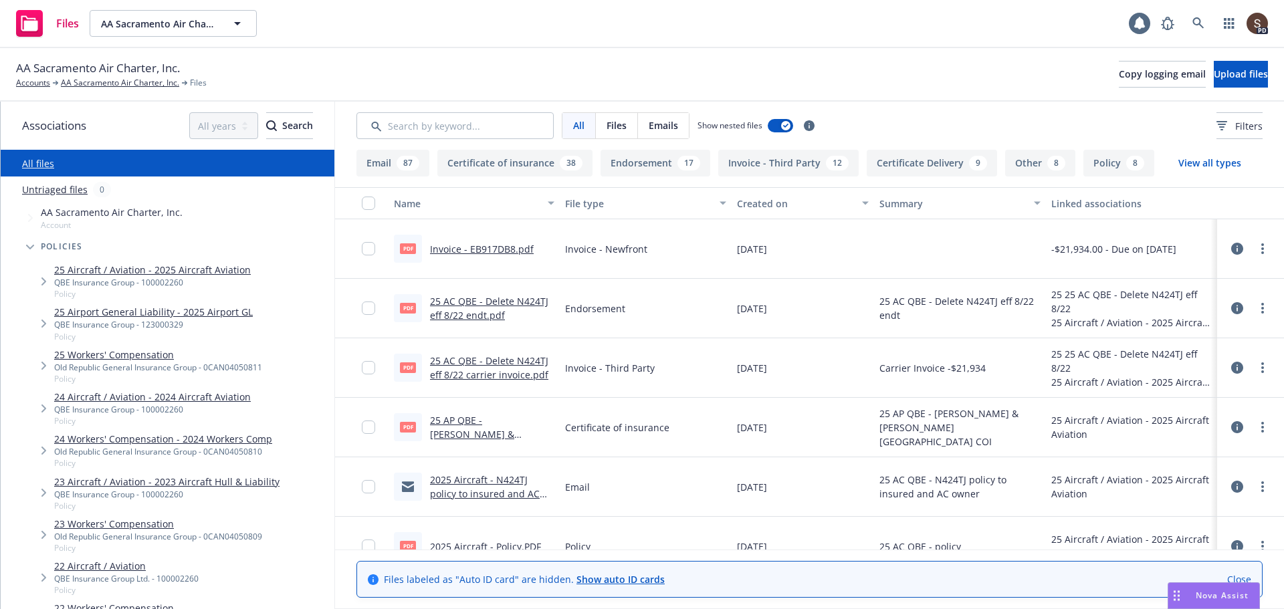
click at [50, 273] on span "Tree Example" at bounding box center [43, 281] width 21 height 21
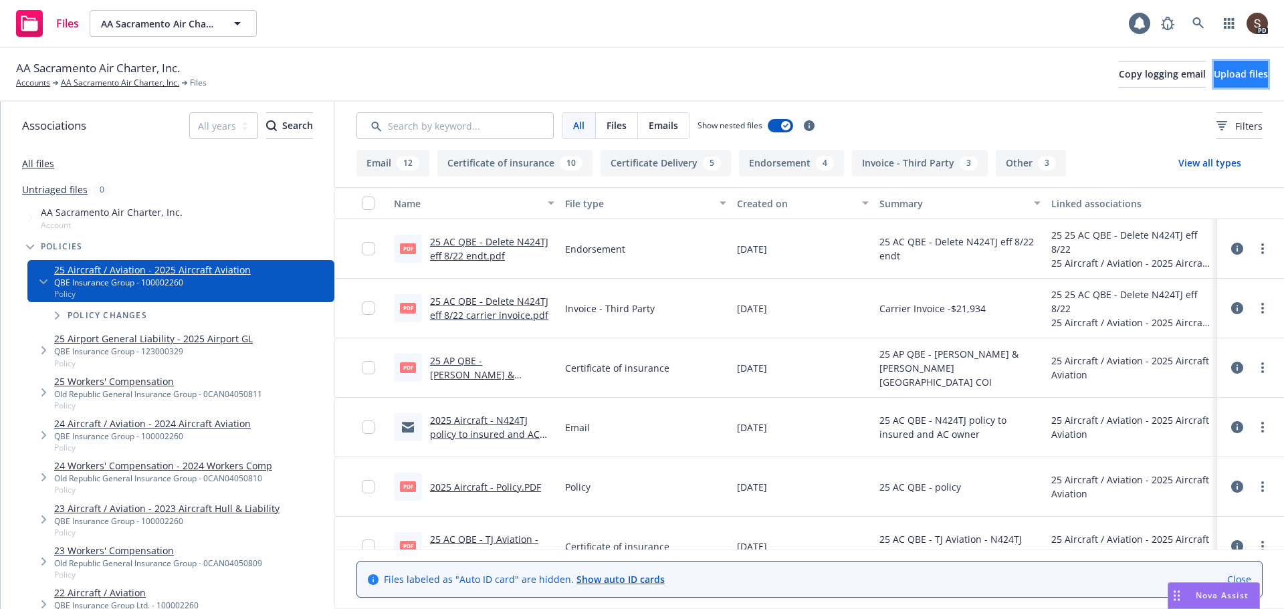
click at [1214, 62] on button "Upload files" at bounding box center [1241, 74] width 54 height 27
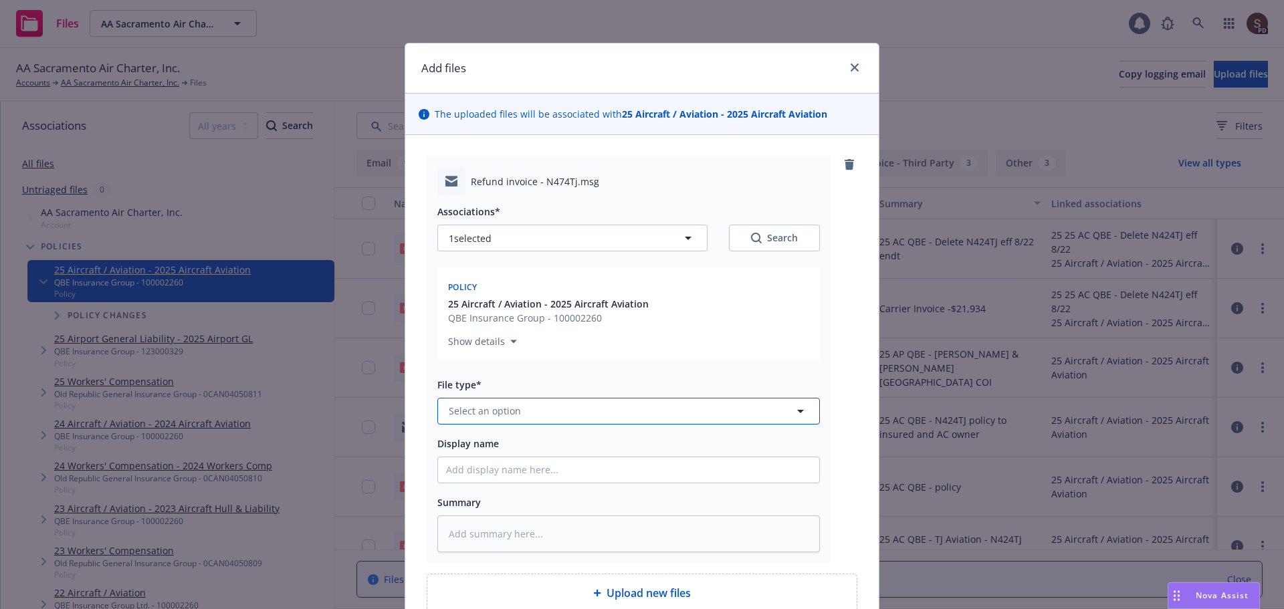
click at [504, 420] on button "Select an option" at bounding box center [628, 411] width 383 height 27
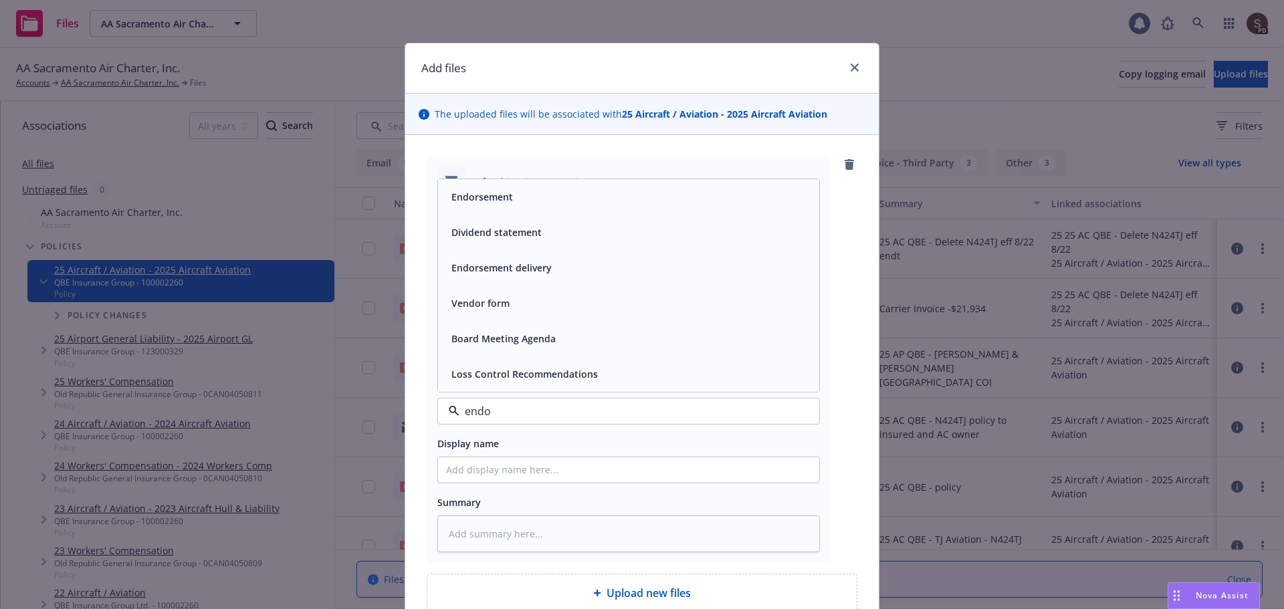
type input "endor"
click at [567, 345] on div "Endorsement delivery" at bounding box center [628, 338] width 365 height 19
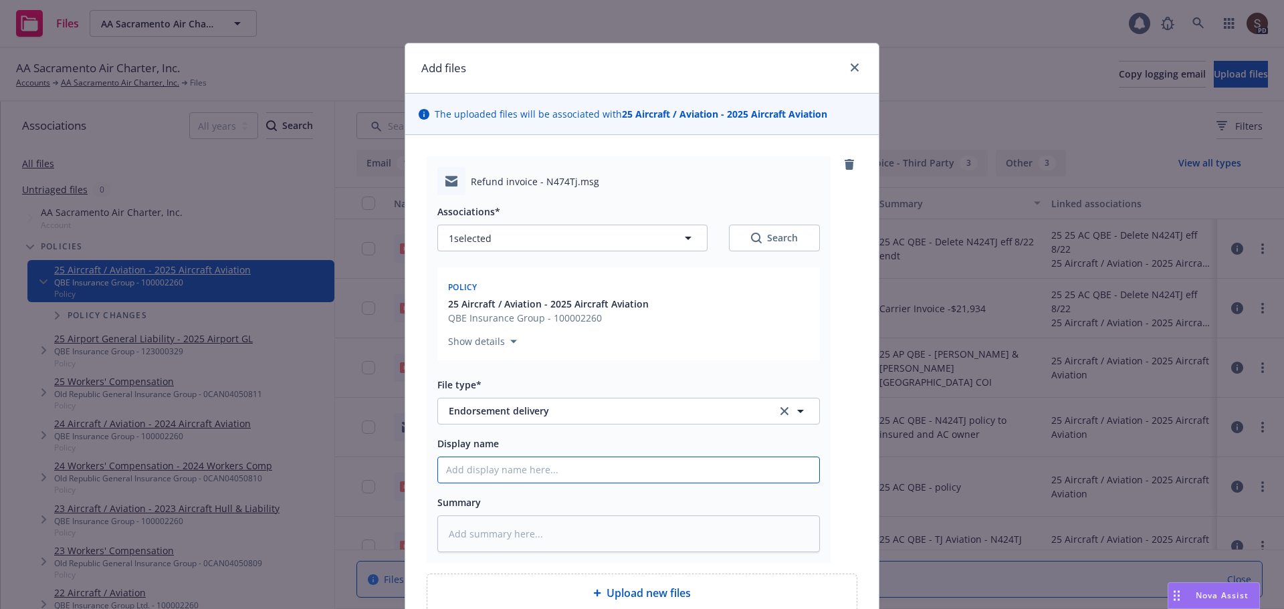
click at [525, 470] on input "Display name" at bounding box center [628, 470] width 381 height 25
type textarea "x"
type input "2"
type textarea "x"
type input "20"
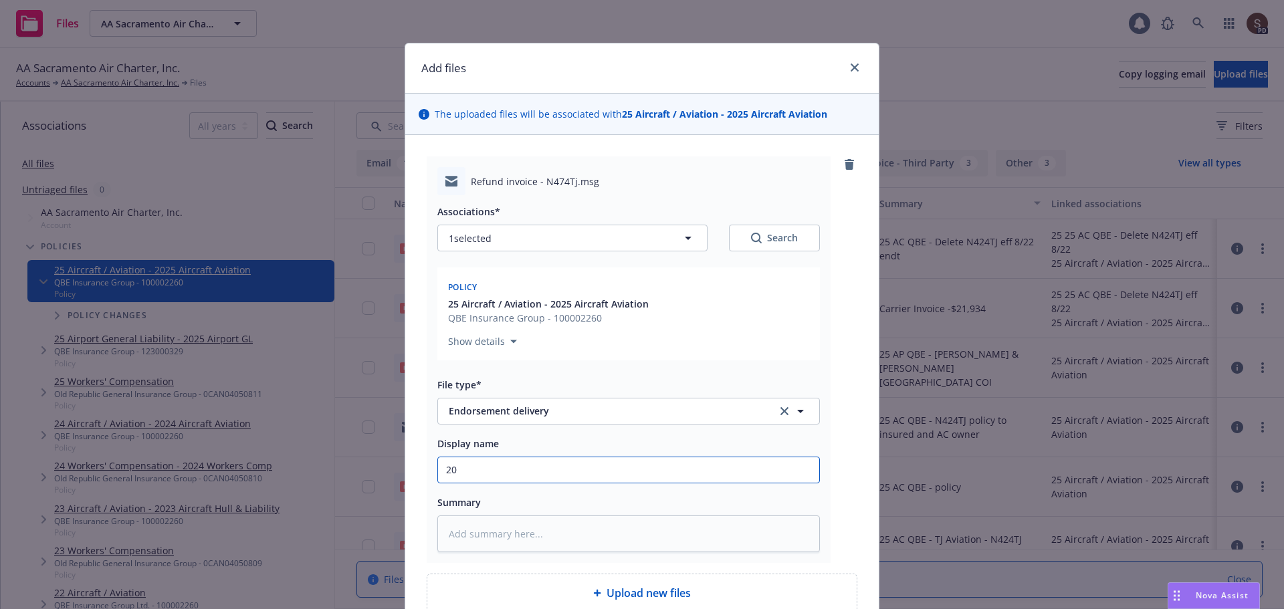
type textarea "x"
type input "202"
type textarea "x"
type input "2025"
type textarea "x"
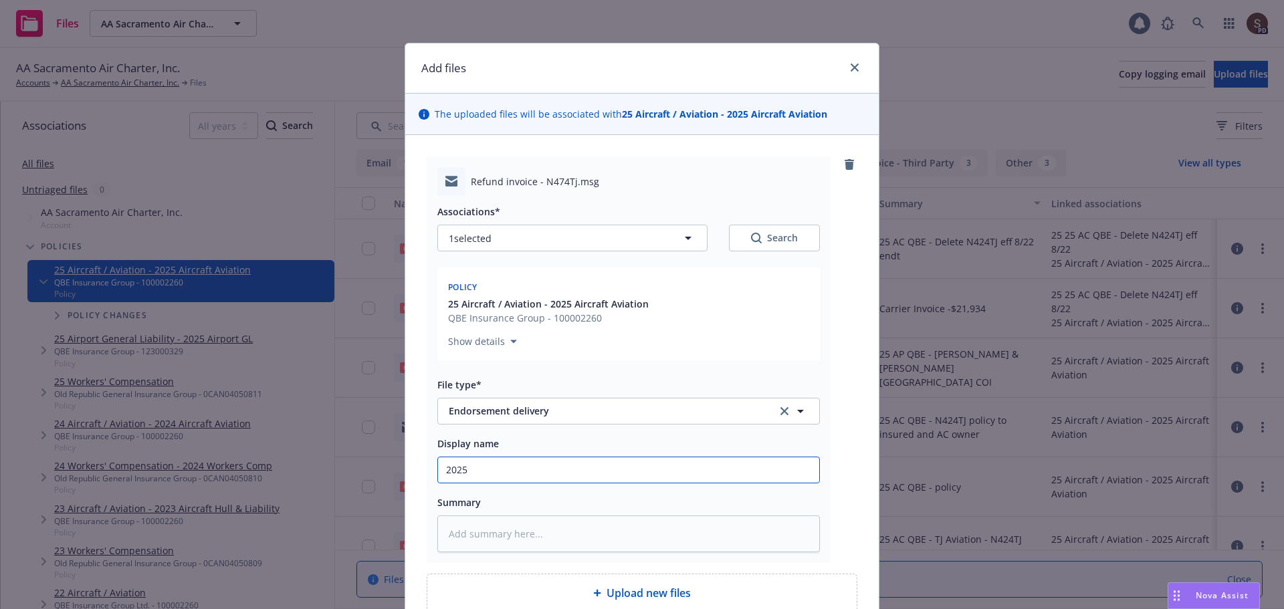
type input "2025"
type textarea "x"
type input "2025 Ai"
type textarea "x"
type input "2025 Air"
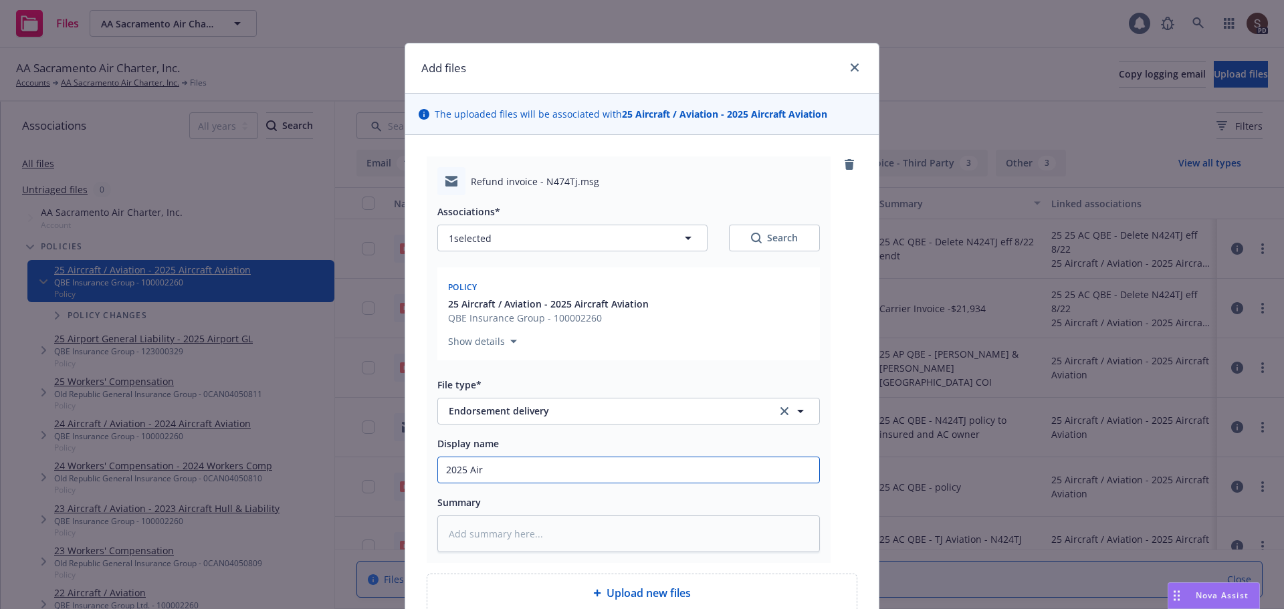
type textarea "x"
type input "2025 Airc"
type textarea "x"
type input "2025 Aircr"
type textarea "x"
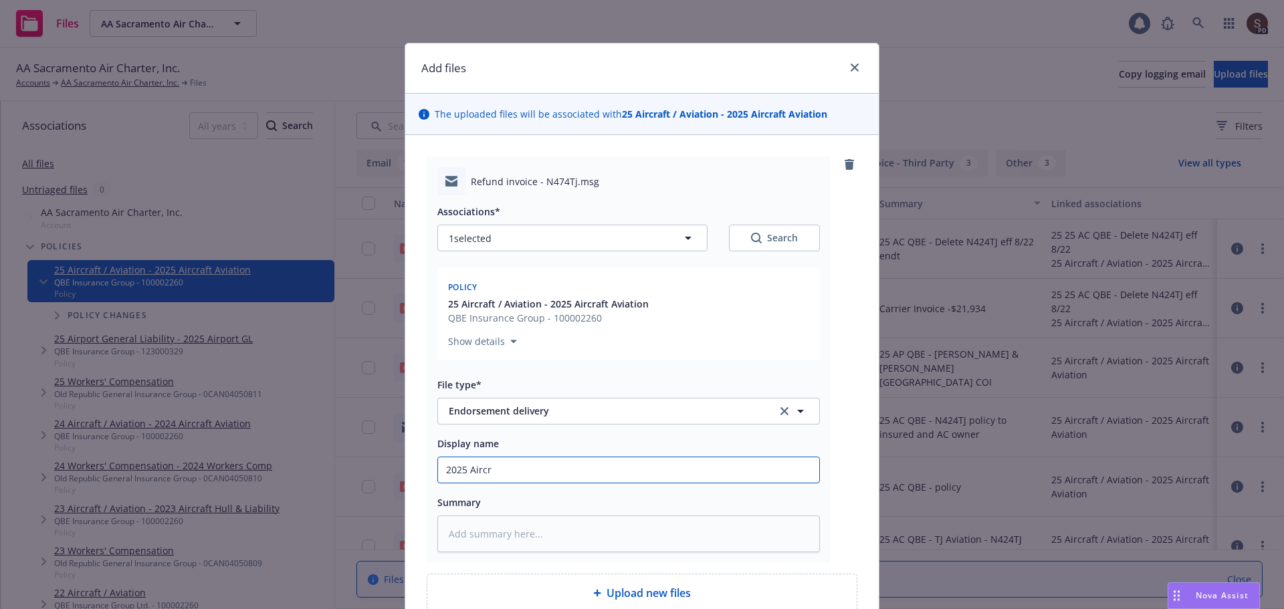
type input "2025 Aircra"
type textarea "x"
type input "2025 Aircraf"
type textarea "x"
type input "2025 Aircraft"
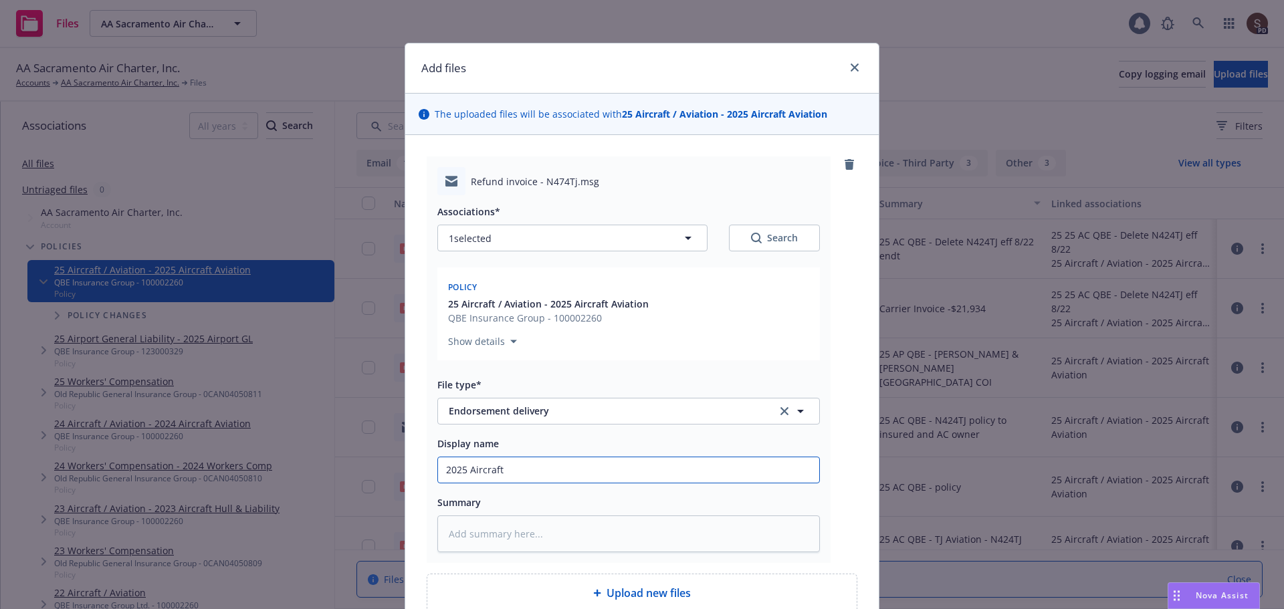
type textarea "x"
type input "2025 Aircraft"
type textarea "x"
type input "2025 Aircraft d"
type textarea "x"
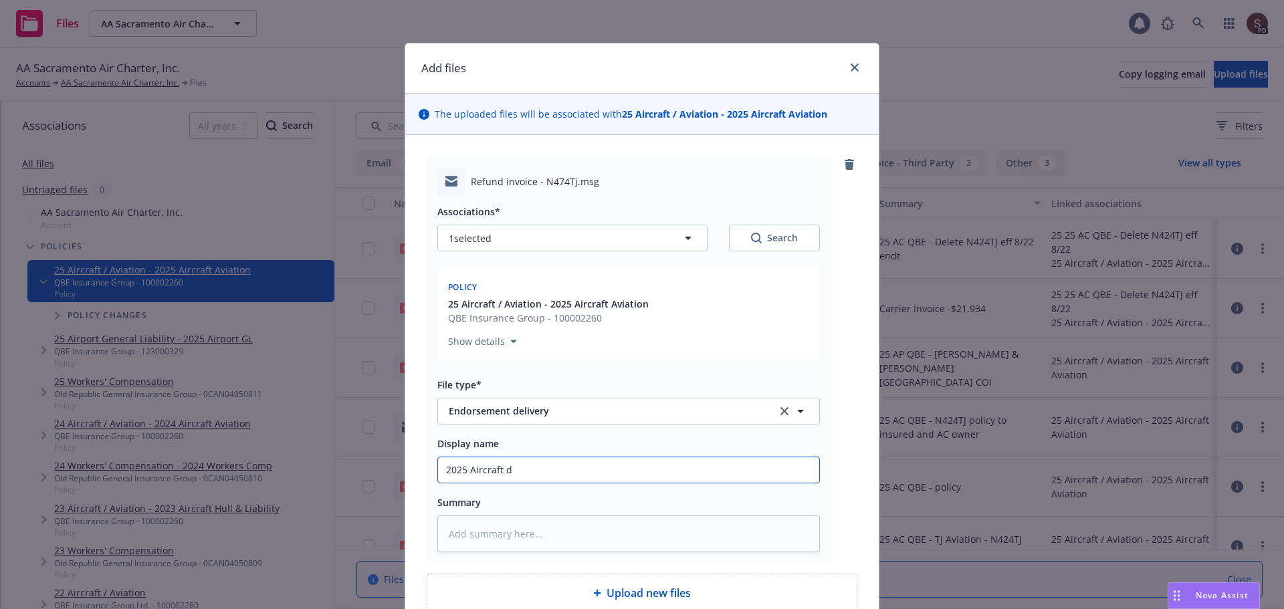
type input "2025 Aircraft de"
type textarea "x"
type input "2025 Aircraft del"
type textarea "x"
type input "2025 Aircraft dele"
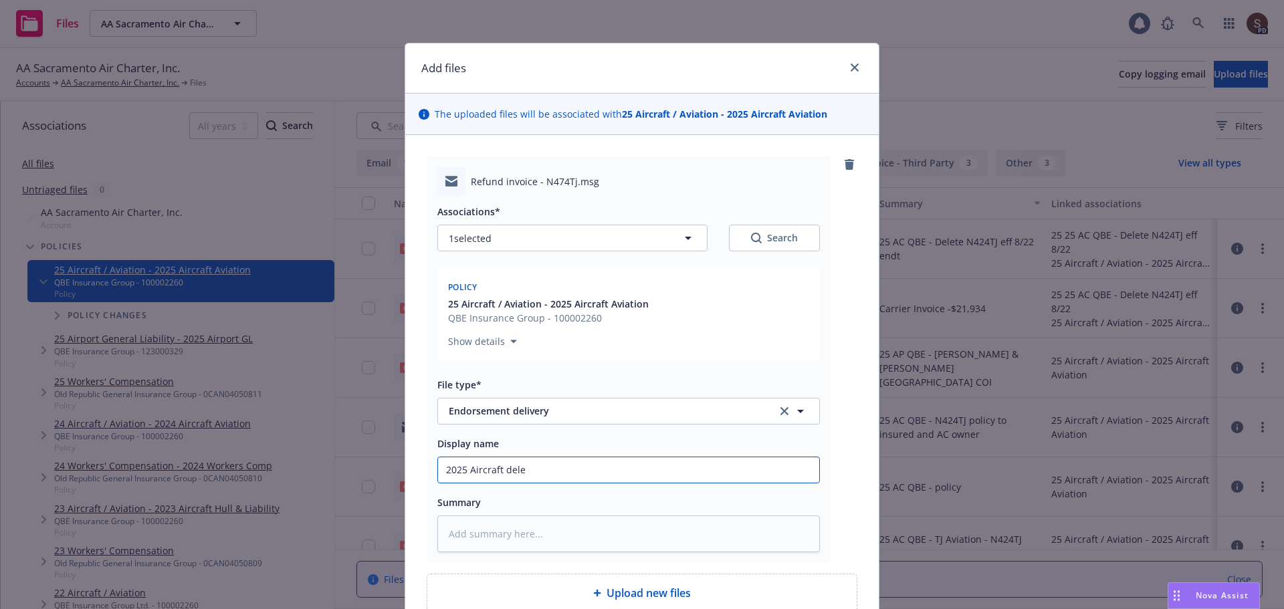
type textarea "x"
type input "2025 Aircraft delet"
type textarea "x"
type input "2025 Aircraft delete"
type textarea "x"
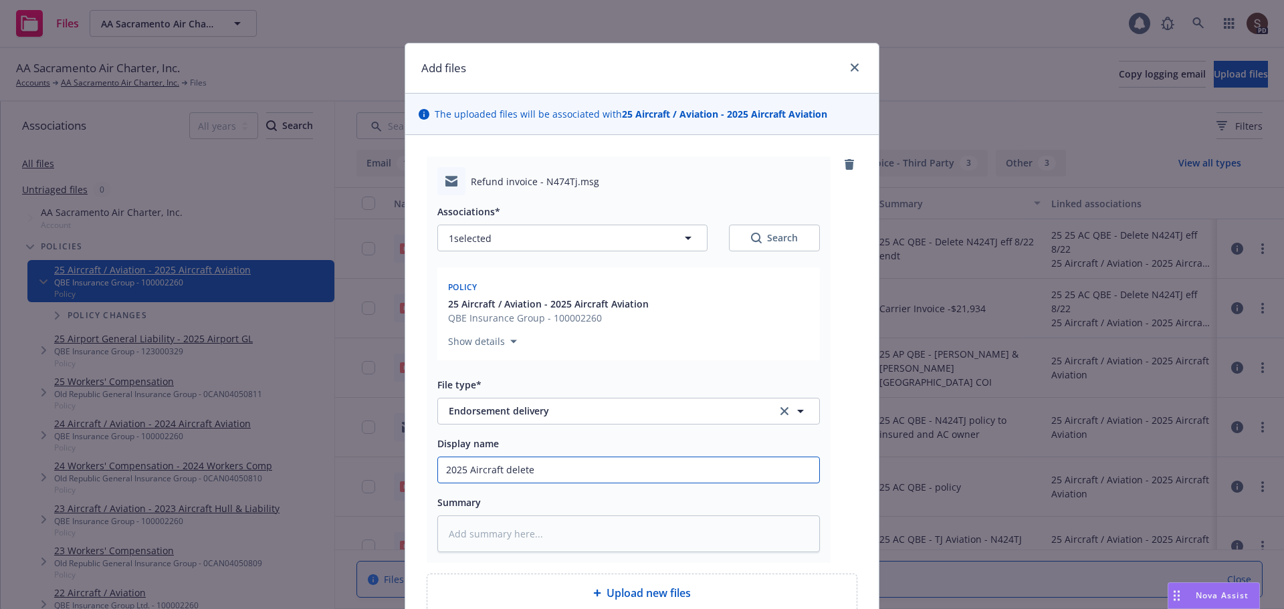
type input "2025 Aircraft delete"
type textarea "x"
type input "2025 Aircraft delete N"
type textarea "x"
type input "2025 Aircraft delete N4"
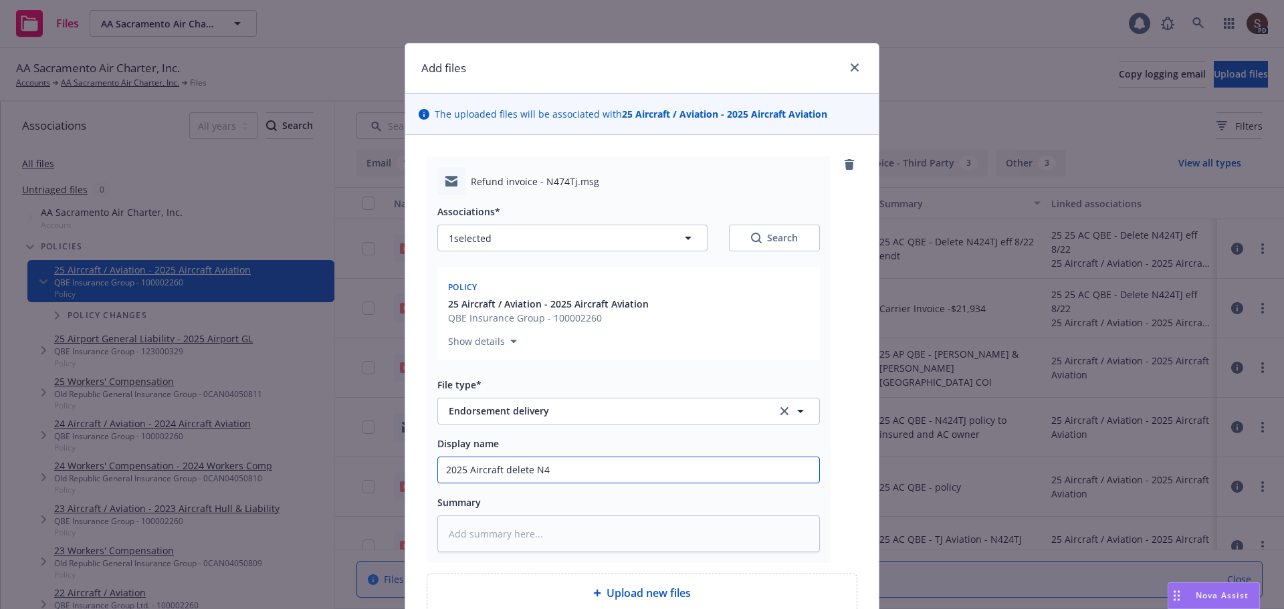
type textarea "x"
type input "2025 Aircraft delete N47"
type textarea "x"
type input "2025 Aircraft delete N474"
type textarea "x"
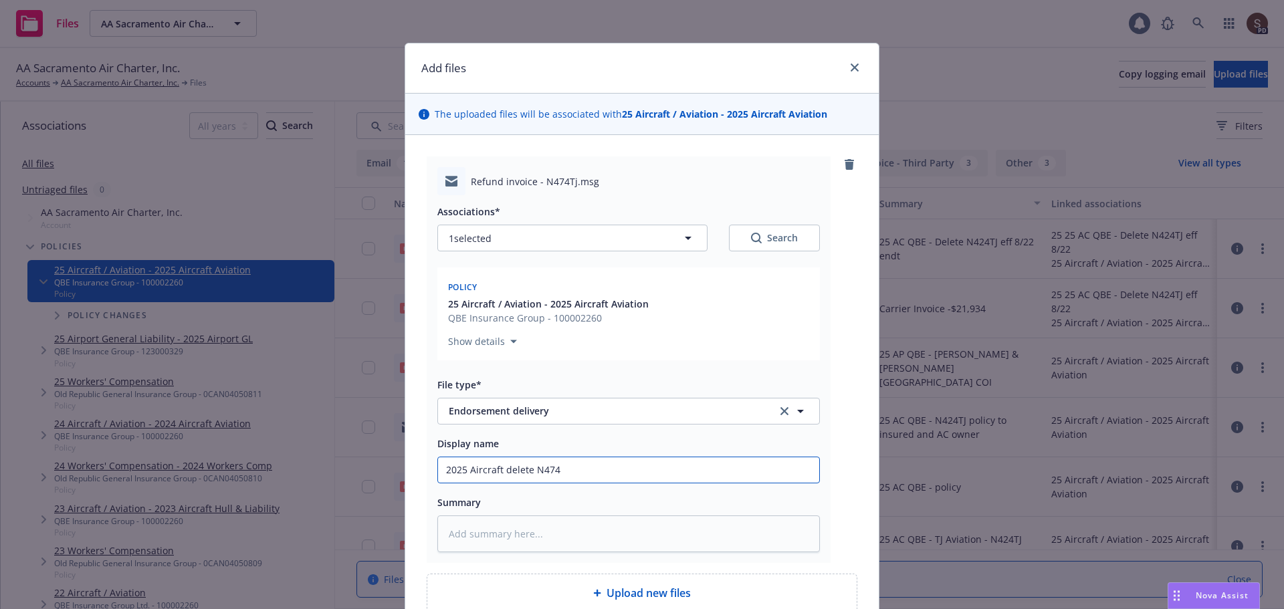
type input "2025 Aircraft delete N474T"
type textarea "x"
type input "2025 Aircraft delete N474TJ"
type textarea "x"
type input "2025 Aircraft delete N474TJ"
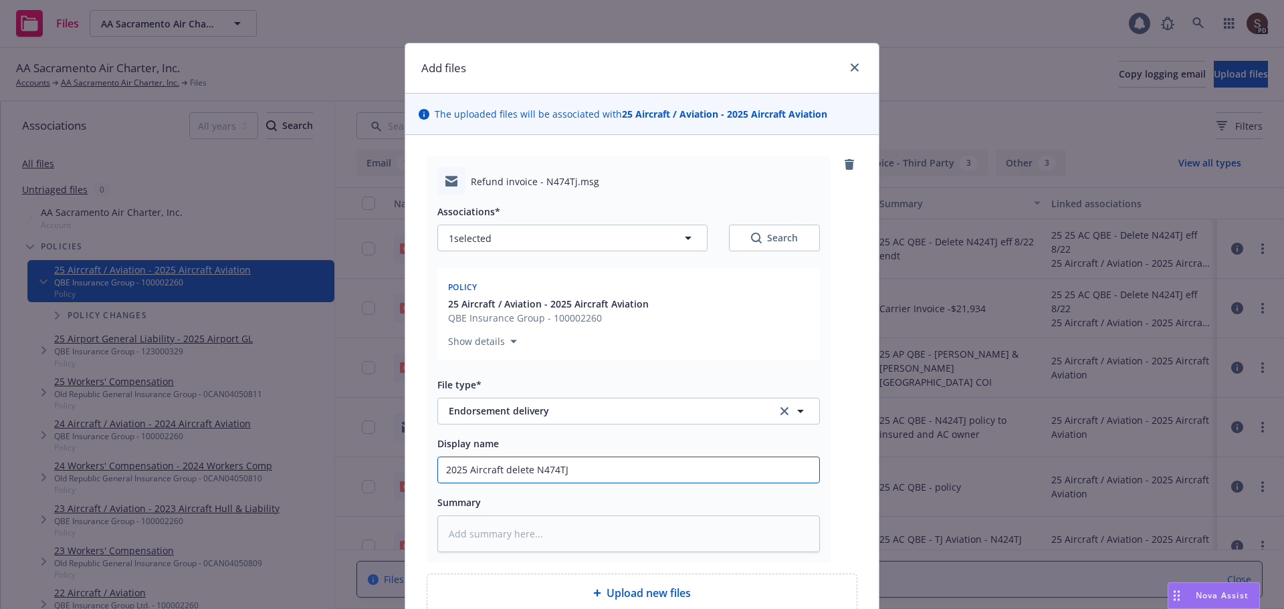
type textarea "x"
type input "2025 Aircraft delete N474TJ i"
type textarea "x"
type input "2025 Aircraft delete N474TJ in"
type textarea "x"
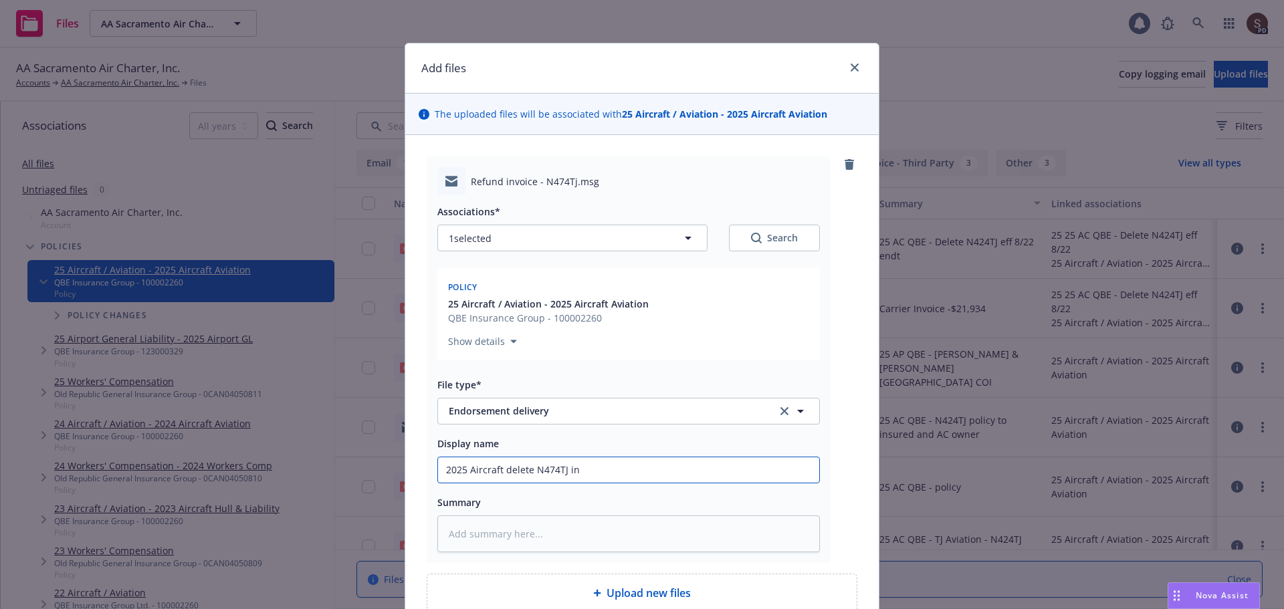
type input "2025 Aircraft delete N474TJ inv"
type textarea "x"
type input "2025 Aircraft delete N474TJ invo"
type textarea "x"
type input "2025 Aircraft delete N474TJ invoi"
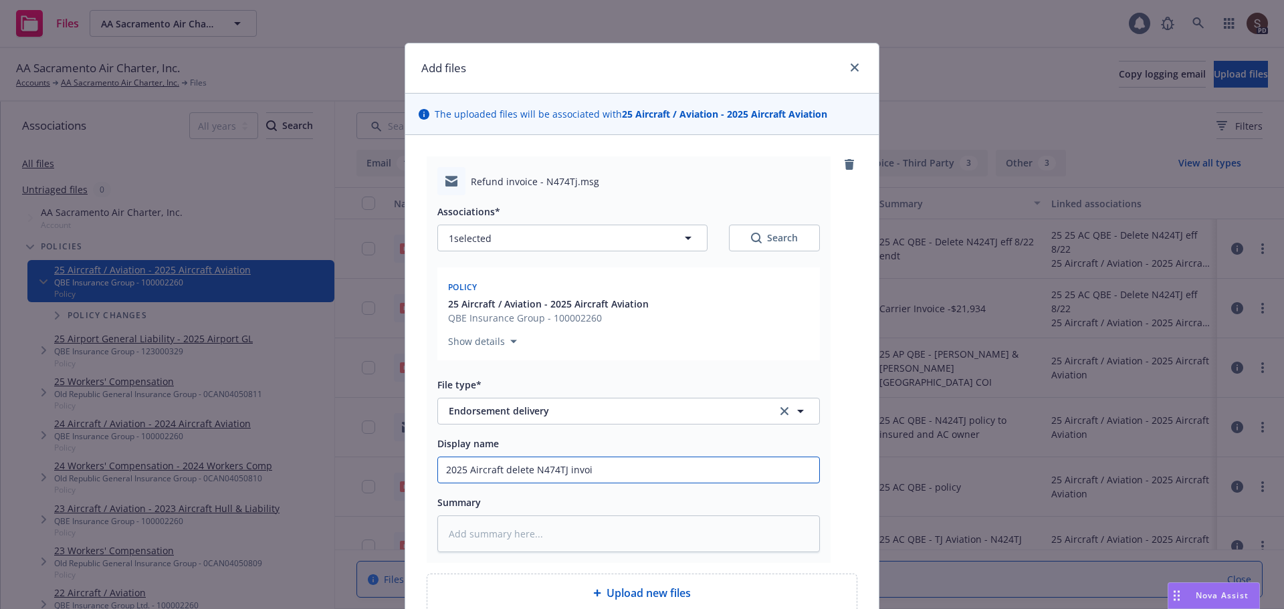
type textarea "x"
type input "2025 Aircraft delete N474TJ invoic"
type textarea "x"
type input "2025 Aircraft delete N474TJ invoice"
type textarea "x"
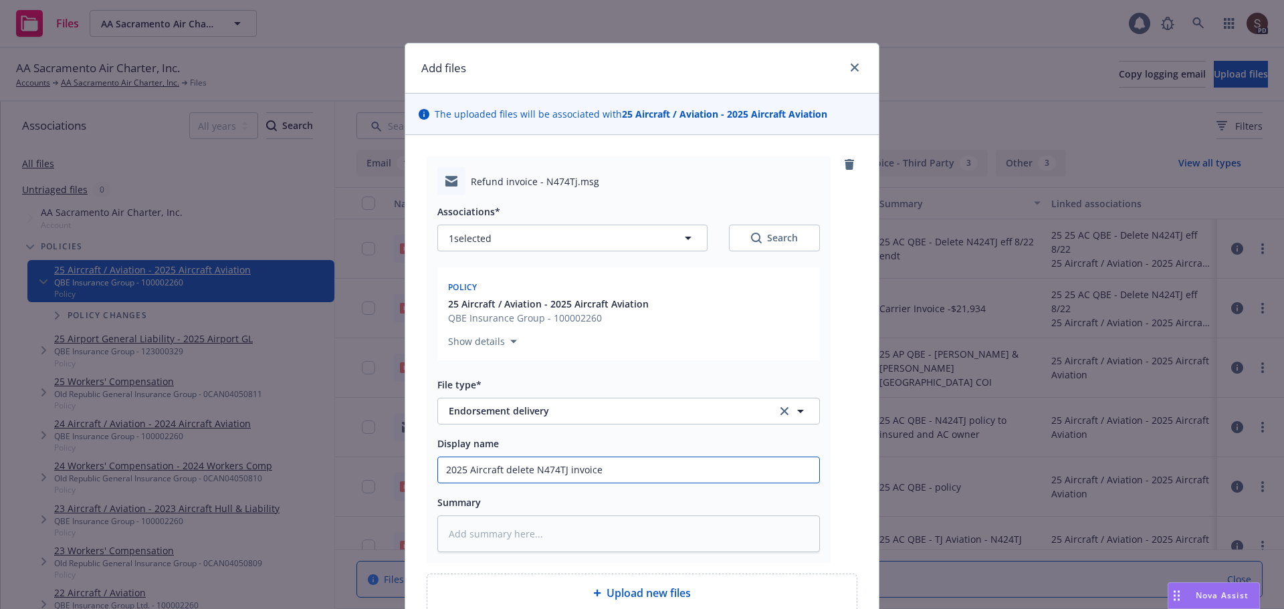
type input "2025 Aircraft delete N474TJ invoice"
type textarea "x"
type input "2025 Aircraft delete N474TJ invoice a"
type textarea "x"
type input "2025 Aircraft delete N474TJ invoice an"
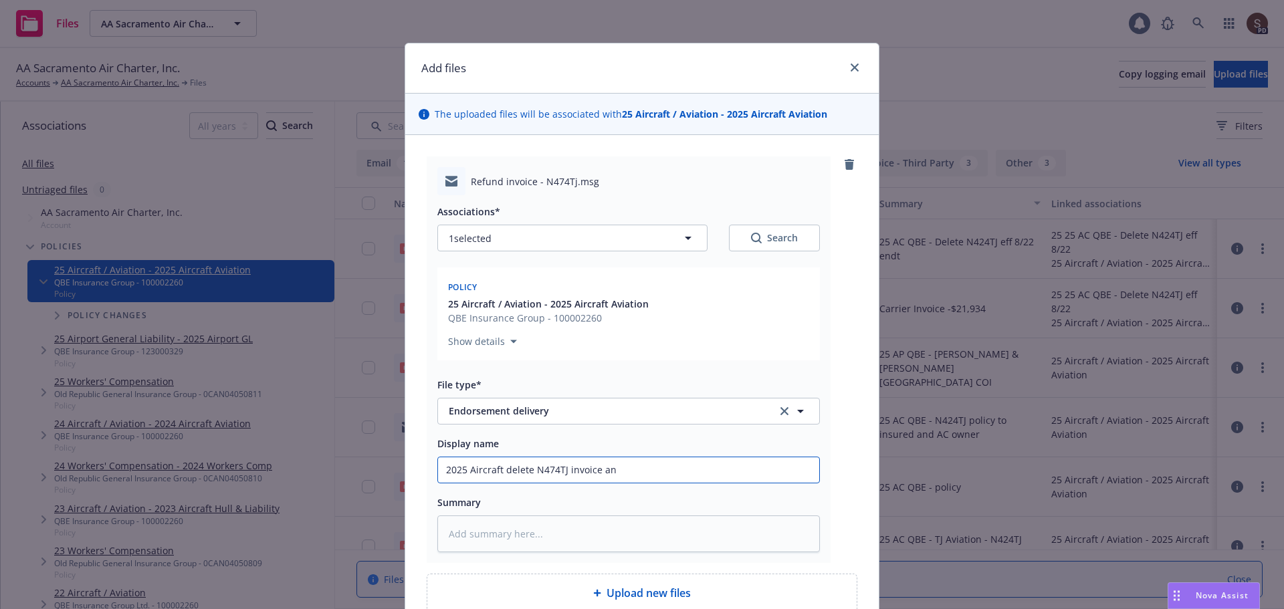
type textarea "x"
type input "2025 Aircraft delete N474TJ invoice and"
type textarea "x"
type input "2025 Aircraft delete N474TJ invoice and"
type textarea "x"
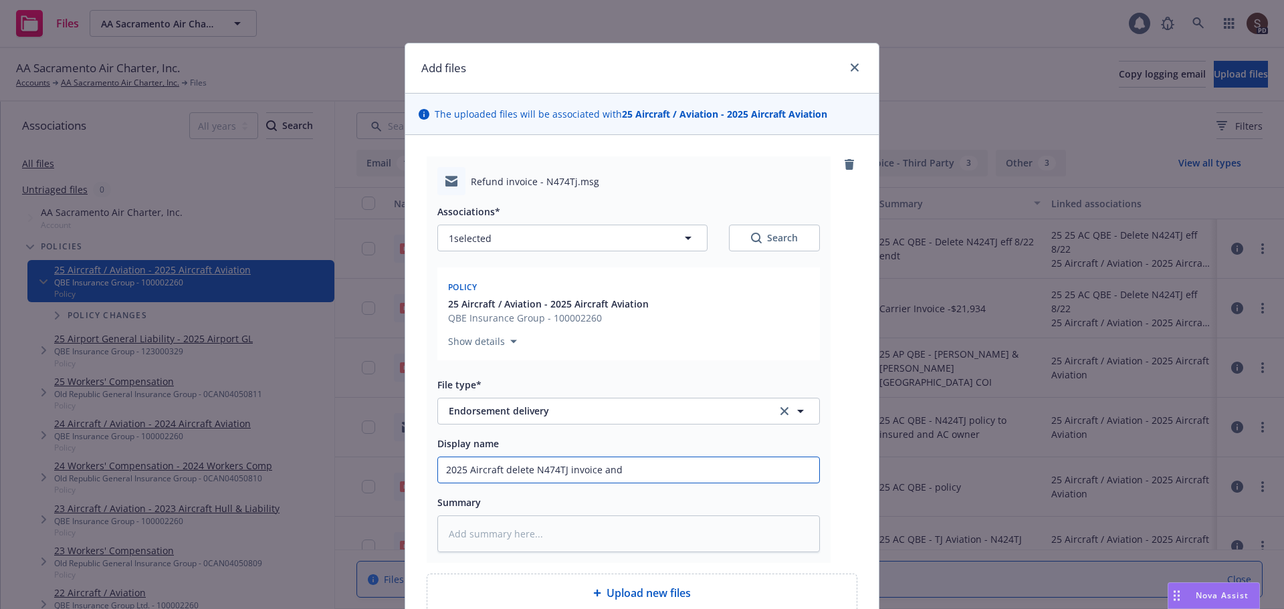
type input "2025 Aircraft delete N474TJ invoice and e"
type textarea "x"
type input "2025 Aircraft delete N474TJ invoice and en"
type textarea "x"
type input "2025 Aircraft delete N474TJ invoice and end"
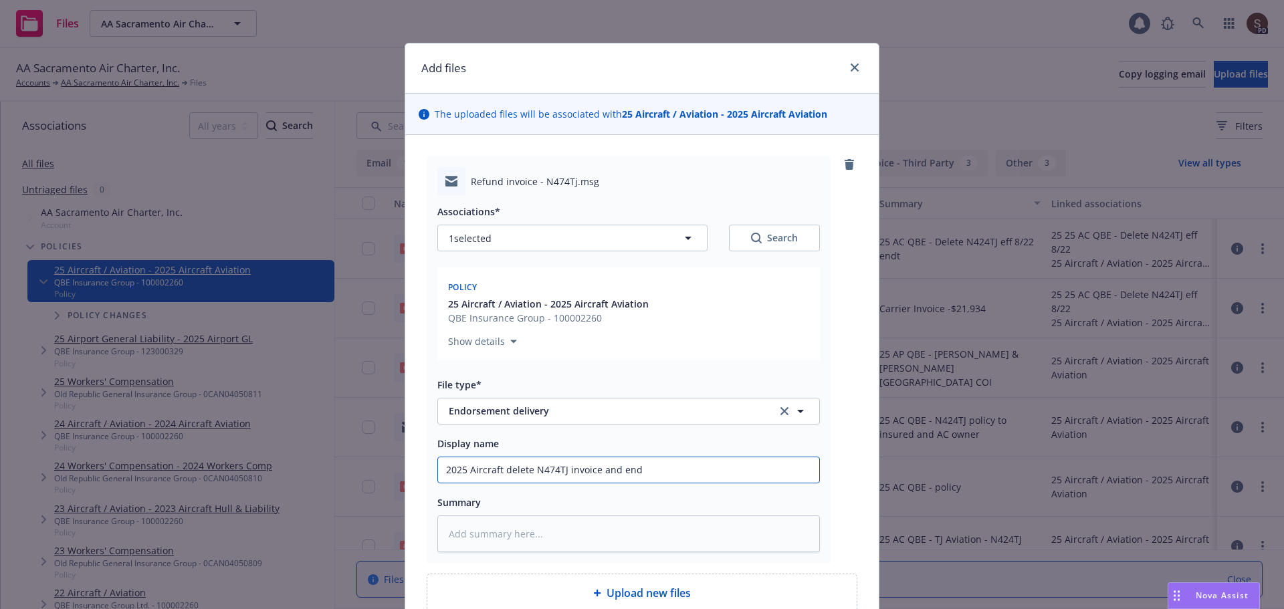
type textarea "x"
type input "2025 Aircraft delete N474TJ invoice and endo"
type textarea "x"
type input "2025 Aircraft delete N474TJ invoice and endor"
type textarea "x"
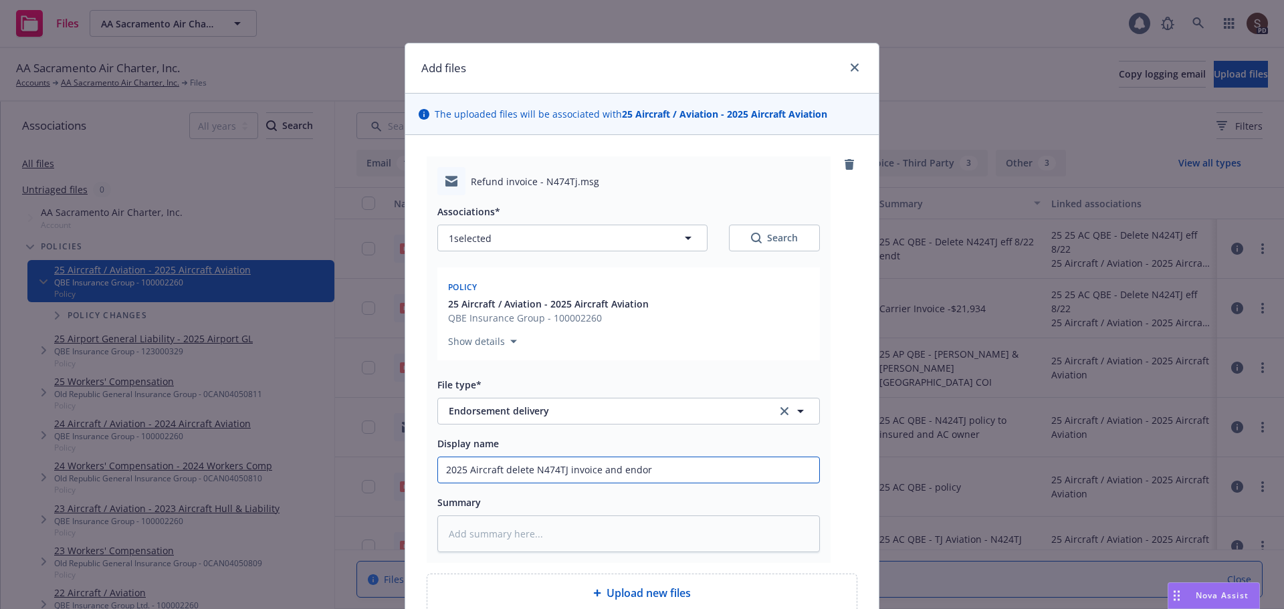
type input "2025 Aircraft delete N474TJ invoice and endors"
type textarea "x"
type input "2025 Aircraft delete N474TJ invoice and endorse"
type textarea "x"
type input "2025 Aircraft delete N474TJ invoice and endorsem"
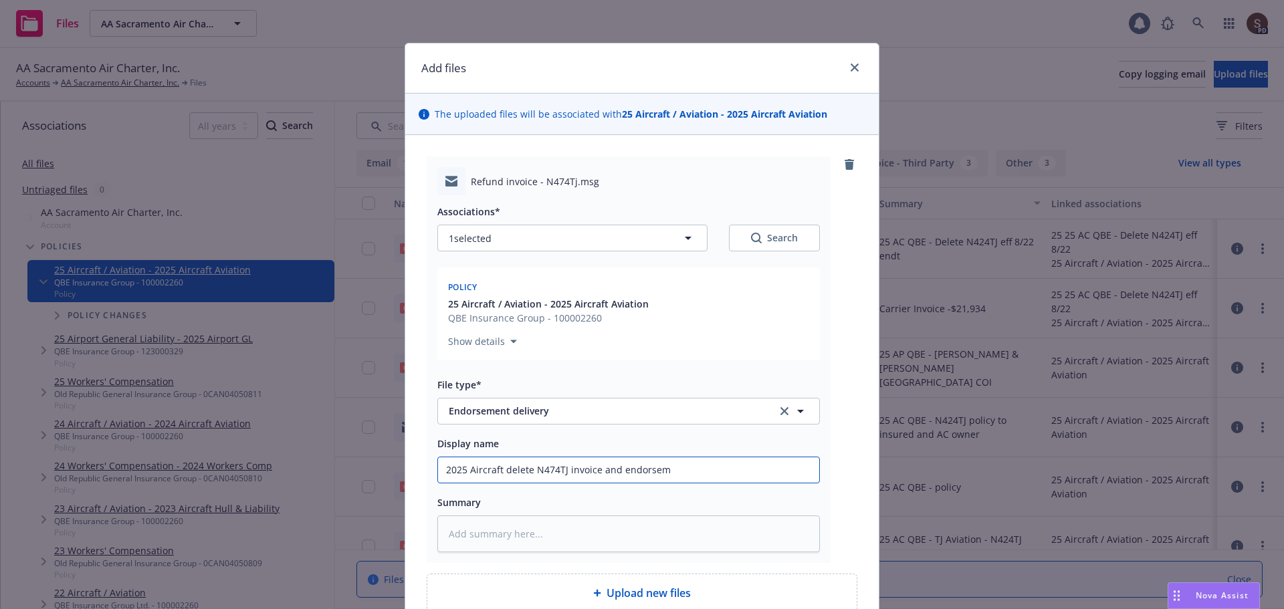
type textarea "x"
type input "2025 Aircraft delete N474TJ invoice and endorseme"
type textarea "x"
type input "2025 Aircraft delete N474TJ invoice and endorsemen"
type textarea "x"
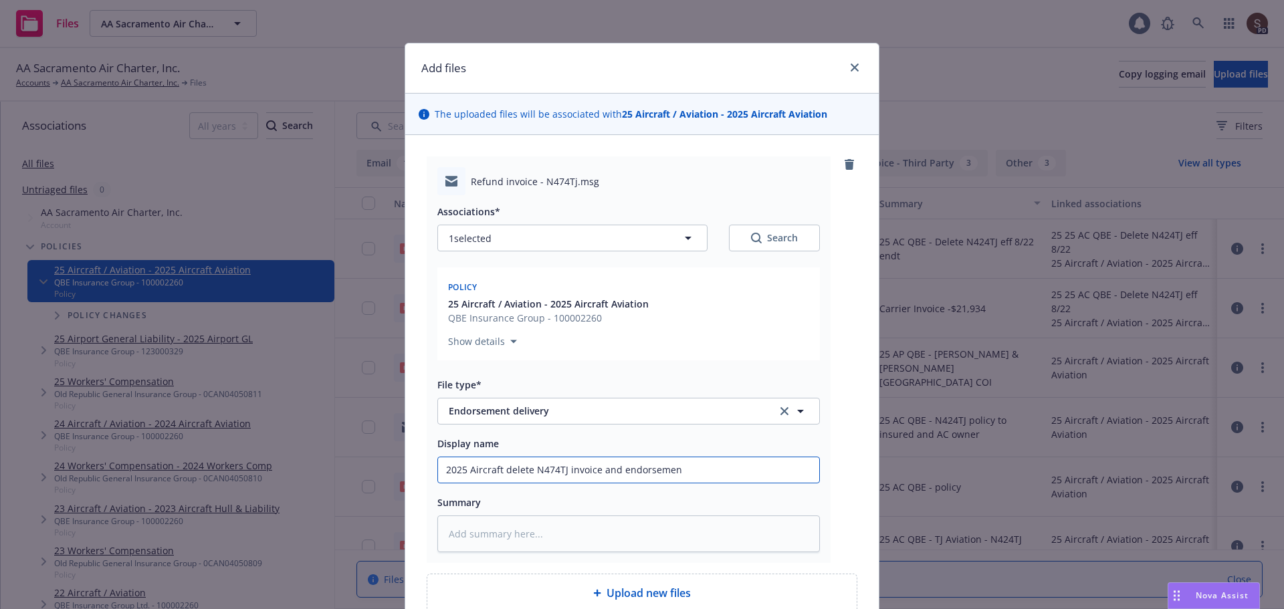
type input "2025 Aircraft delete N474TJ invoice and endorsement"
type textarea "x"
type input "2025 Aircraft delete N474TJ invoice and endorsement"
type textarea "x"
type input "2025 Aircraft delete N474TJ invoice and endorsement t"
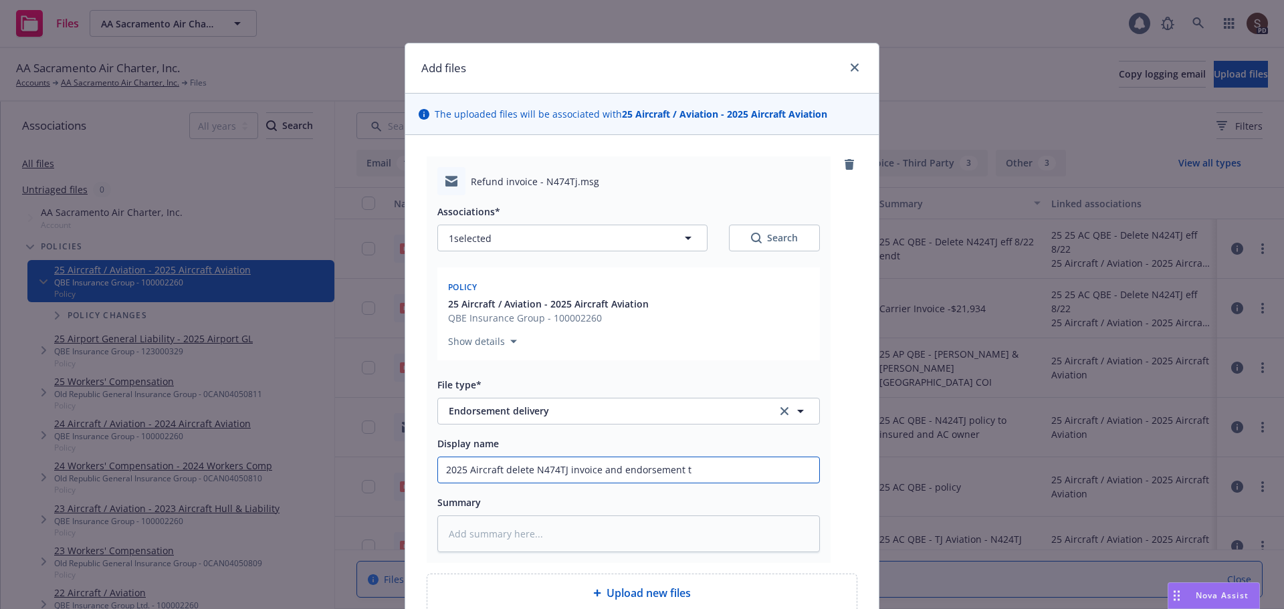
type textarea "x"
type input "2025 Aircraft delete N474TJ invoice and endorsement to"
type textarea "x"
type input "2025 Aircraft delete N474TJ invoice and endorsement to"
type textarea "x"
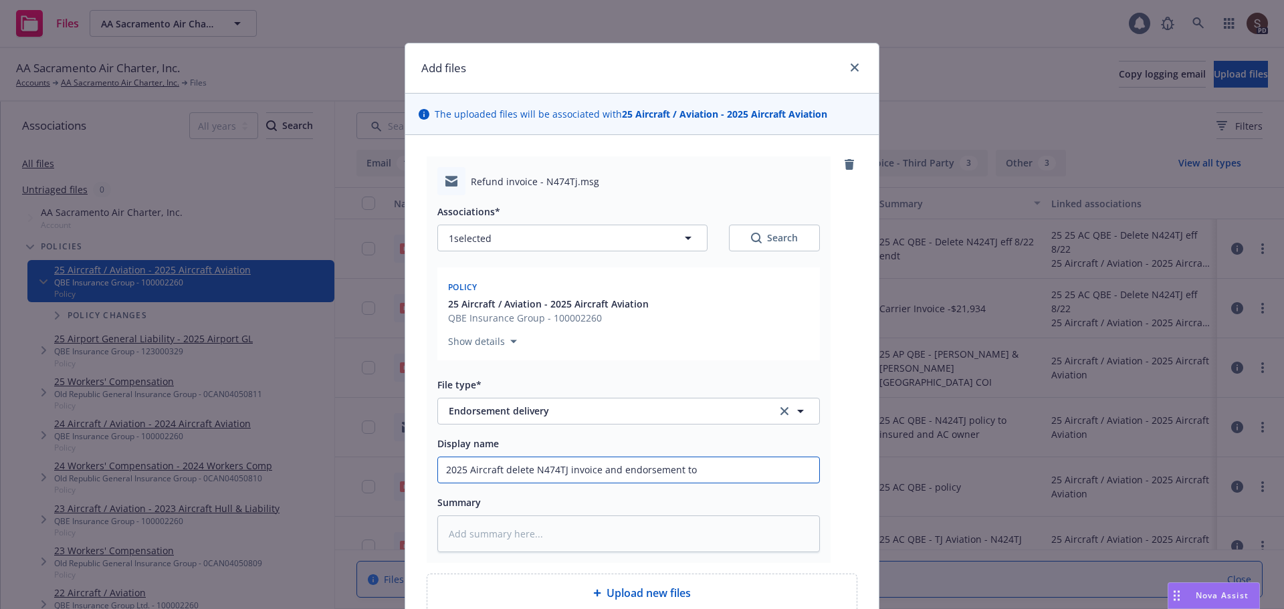
type input "2025 Aircraft delete N474TJ invoice and endorsement to i"
type textarea "x"
type input "2025 Aircraft delete N474TJ invoice and endorsement to in"
type textarea "x"
type input "2025 Aircraft delete N474TJ invoice and endorsement to ins"
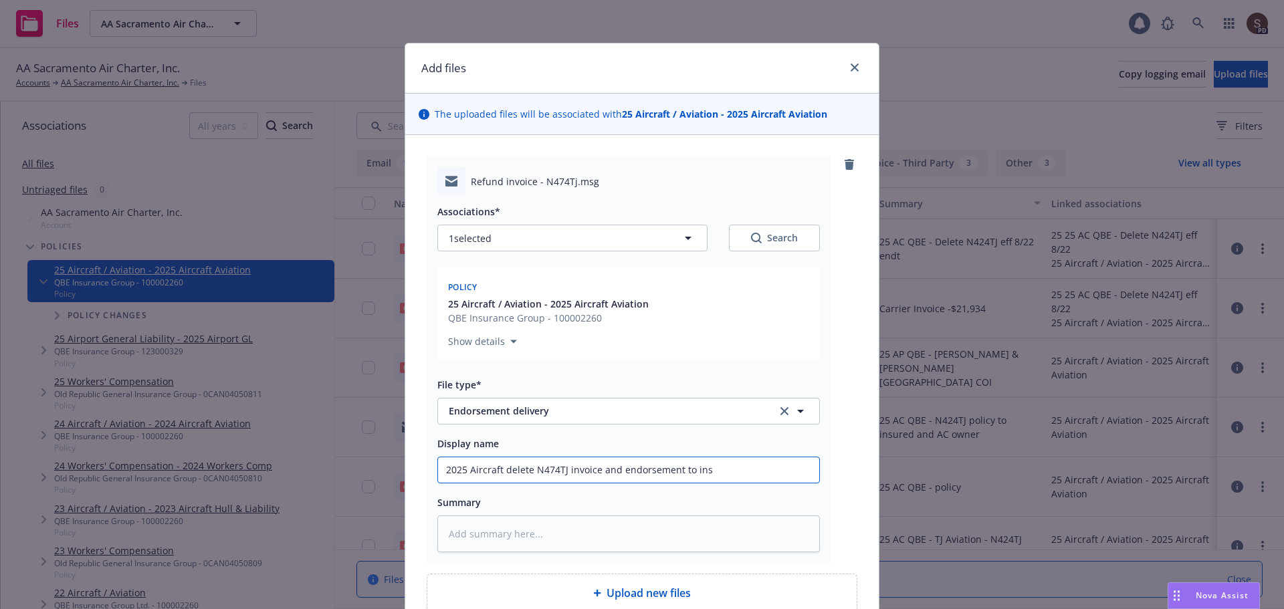
type textarea "x"
type input "2025 Aircraft delete N474TJ invoice and endorsement to insu"
type textarea "x"
type input "2025 Aircraft delete N474TJ invoice and endorsement to insur"
type textarea "x"
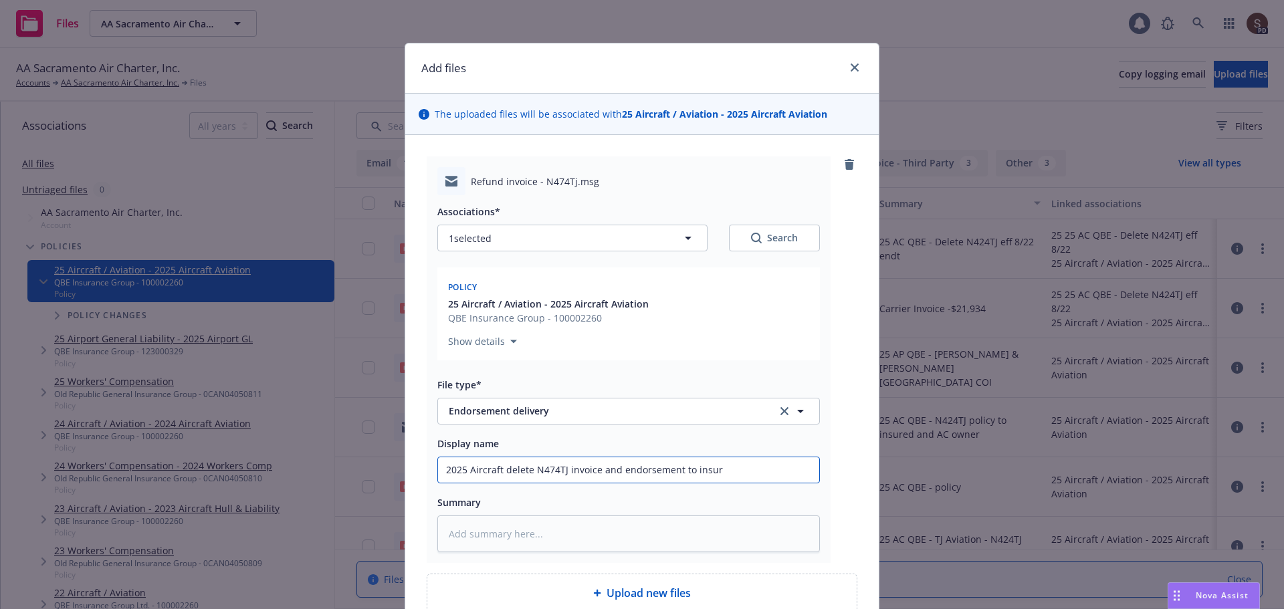
type input "2025 Aircraft delete N474TJ invoice and endorsement to insure"
type textarea "x"
type input "2025 Aircraft delete N474TJ invoice and endorsement to insured"
drag, startPoint x: 500, startPoint y: 471, endPoint x: 731, endPoint y: 467, distance: 230.8
click at [731, 467] on input "2025 Aircraft delete N474TJ invoice and endorsement to insured" at bounding box center [628, 470] width 381 height 25
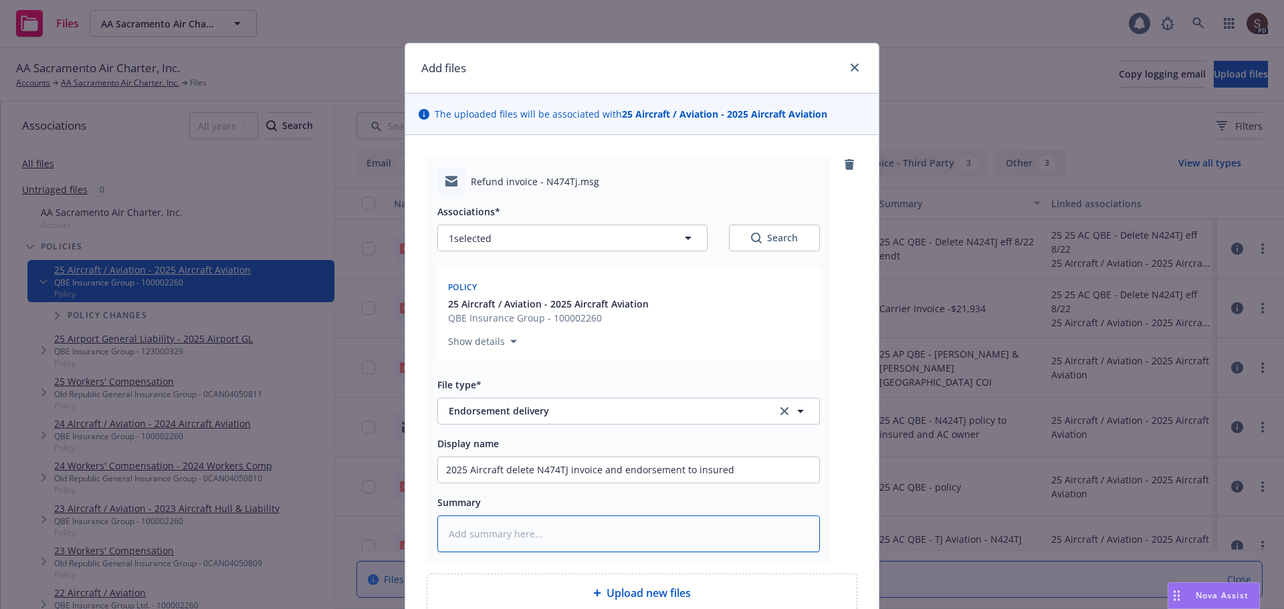
click at [545, 545] on textarea at bounding box center [628, 534] width 383 height 37
type textarea "x"
type textarea "2"
type textarea "x"
type textarea "25"
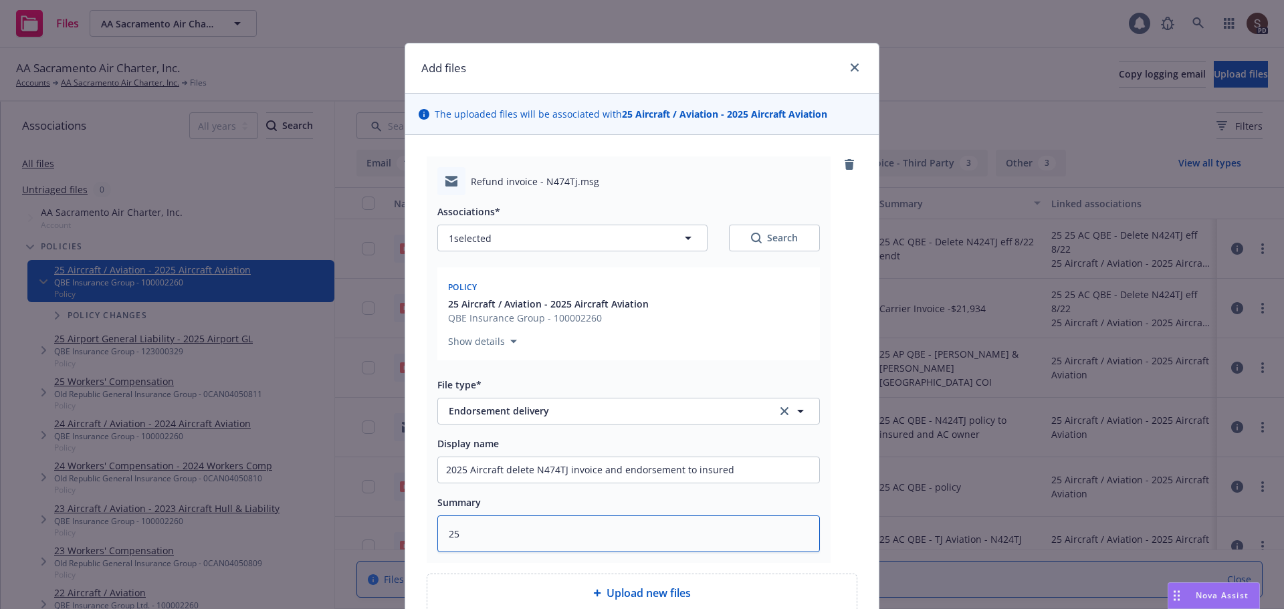
type textarea "x"
type textarea "25"
type textarea "x"
type textarea "25 A"
type textarea "x"
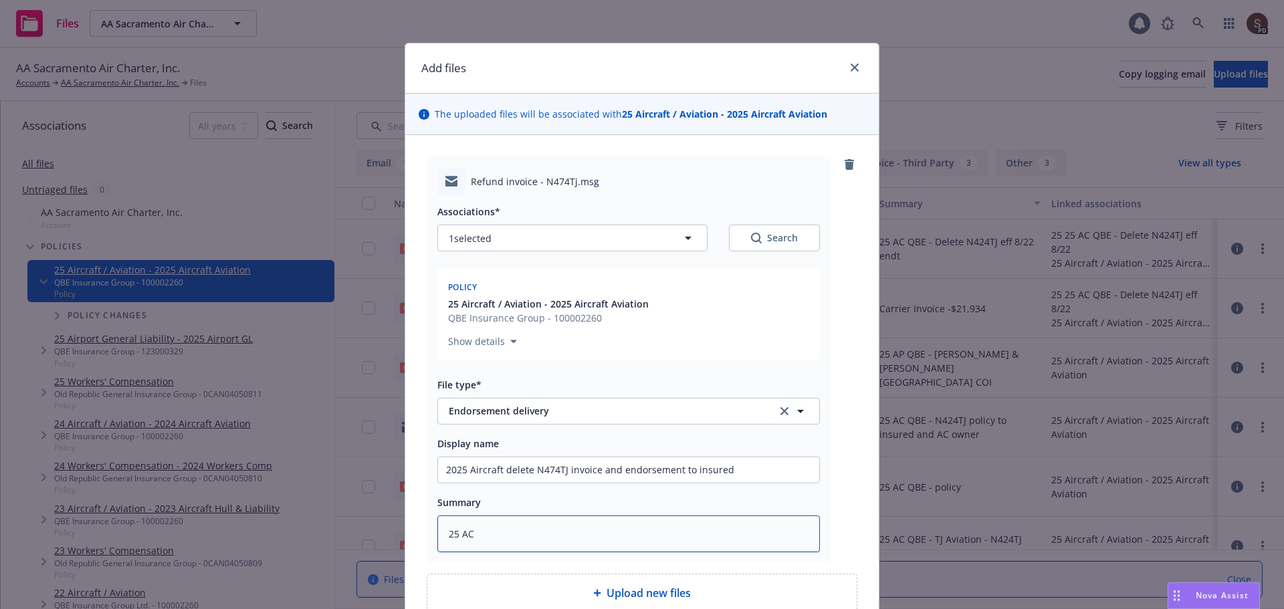
type textarea "25 AC"
type textarea "x"
type textarea "25 AC Q"
type textarea "x"
type textarea "25 AC QB"
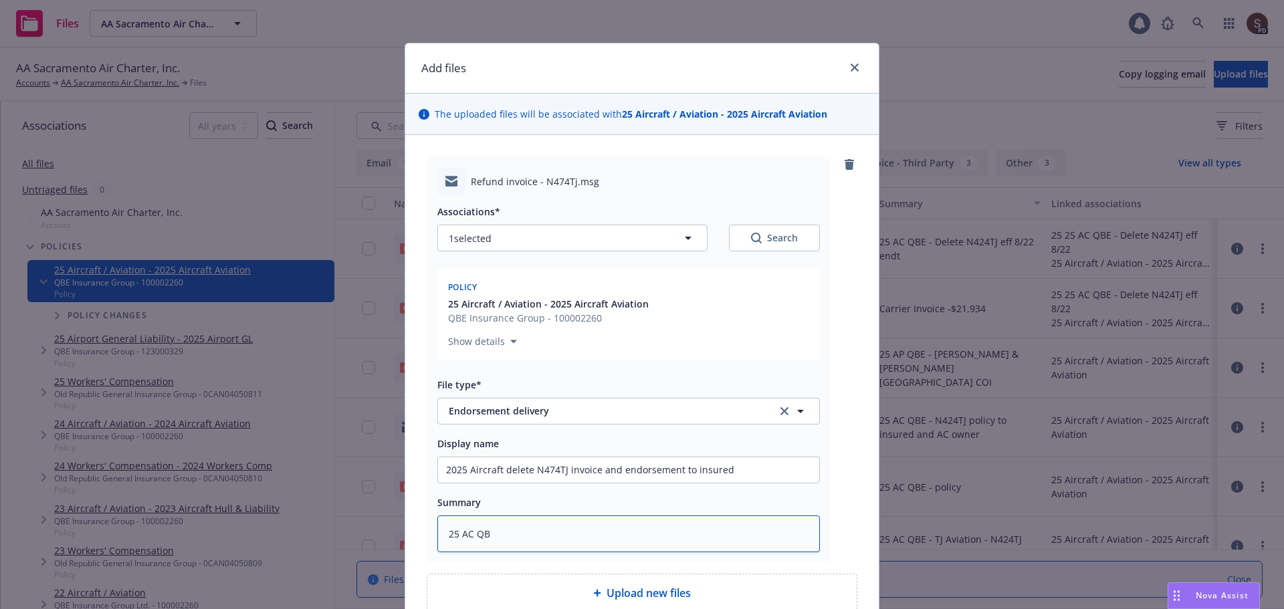
type textarea "x"
type textarea "25 AC QBE"
type textarea "x"
type textarea "25 AC QBE"
paste textarea "delete N474TJ invoice and endorsement to insured"
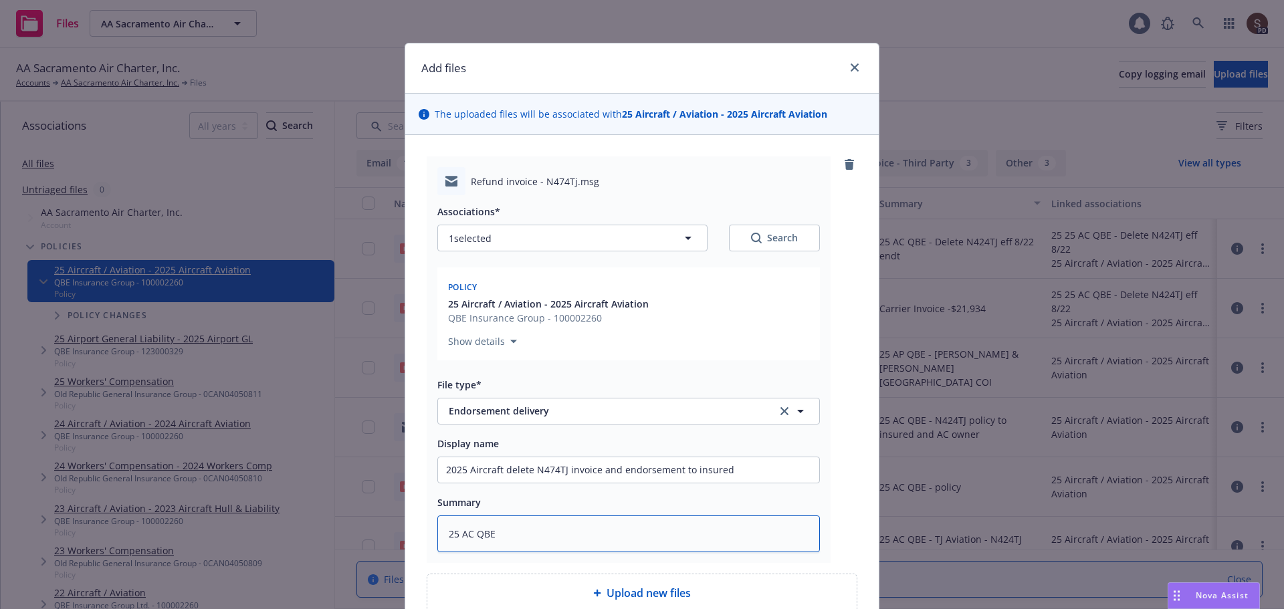
type textarea "x"
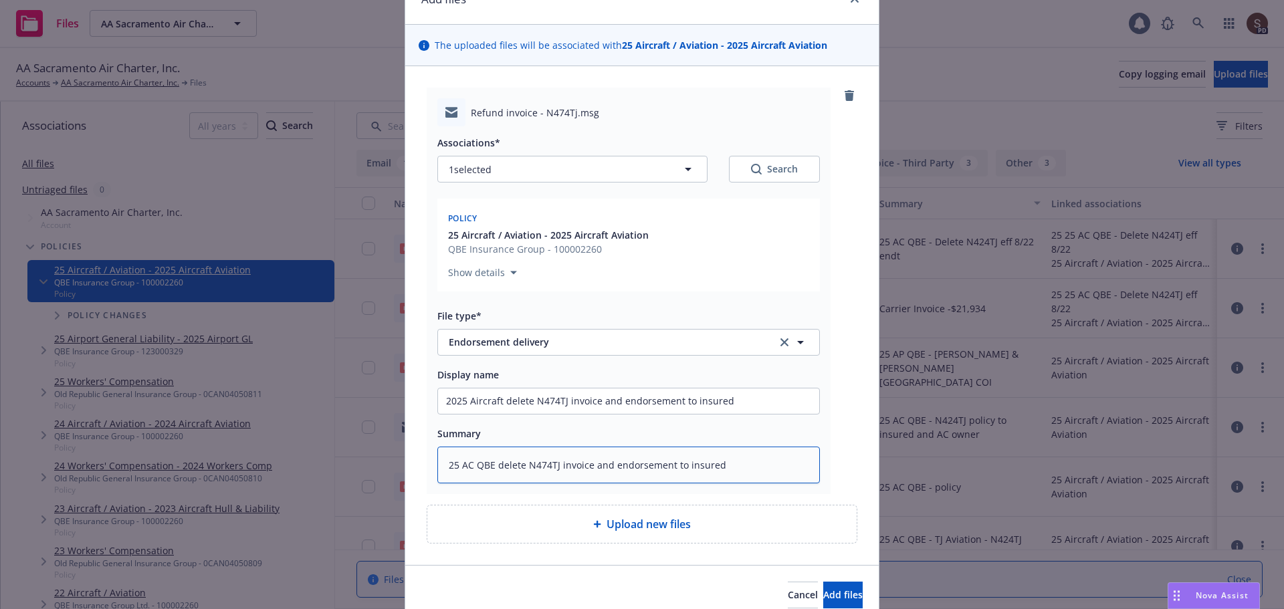
scroll to position [128, 0]
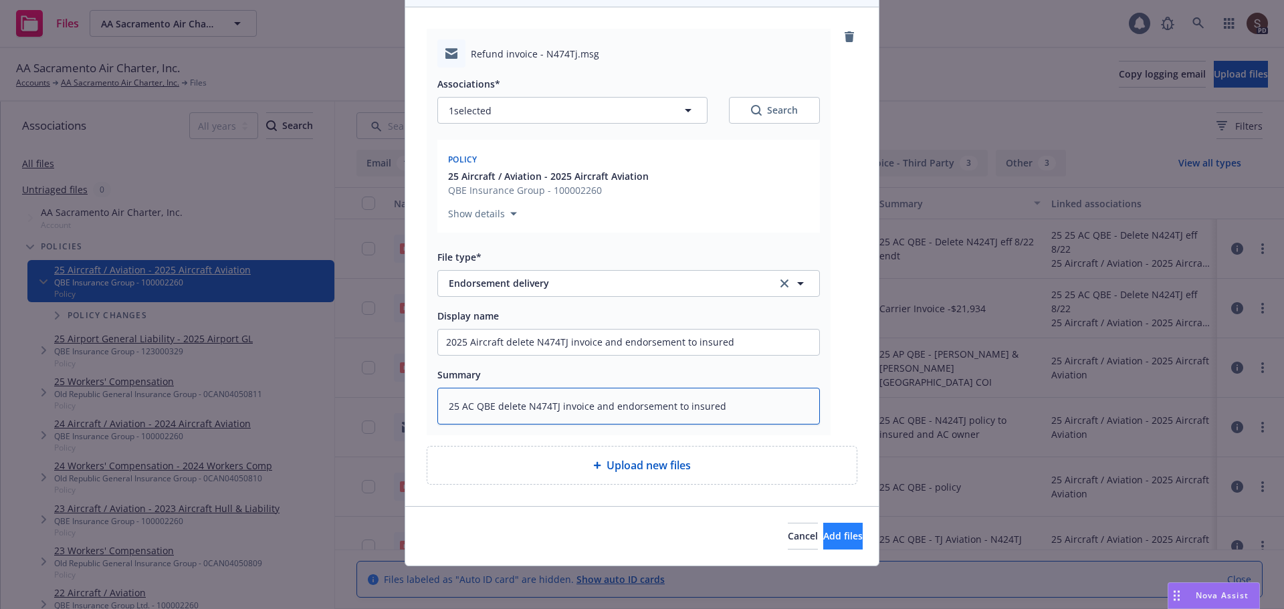
type textarea "25 AC QBE delete N474TJ invoice and endorsement to insured"
click at [846, 542] on button "Add files" at bounding box center [842, 536] width 39 height 27
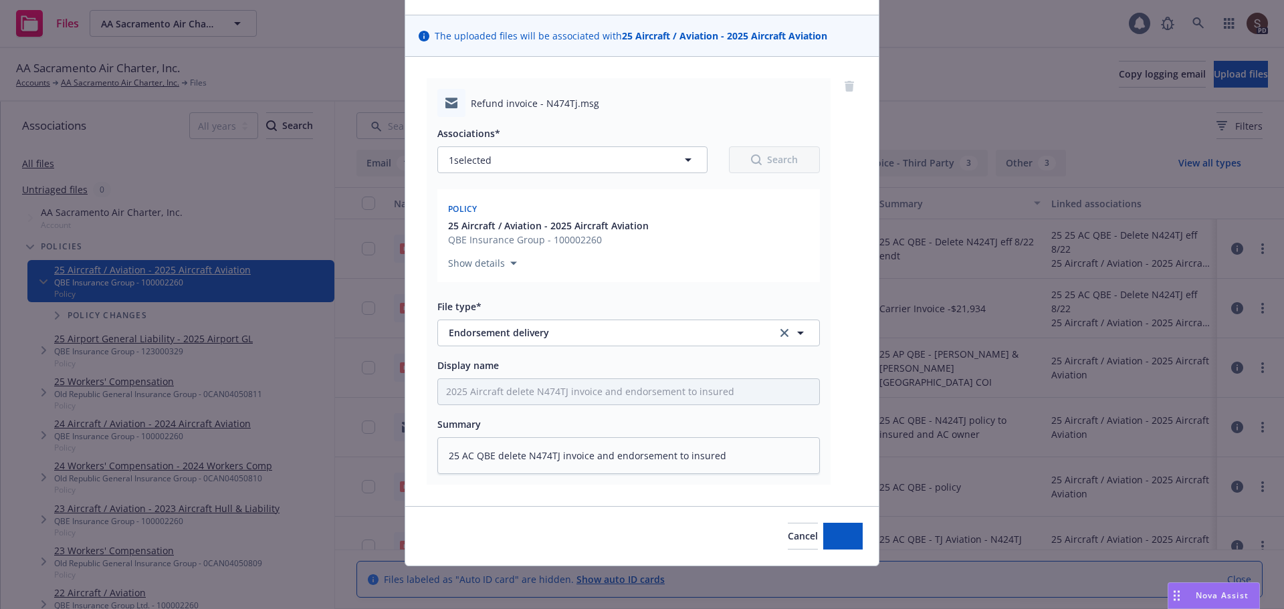
type textarea "x"
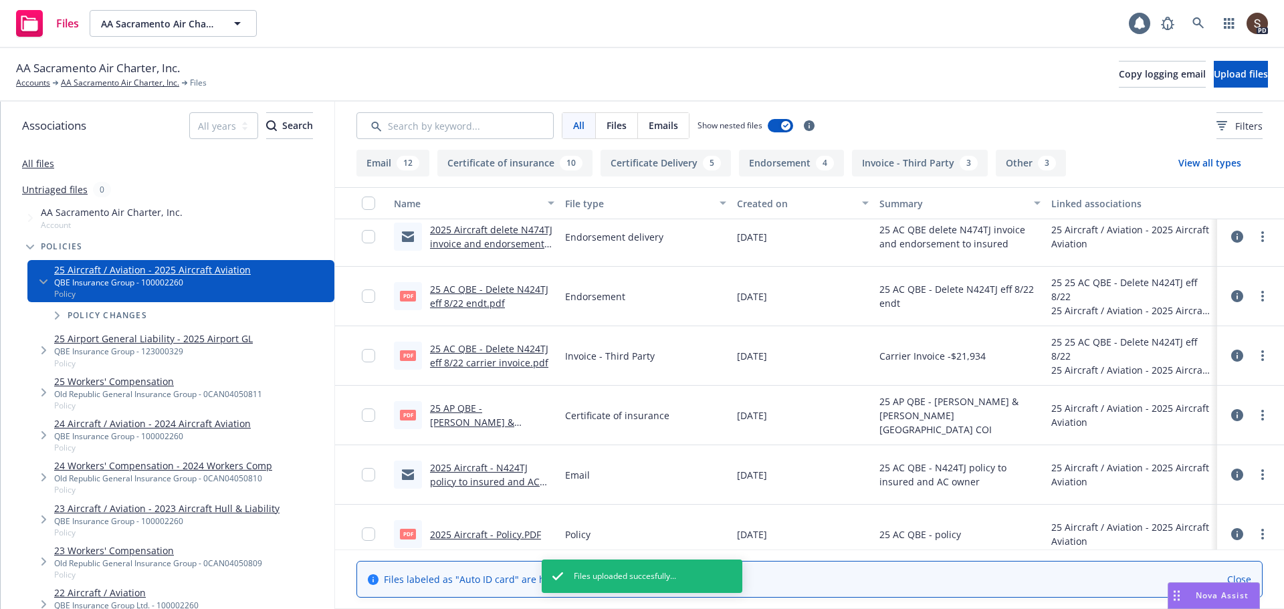
scroll to position [0, 0]
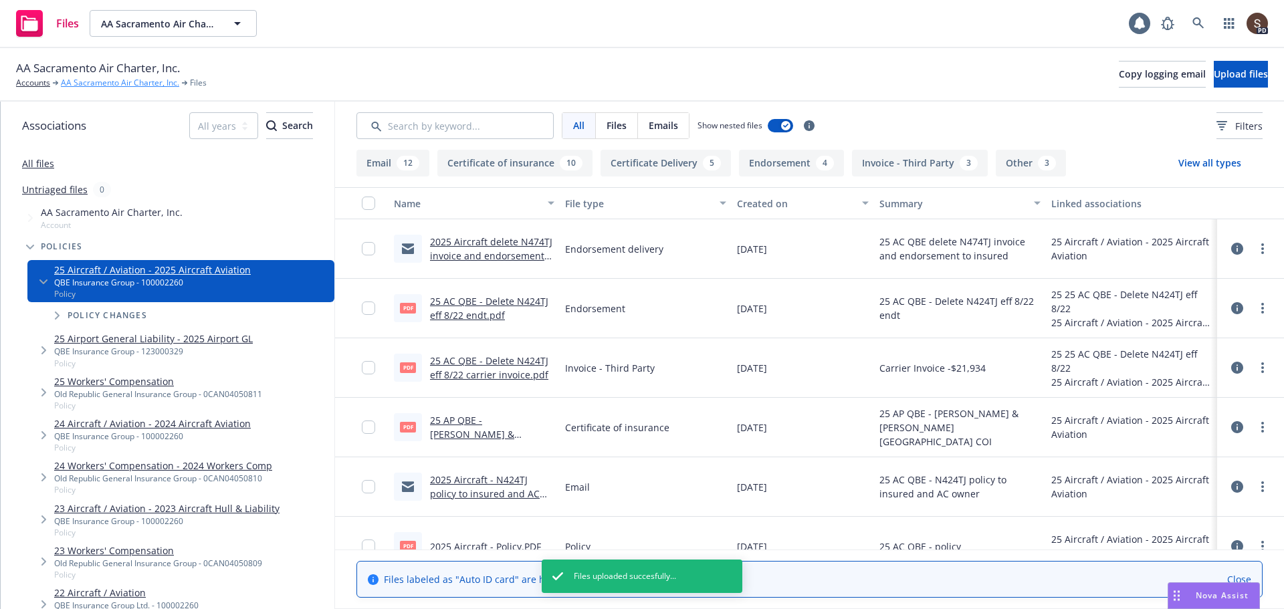
click at [116, 82] on link "AA Sacramento Air Charter, Inc." at bounding box center [120, 83] width 118 height 12
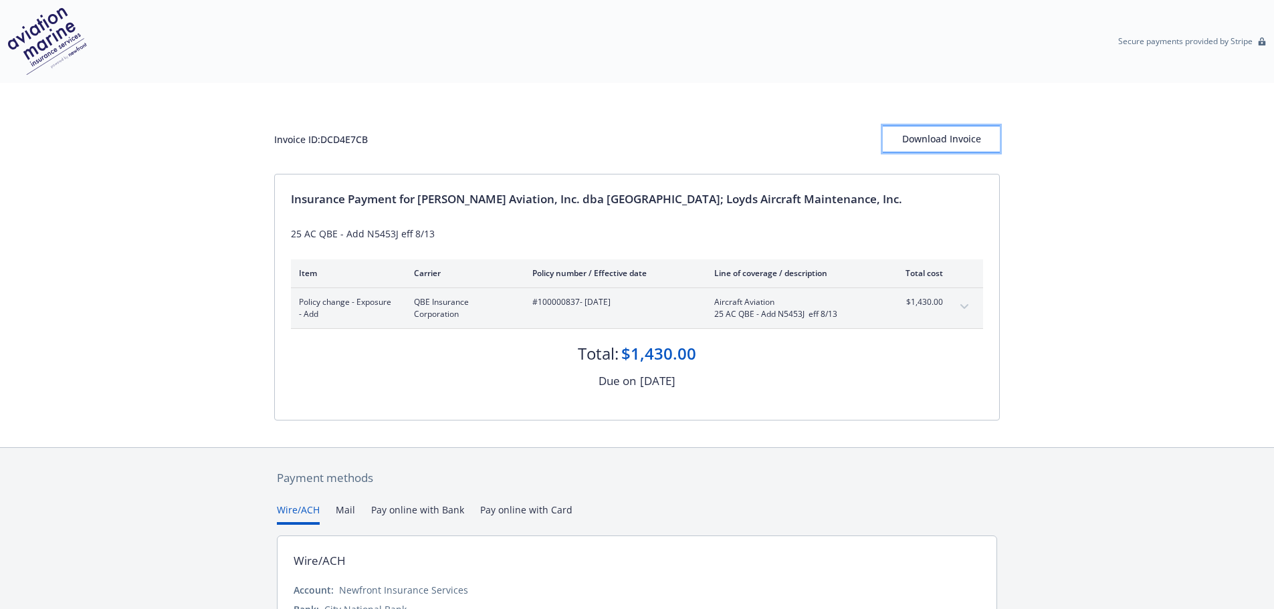
click at [895, 142] on button "Download Invoice" at bounding box center [941, 139] width 117 height 27
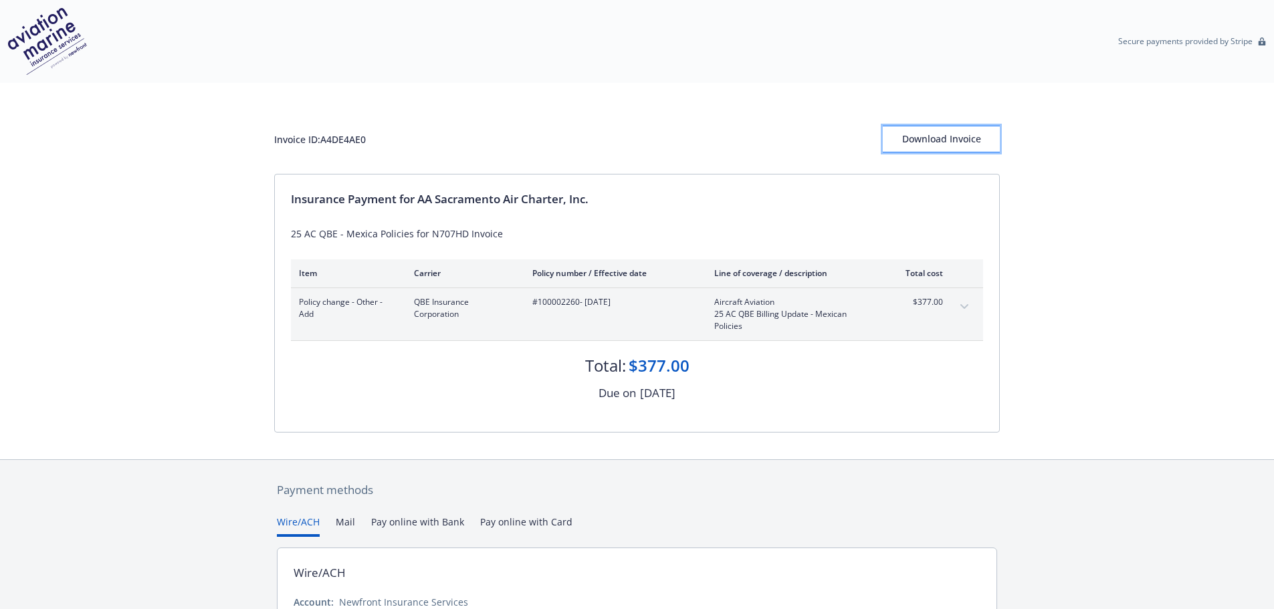
click at [952, 138] on div "Download Invoice" at bounding box center [941, 138] width 117 height 25
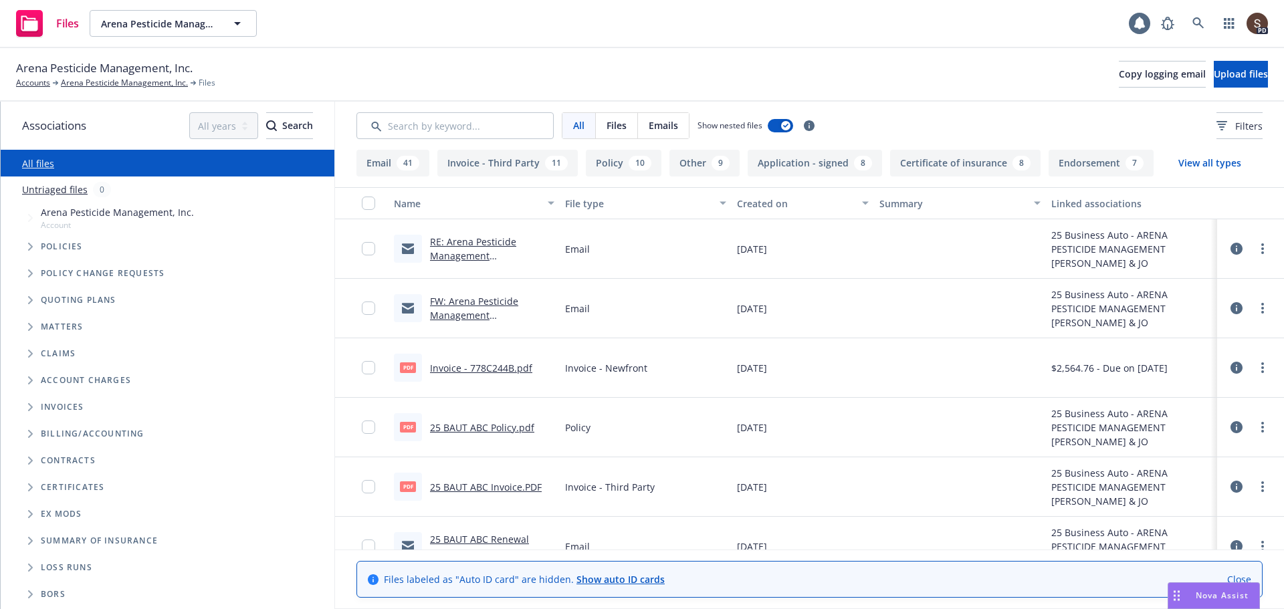
click at [32, 243] on icon "Tree Example" at bounding box center [30, 247] width 5 height 8
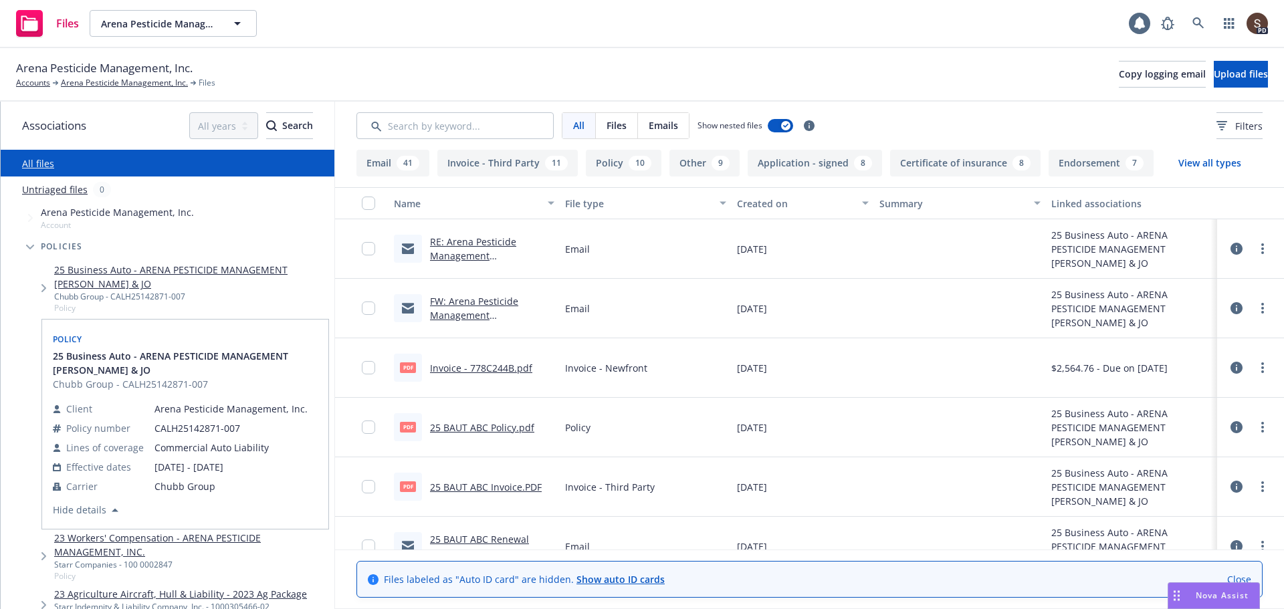
click at [110, 269] on link "25 Business Auto - ARENA PESTICIDE MANAGEMENT RUSSELL L. STOCKER & JO" at bounding box center [191, 277] width 275 height 28
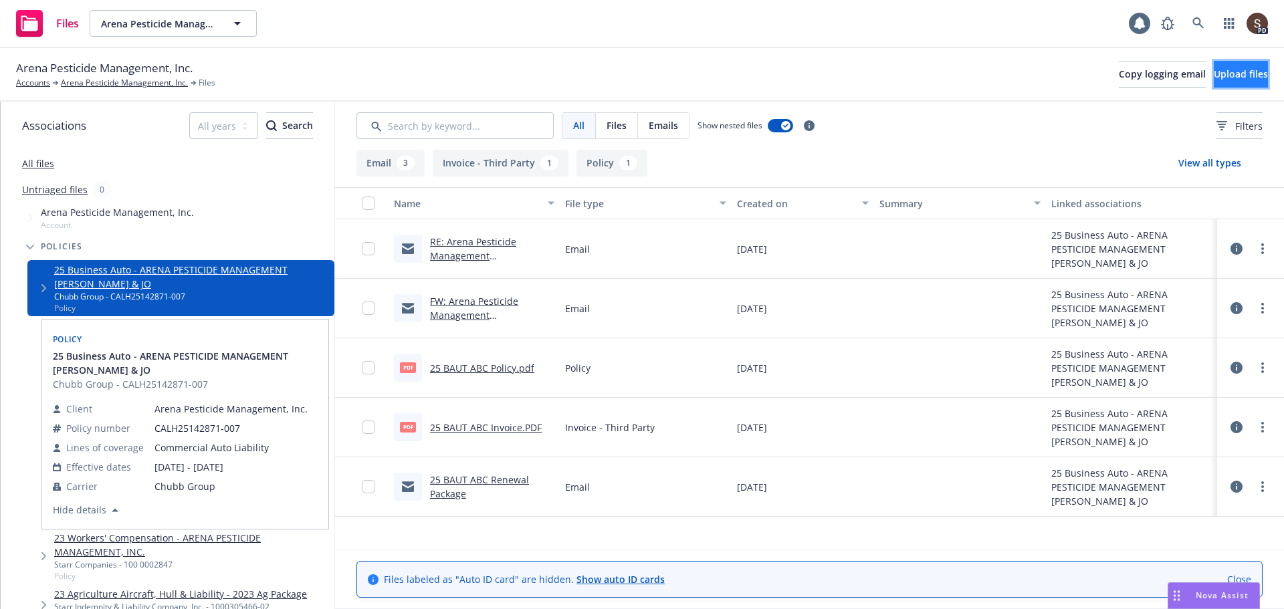
click at [1214, 72] on span "Upload files" at bounding box center [1241, 74] width 54 height 13
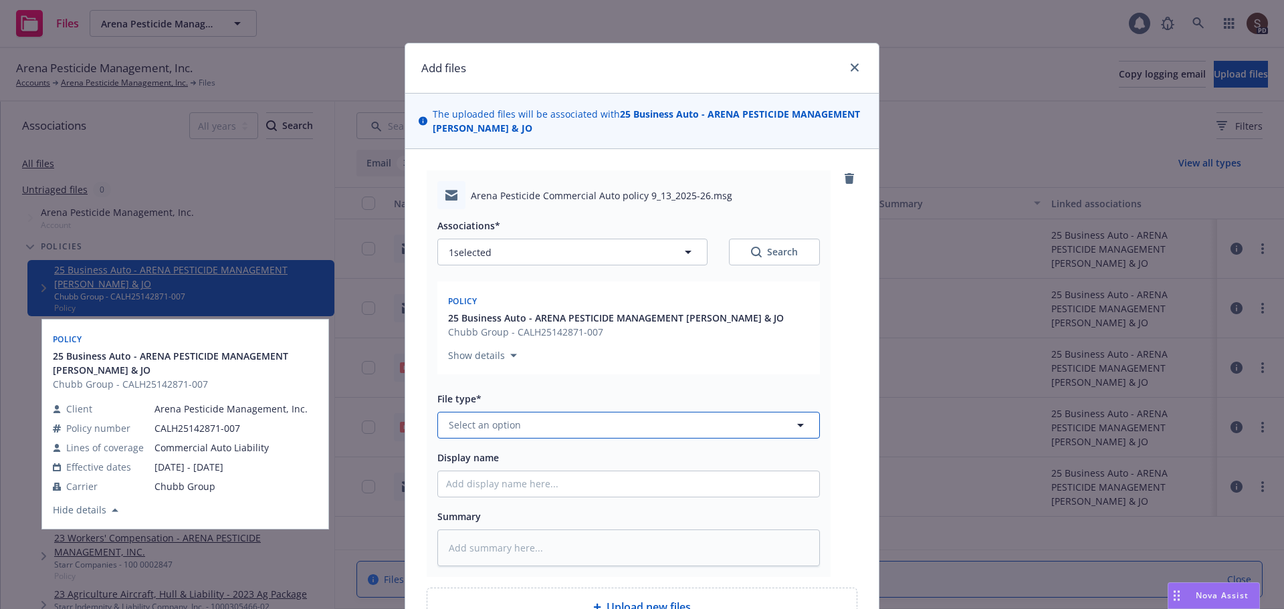
click at [442, 421] on button "Select an option" at bounding box center [628, 425] width 383 height 27
type input "email"
click at [452, 391] on span "Email" at bounding box center [464, 388] width 25 height 14
click at [482, 484] on input "Display name" at bounding box center [628, 484] width 381 height 25
type textarea "x"
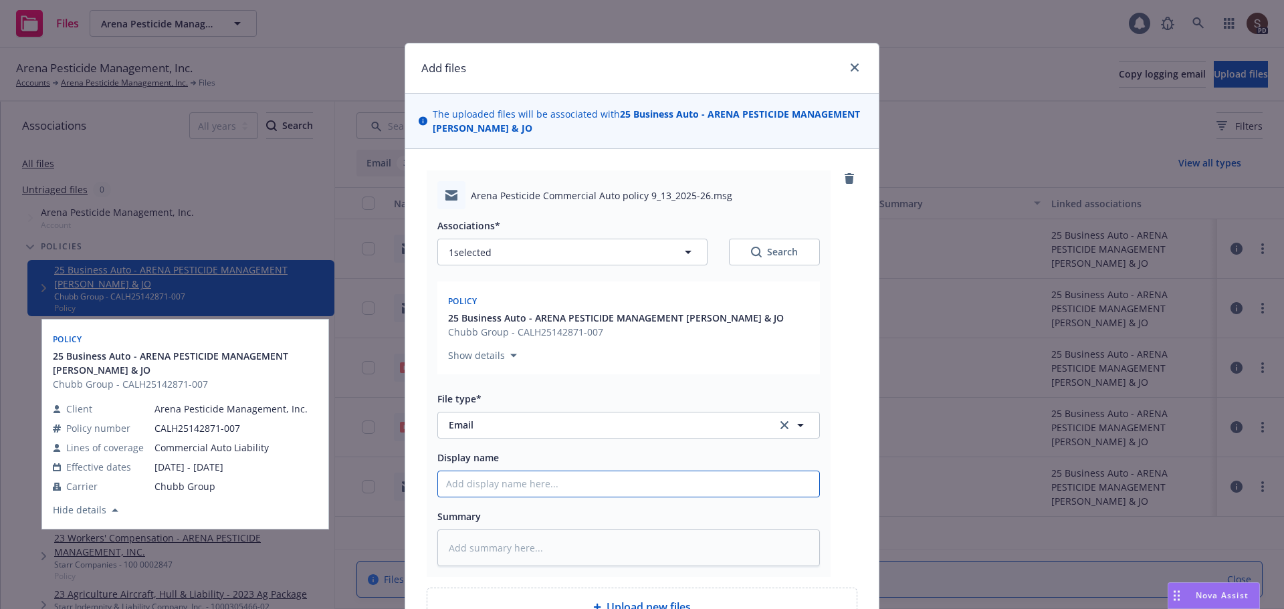
type input "2"
type textarea "x"
type input "20"
type textarea "x"
type input "202"
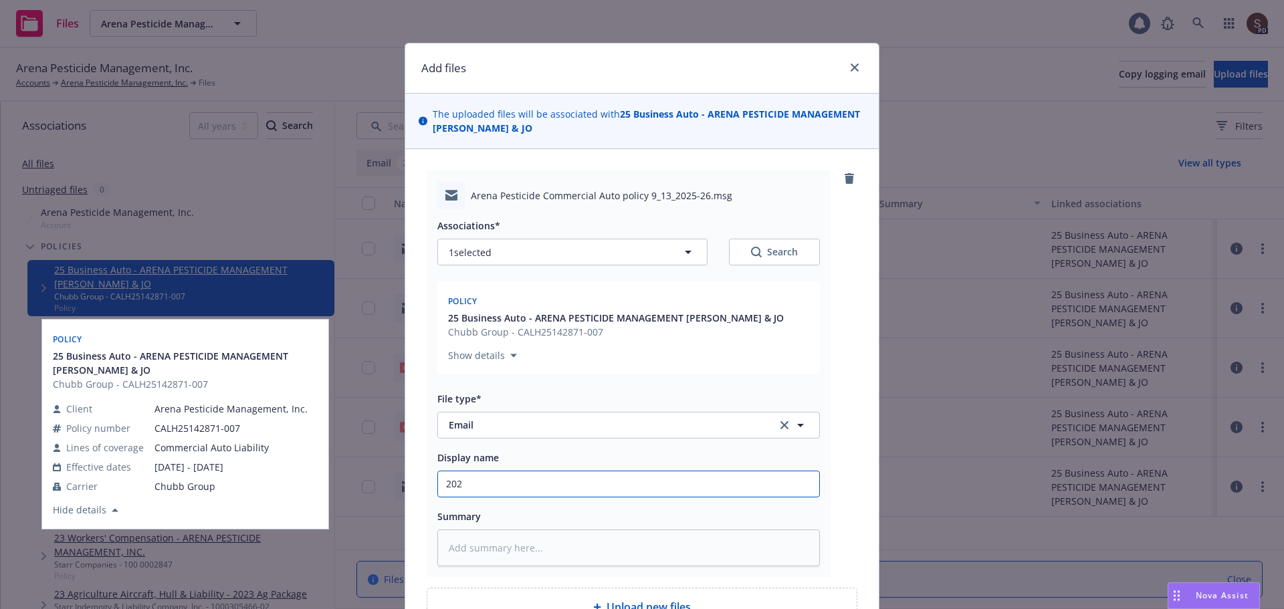
type textarea "x"
type input "2025"
type textarea "x"
type input "2025"
type textarea "x"
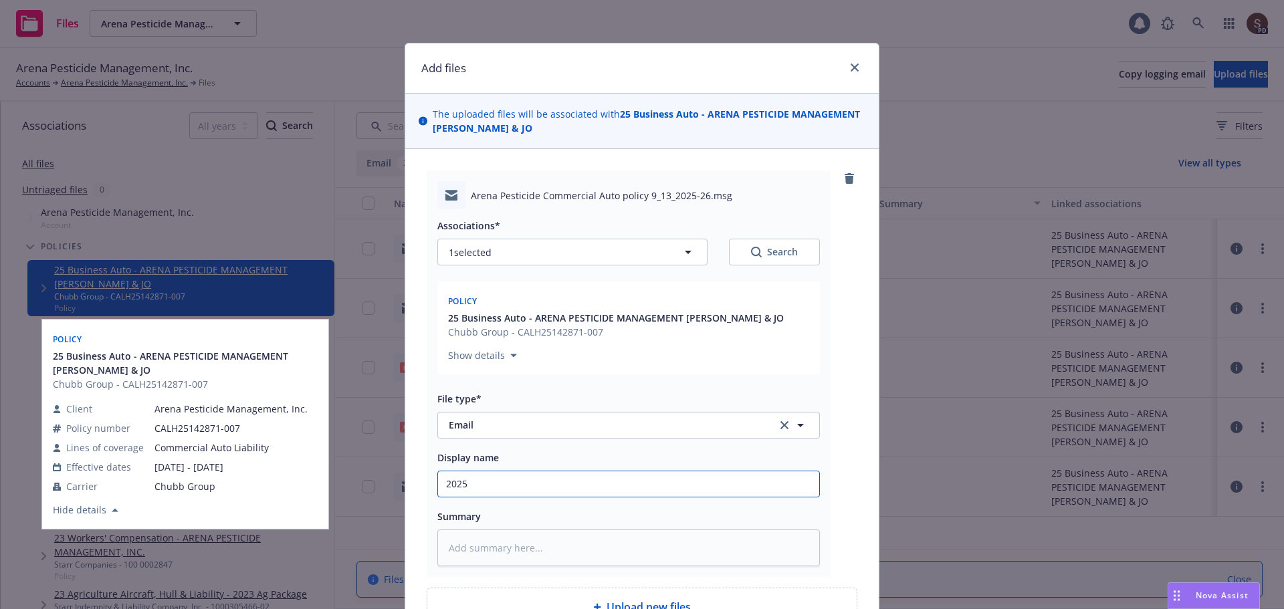
type input "2025 C"
type textarea "x"
type input "2025 Co"
type textarea "x"
type input "2025 Com"
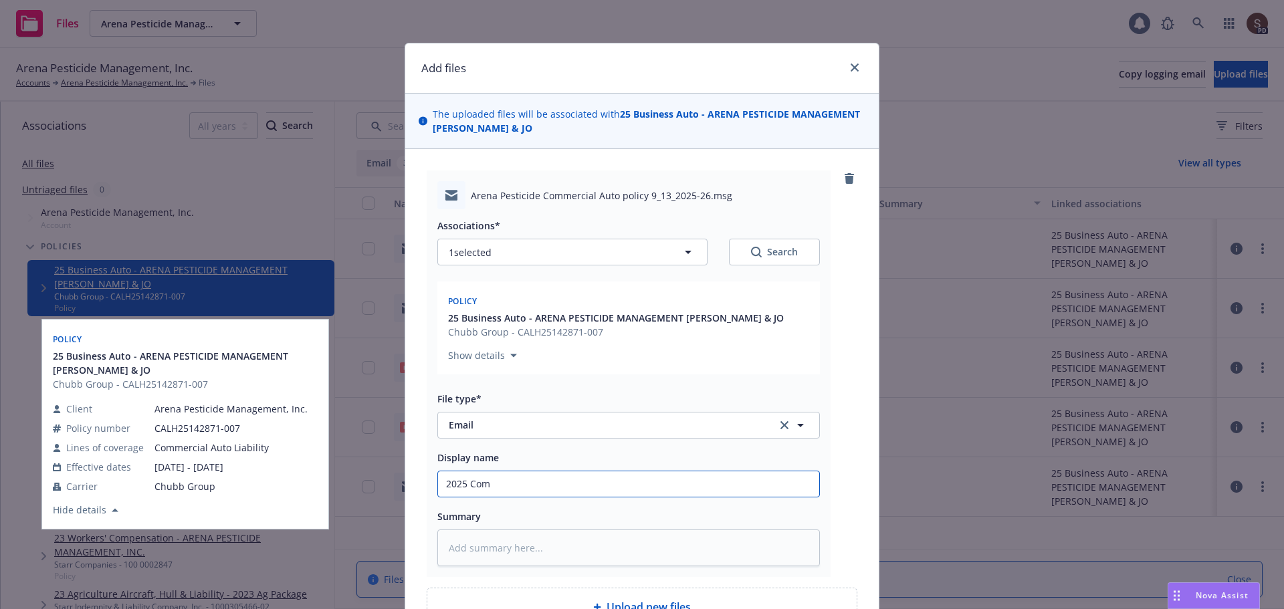
type textarea "x"
type input "2025 Comm"
type textarea "x"
type input "2025 Comme"
type textarea "x"
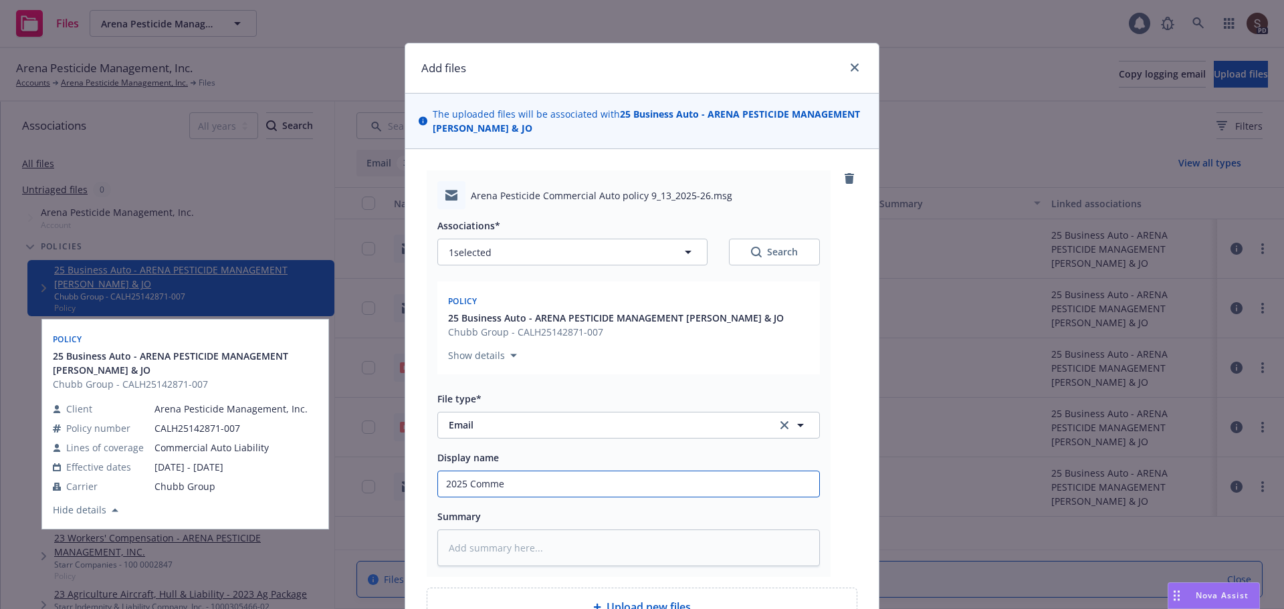
type input "2025 Commer"
type textarea "x"
type input "2025 Commerc"
type textarea "x"
type input "2025 Commerci"
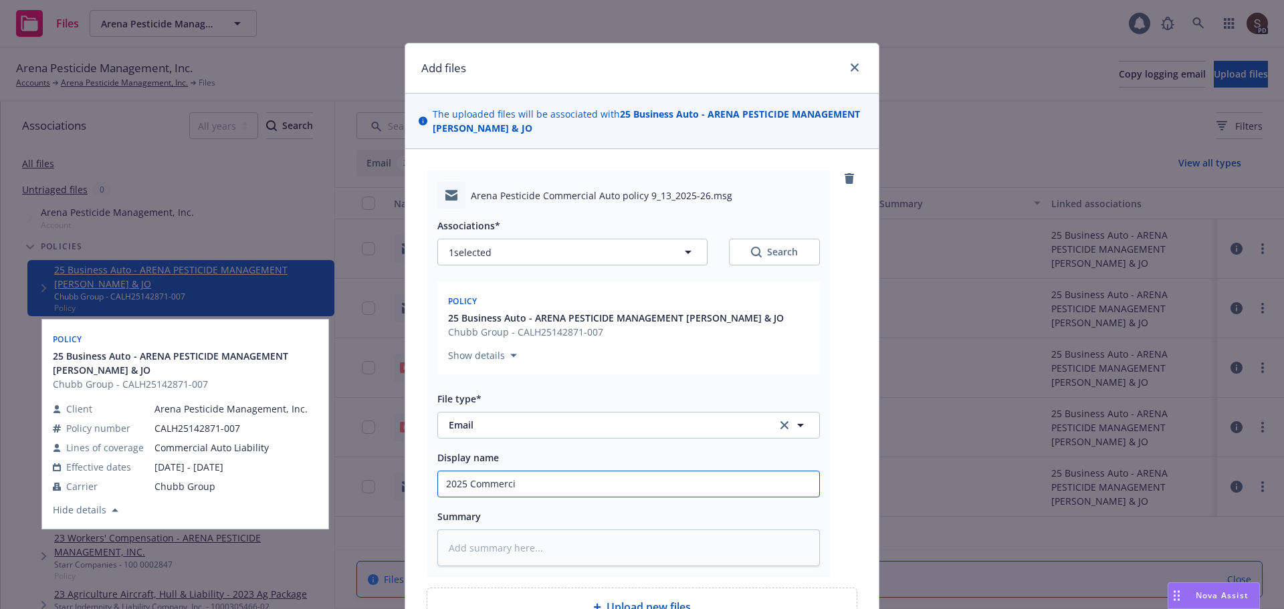
type textarea "x"
type input "2025 Commercia"
type textarea "x"
type input "2025 Commercial"
type textarea "x"
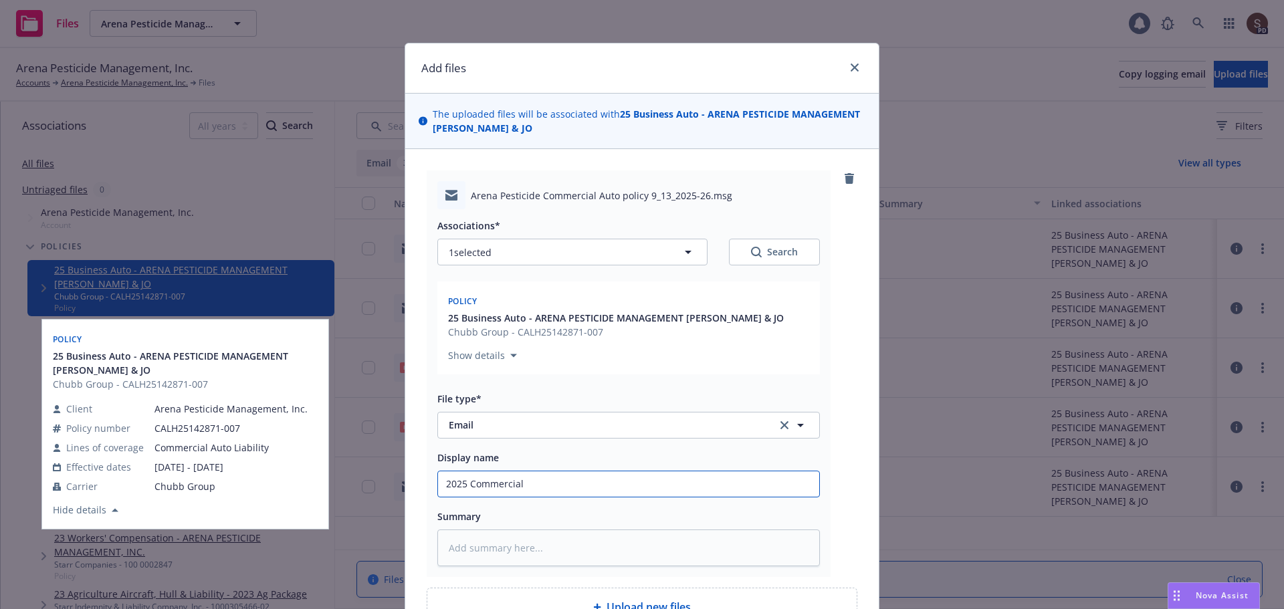
type input "2025 Commercial"
type textarea "x"
type input "2025 Commercial AU"
type textarea "x"
type input "2025 Commercial AUt"
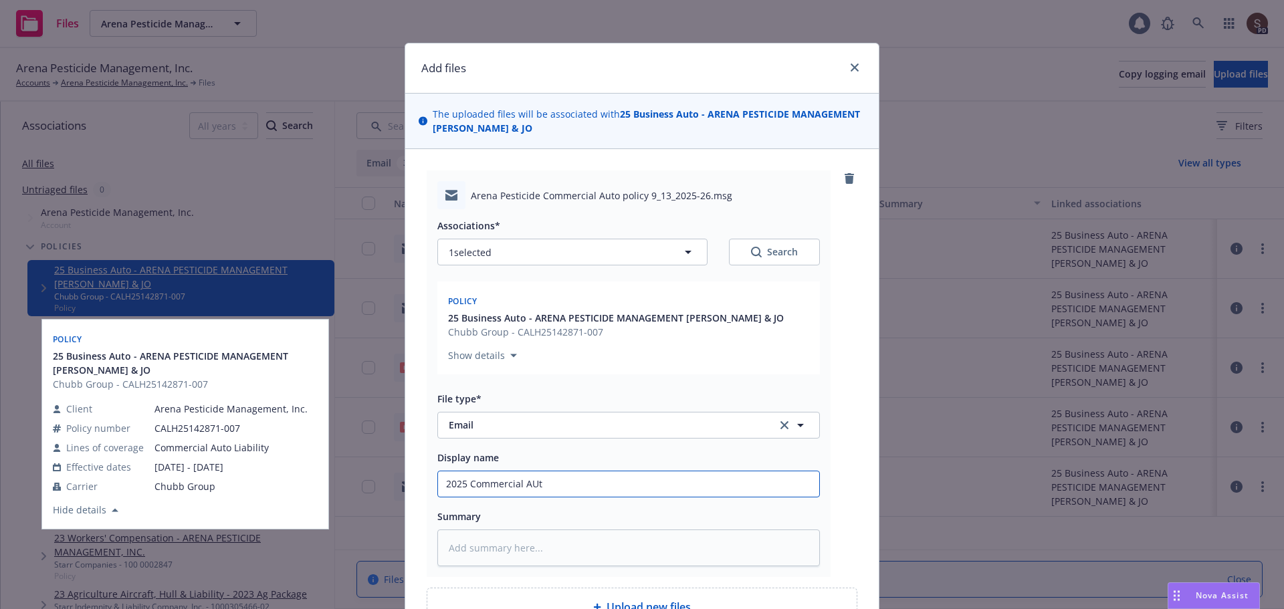
type textarea "x"
type input "2025 Commercial AUto"
type textarea "x"
type input "2025 Commercial AUto"
type textarea "x"
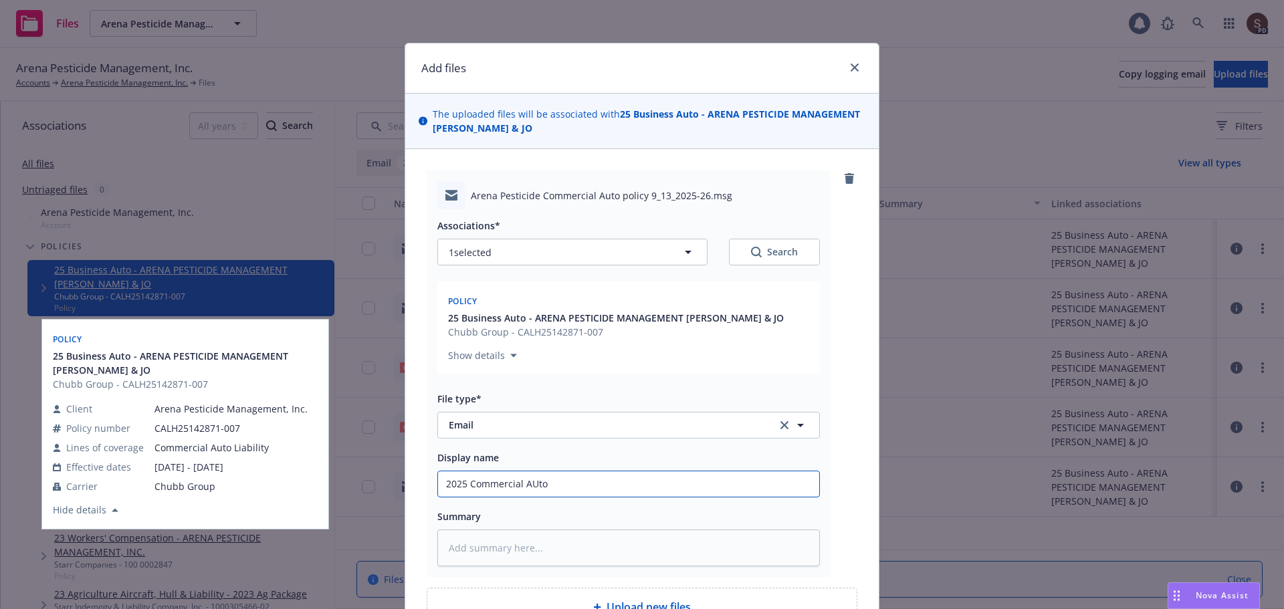
type input "2025 Commercial AUto -"
type textarea "x"
type input "2025 Commercial AUto -"
type textarea "x"
type input "2025 Commercial AUto - r"
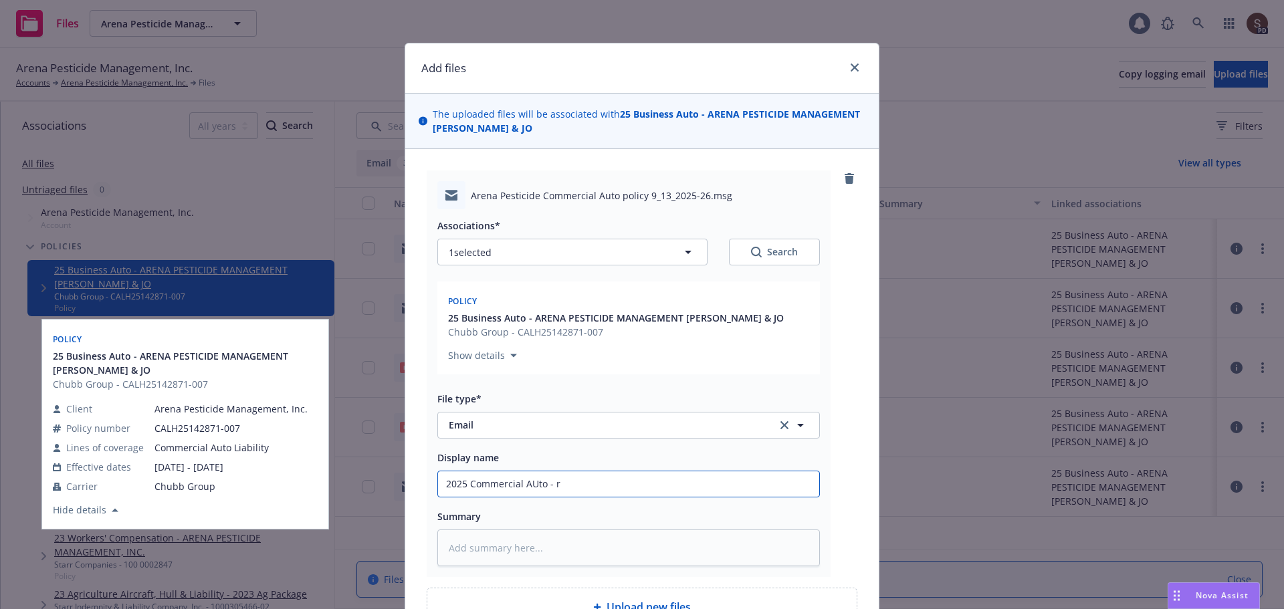
type textarea "x"
type input "2025 Commercial AUto - re"
type textarea "x"
type input "2025 Commercial AUto - ren"
type textarea "x"
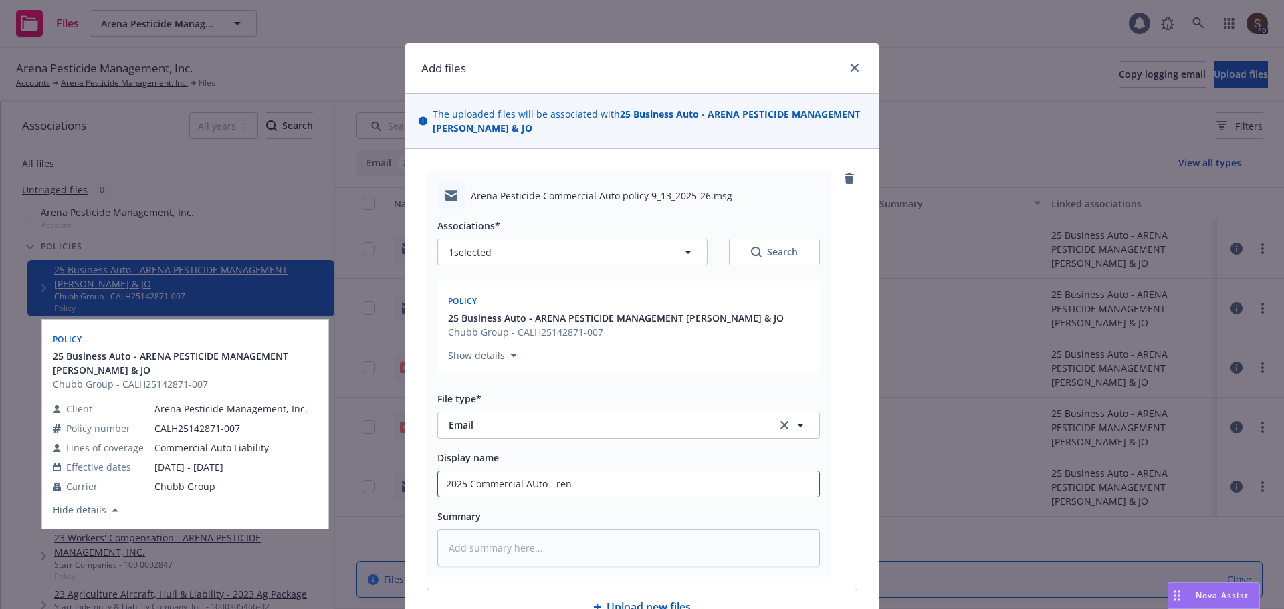
type input "2025 Commercial AUto - rene"
type textarea "x"
type input "2025 Commercial AUto - renew"
type textarea "x"
type input "2025 Commercial AUto - renewa"
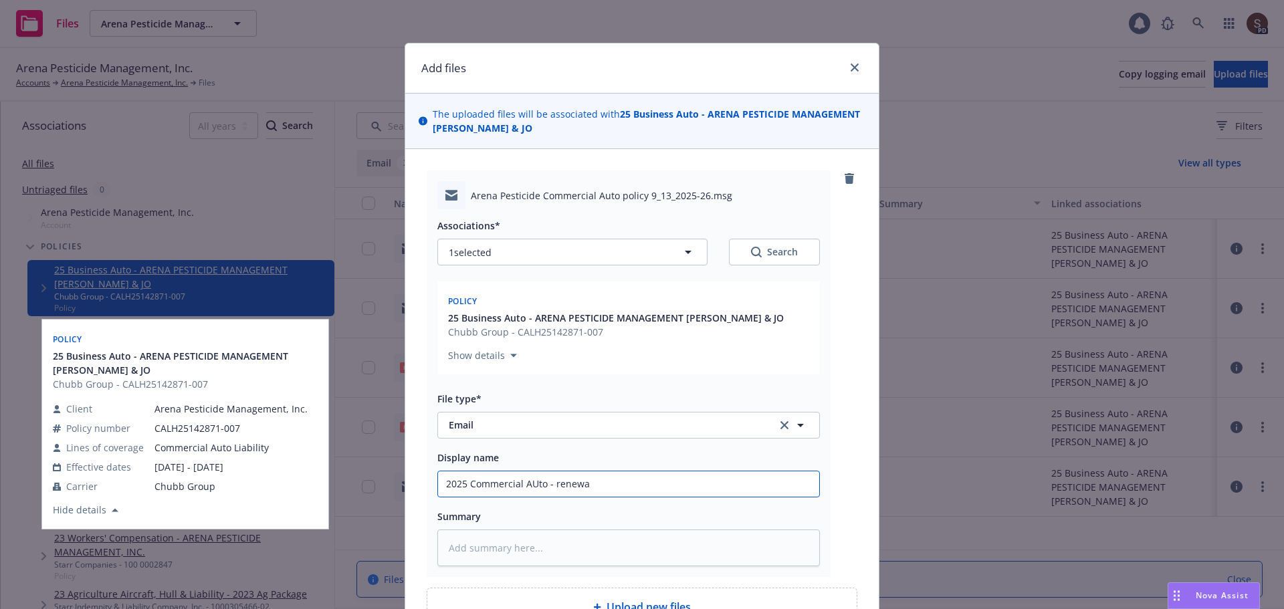
type textarea "x"
type input "2025 Commercial AUto - renewal"
type textarea "x"
type input "2025 Commercial AUto - renewal"
type textarea "x"
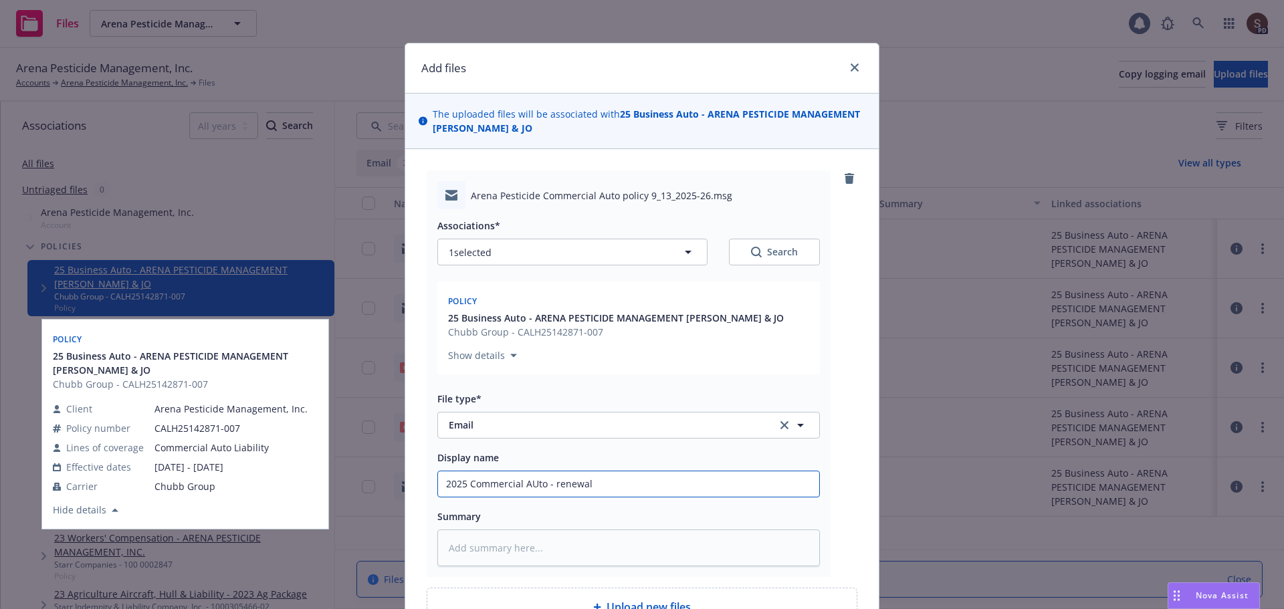
type input "2025 Commercial AUto - renewal d"
type textarea "x"
type input "2025 Commercial AUto - renewal do"
type textarea "x"
type input "2025 Commercial AUto - renewal doc"
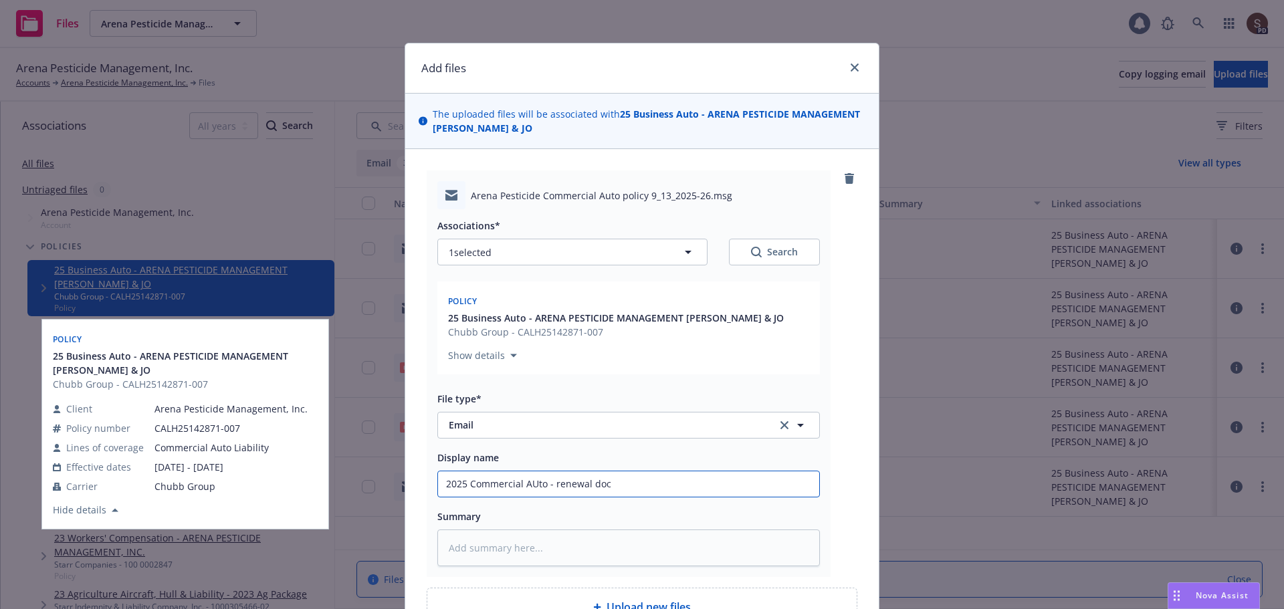
type textarea "x"
type input "2025 Commercial AUto - renewal docs"
type textarea "x"
type input "2025 Commercial AUto - renewal docs,"
type textarea "x"
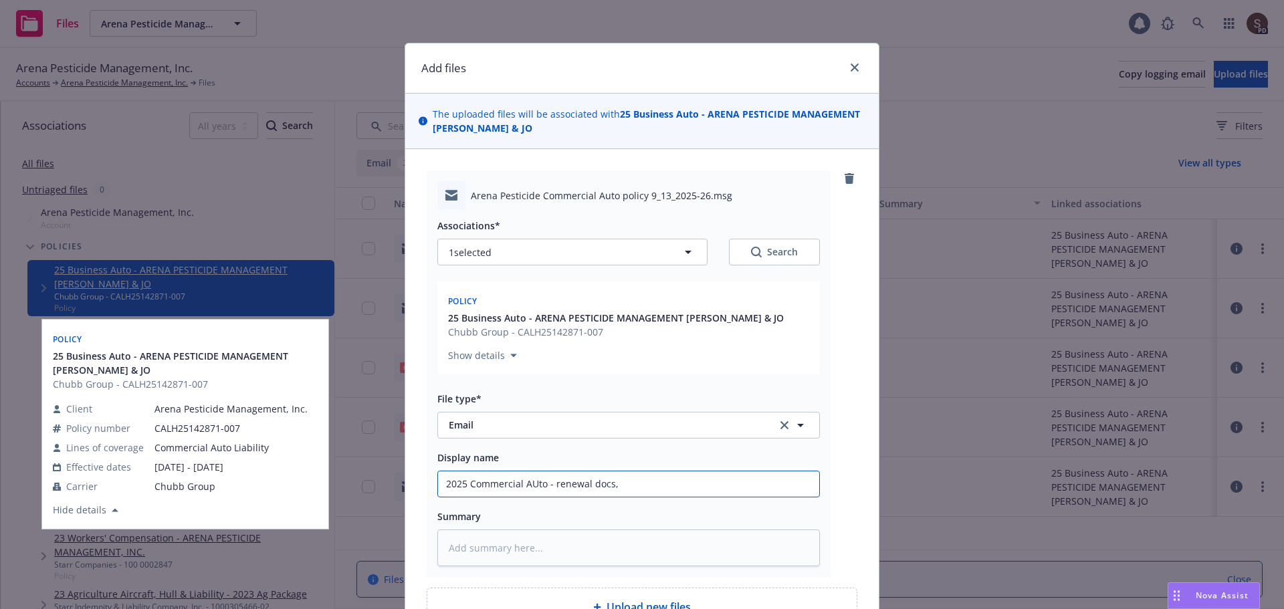
type input "2025 Commercial AUto - renewal docs,"
type textarea "x"
type input "2025 Commercial AUto - renewal docs, i"
type textarea "x"
type input "2025 Commercial AUto - renewal docs, in"
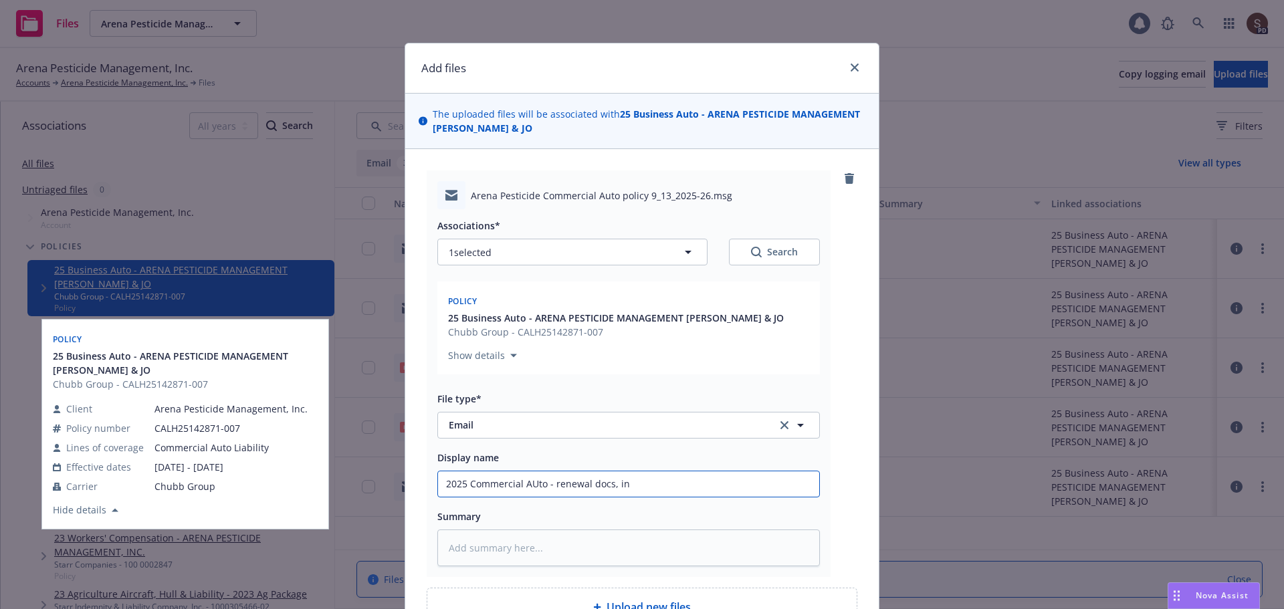
type textarea "x"
type input "2025 Commercial AUto - renewal docs, inv"
type textarea "x"
type input "2025 Commercial AUto - renewal docs, invoi"
type textarea "x"
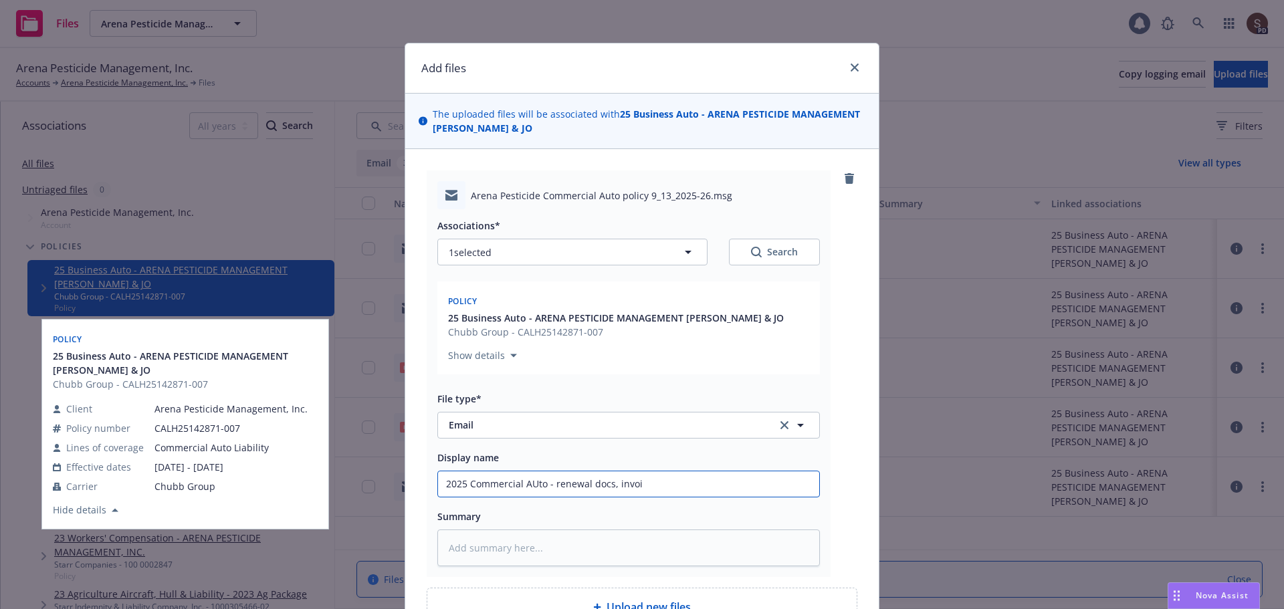
type input "2025 Commercial AUto - renewal docs, invoic"
type textarea "x"
type input "2025 Commercial AUto - renewal docs, invoice"
type textarea "x"
type input "2025 Commercial AUto - renewal docs, invoice"
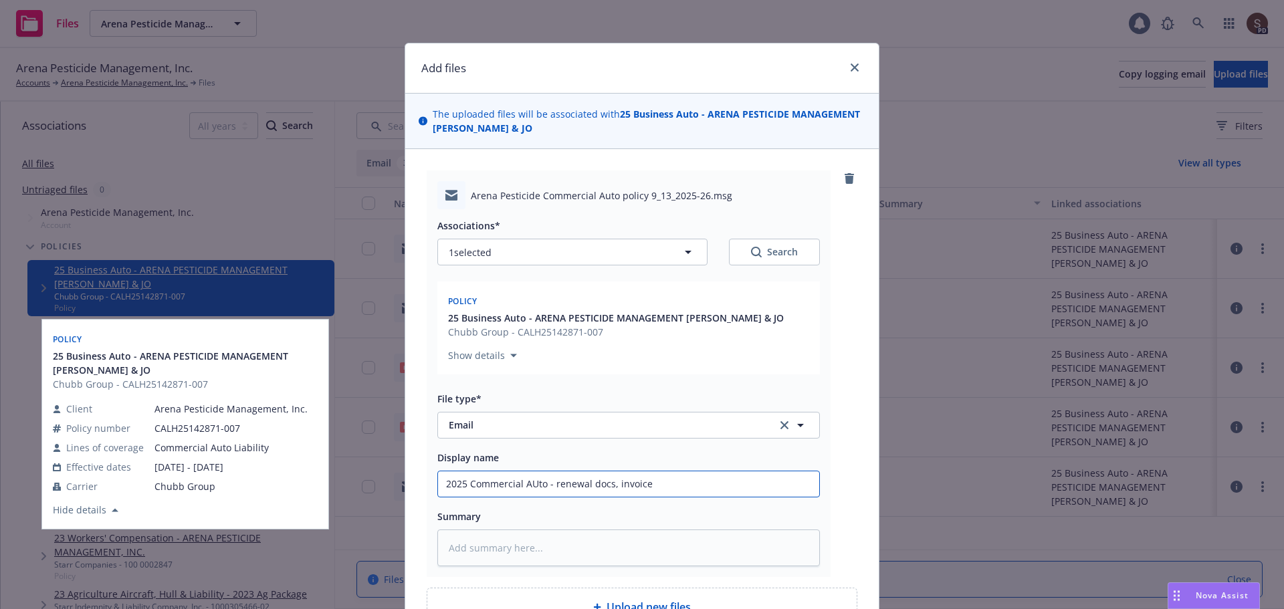
type textarea "x"
type input "2025 Commercial AUto - renewal docs, invoice a"
type textarea "x"
type input "2025 Commercial AUto - renewal docs, invoice an"
type textarea "x"
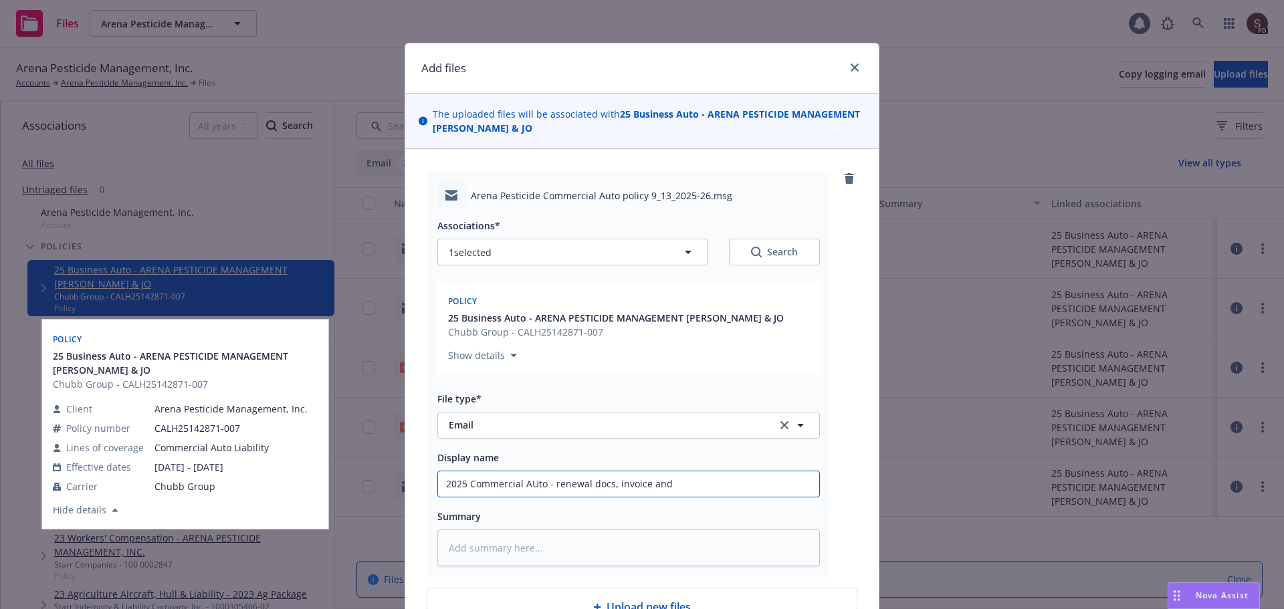
type input "2025 Commercial AUto - renewal docs, invoice and"
type textarea "x"
type input "2025 Commercial AUto - renewal docs, invoice and U"
type textarea "x"
type input "2025 Commercial AUto - renewal docs, invoice and UM"
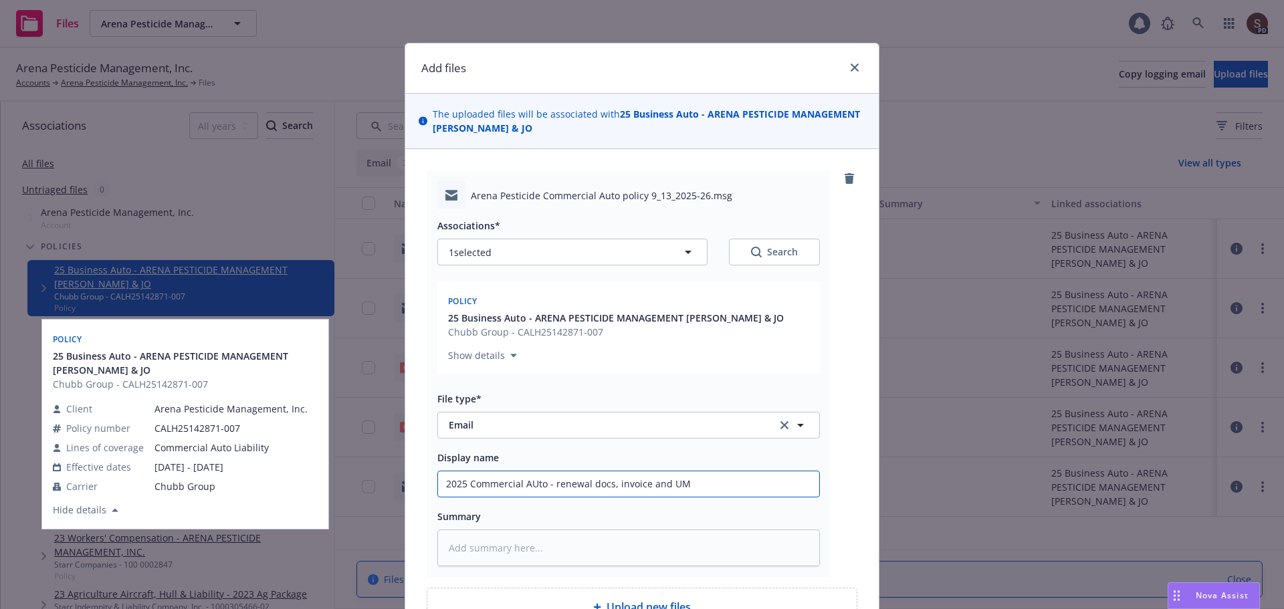
type textarea "x"
type input "2025 Commercial AUto - renewal docs, invoice and UM f"
type textarea "x"
type input "2025 Commercial AUto - renewal docs, invoice and UM fo"
type textarea "x"
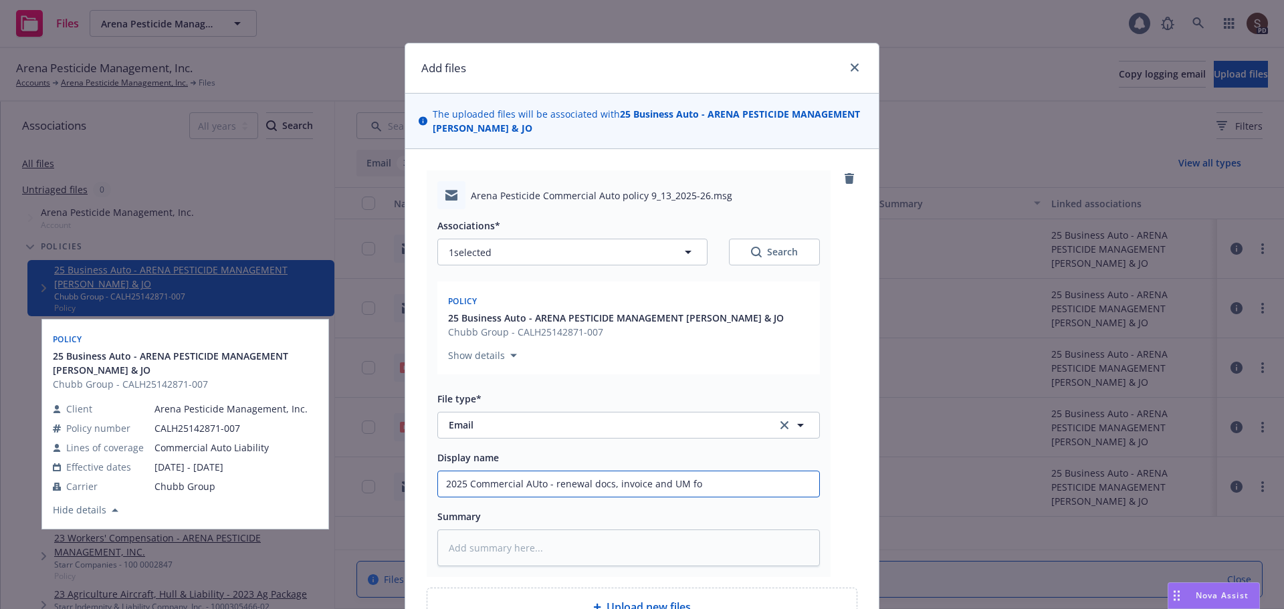
type input "2025 Commercial AUto - renewal docs, invoice and UM for"
type textarea "x"
type input "2025 Commercial AUto - renewal docs, invoice and UM form"
type textarea "x"
type input "2025 Commercial AUto - renewal docs, invoice and UM form"
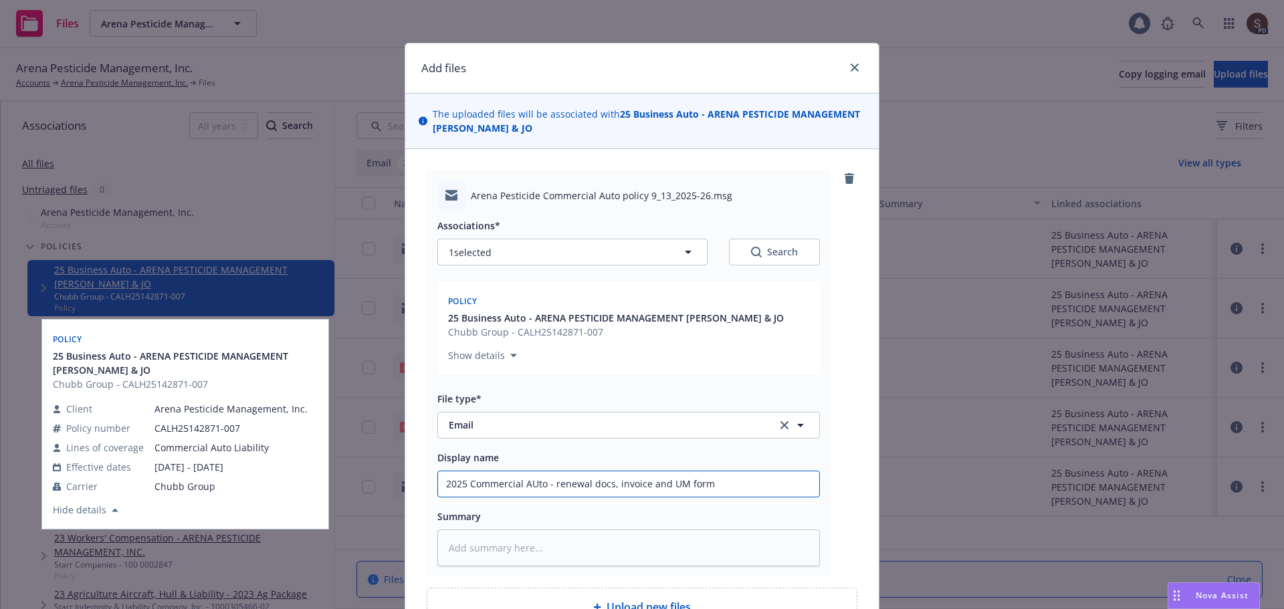
type textarea "x"
type input "2025 Commercial AUto - renewal docs, invoice and UM form t"
type textarea "x"
type input "2025 Commercial AUto - renewal docs, invoice and UM form to"
type textarea "x"
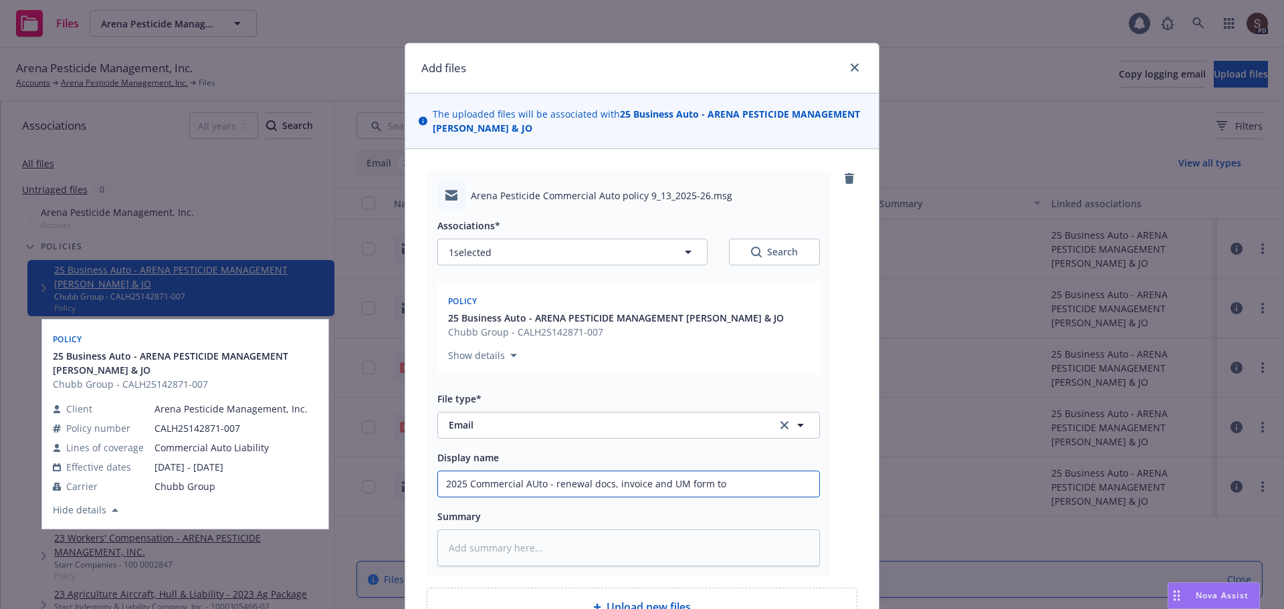
type input "2025 Commercial AUto - renewal docs, invoice and UM form to"
type textarea "x"
type input "2025 Commercial AUto - renewal docs, invoice and UM form to i"
type textarea "x"
type input "2025 Commercial AUto - renewal docs, invoice and UM form to in"
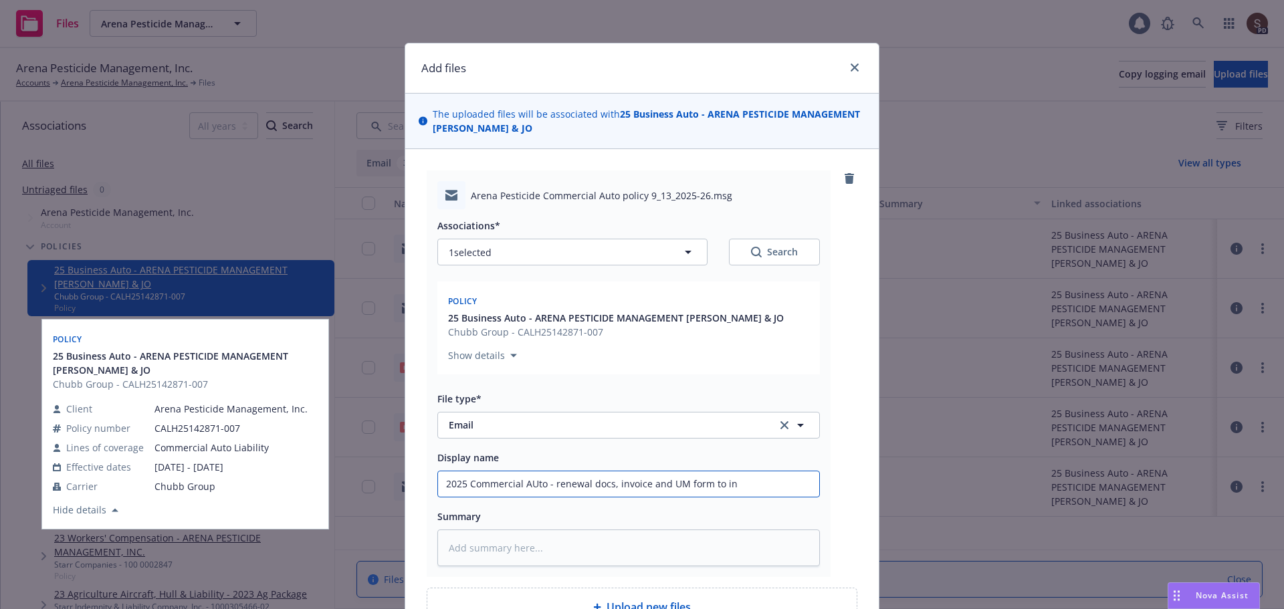
type textarea "x"
type input "2025 Commercial AUto - renewal docs, invoice and UM form to ins"
type textarea "x"
type input "2025 Commercial AUto - renewal docs, invoice and UM form to insu"
type textarea "x"
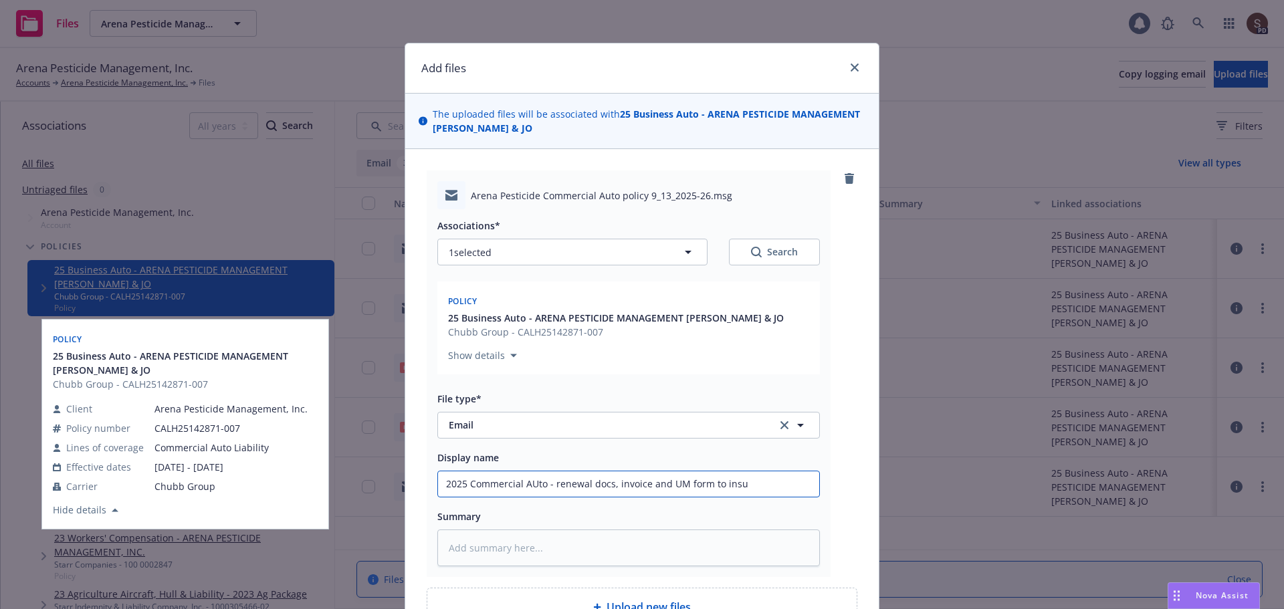
type input "2025 Commercial AUto - renewal docs, invoice and UM form to insur"
type textarea "x"
type input "2025 Commercial AUto - renewal docs, invoice and UM form to insure"
type textarea "x"
type input "2025 Commercial AUto - renewal docs, invoice and UM form to insured"
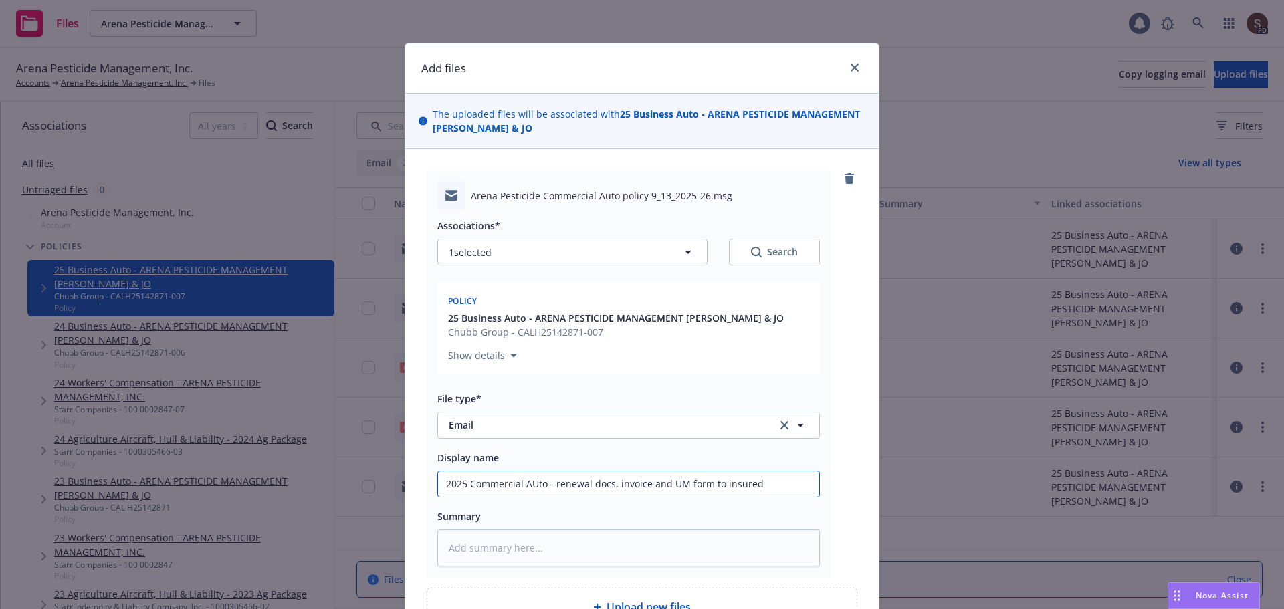
click at [526, 488] on input "2025 Commercial AUto - renewal docs, invoice and UM form to insured" at bounding box center [628, 484] width 381 height 25
type textarea "x"
type input "2025 Commercial Ato - renewal docs, invoice and UM form to insured"
type textarea "x"
drag, startPoint x: 549, startPoint y: 484, endPoint x: 802, endPoint y: 461, distance: 254.6
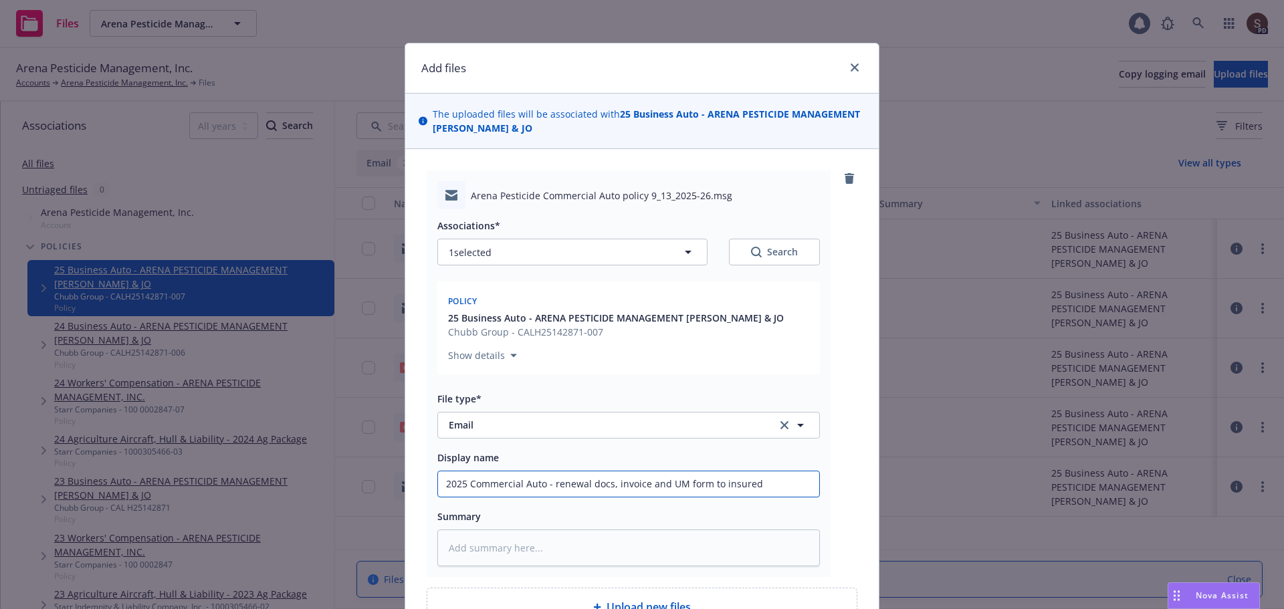
click at [802, 461] on div "Display name 2025 Commercial Auto - renewal docs, invoice and UM form to insured" at bounding box center [628, 474] width 383 height 48
type input "2025 Commercial Auto - renewal docs, invoice and UM form to insured"
click at [547, 539] on textarea at bounding box center [628, 548] width 383 height 37
type textarea "x"
type textarea "2"
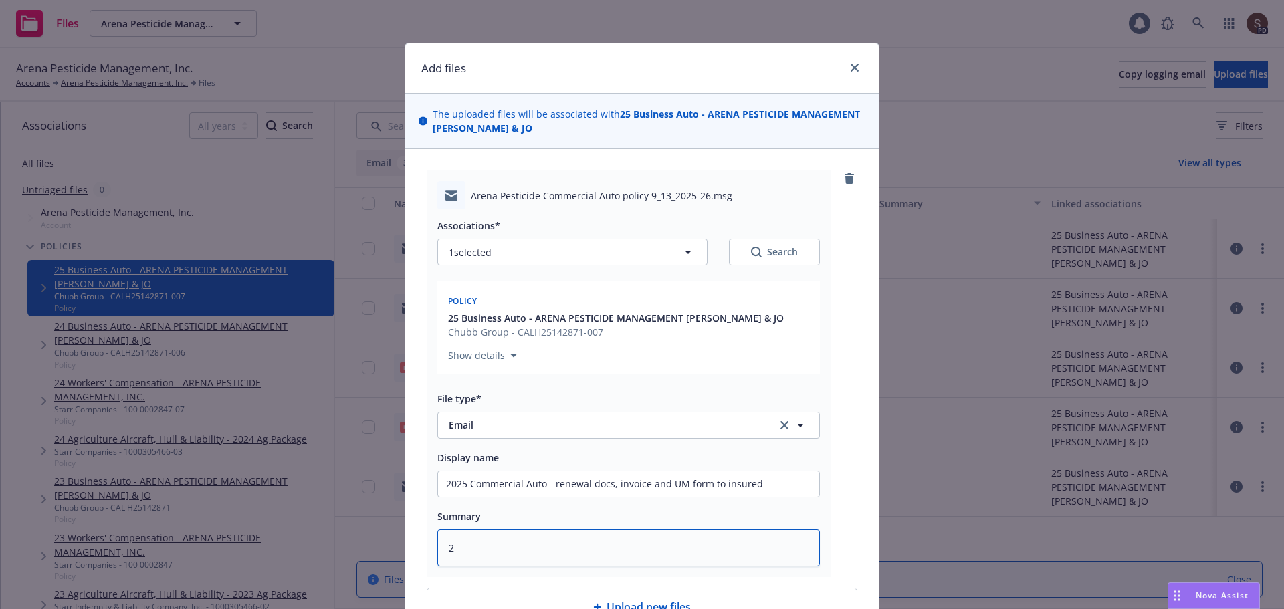
type textarea "x"
type textarea "25"
type textarea "x"
type textarea "25"
type textarea "x"
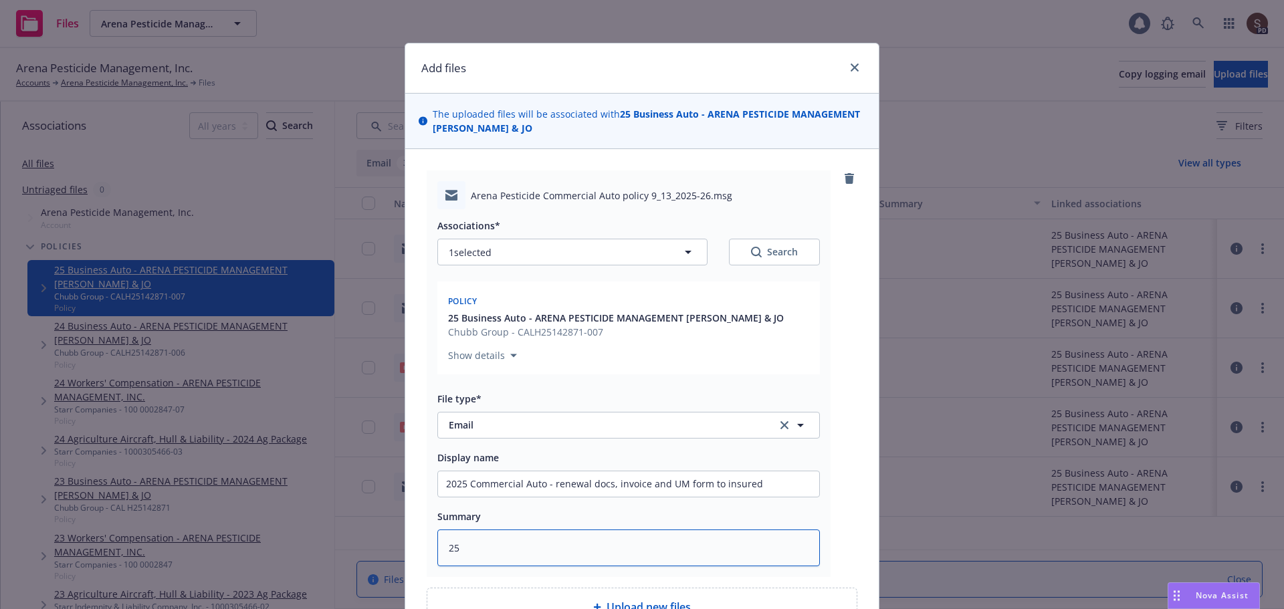
type textarea "25 B"
type textarea "x"
type textarea "25 BA"
type textarea "x"
type textarea "25 BAU"
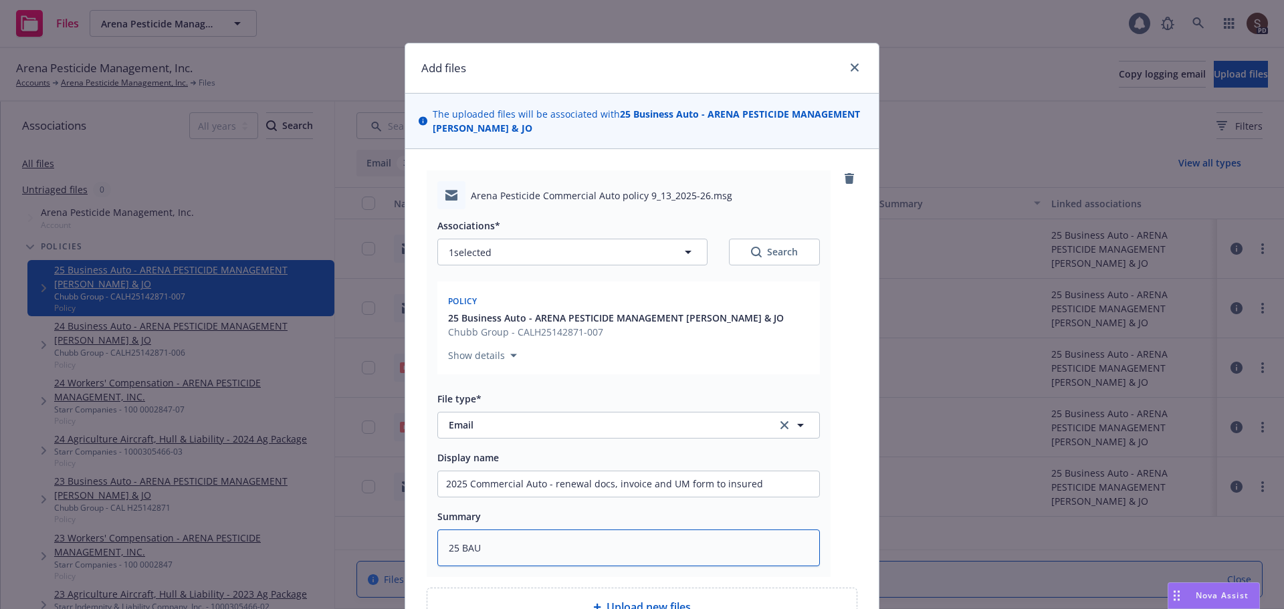
type textarea "x"
type textarea "25 BAUT"
type textarea "x"
type textarea "25 BAUT A"
type textarea "x"
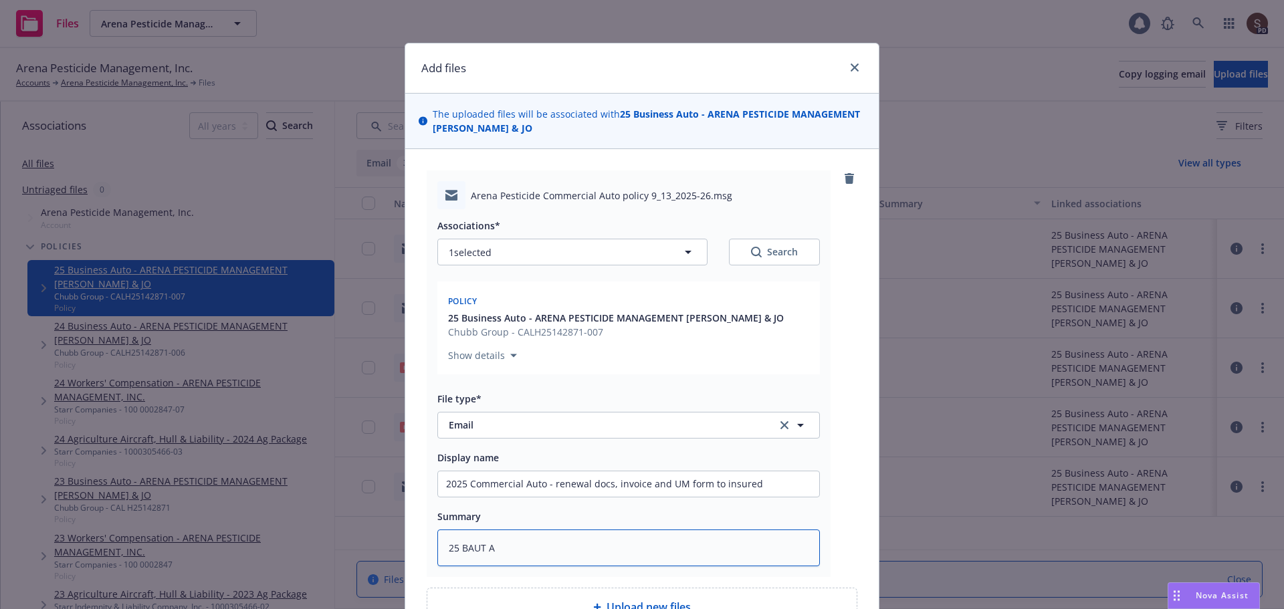
type textarea "25 BAUT AB"
type textarea "x"
type textarea "25 BAUT ABC"
type textarea "x"
type textarea "25 BAUT ABC"
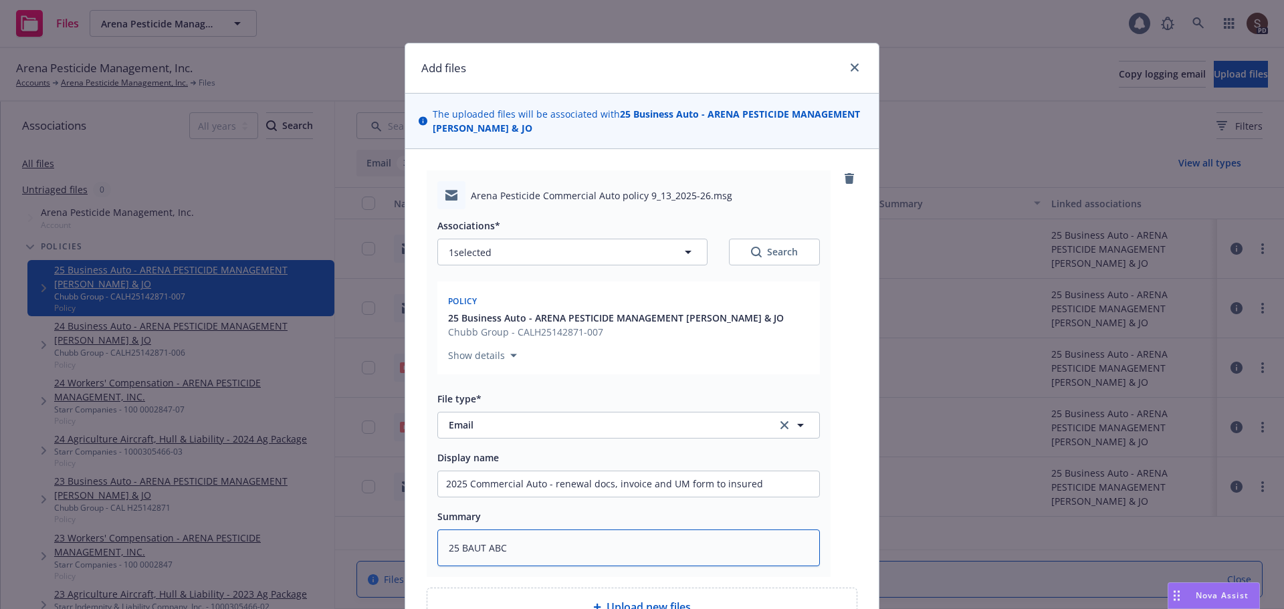
paste textarea "renewal docs, invoice and UM form to insured"
type textarea "x"
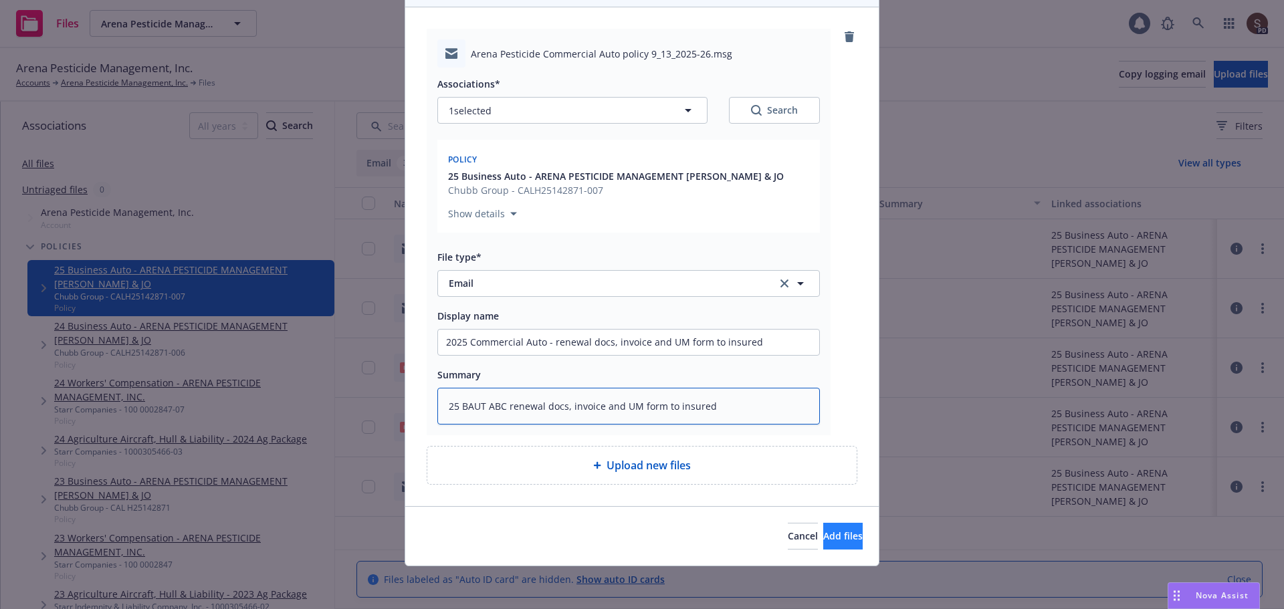
type textarea "25 BAUT ABC renewal docs, invoice and UM form to insured"
click at [845, 530] on button "Add files" at bounding box center [842, 536] width 39 height 27
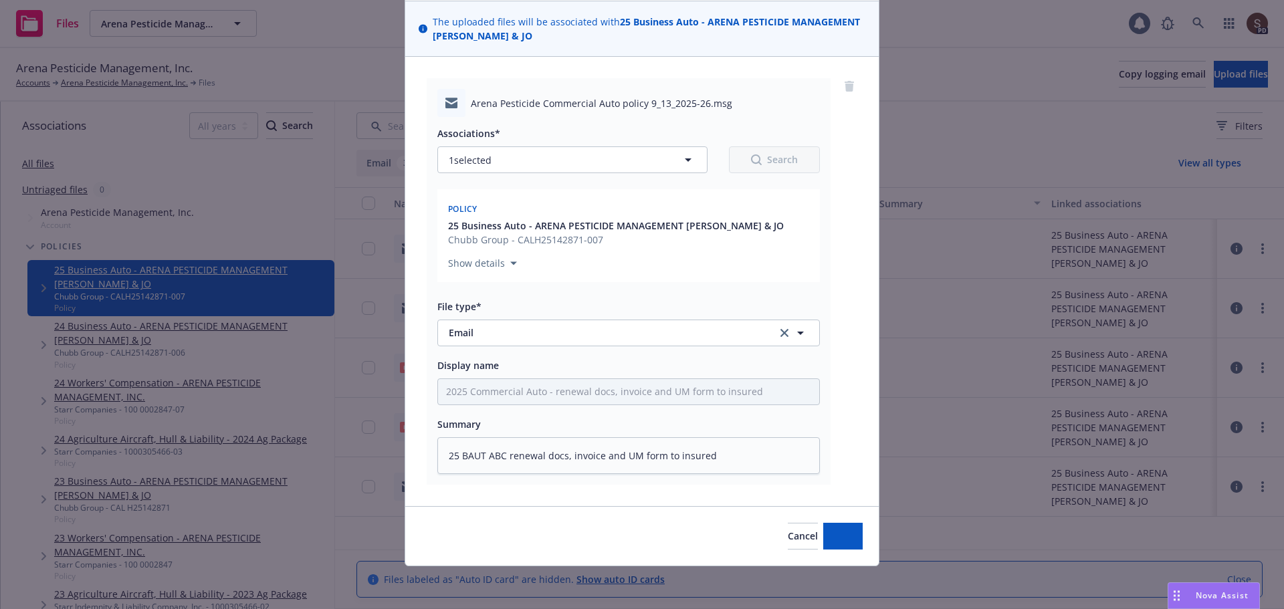
scroll to position [92, 0]
type textarea "x"
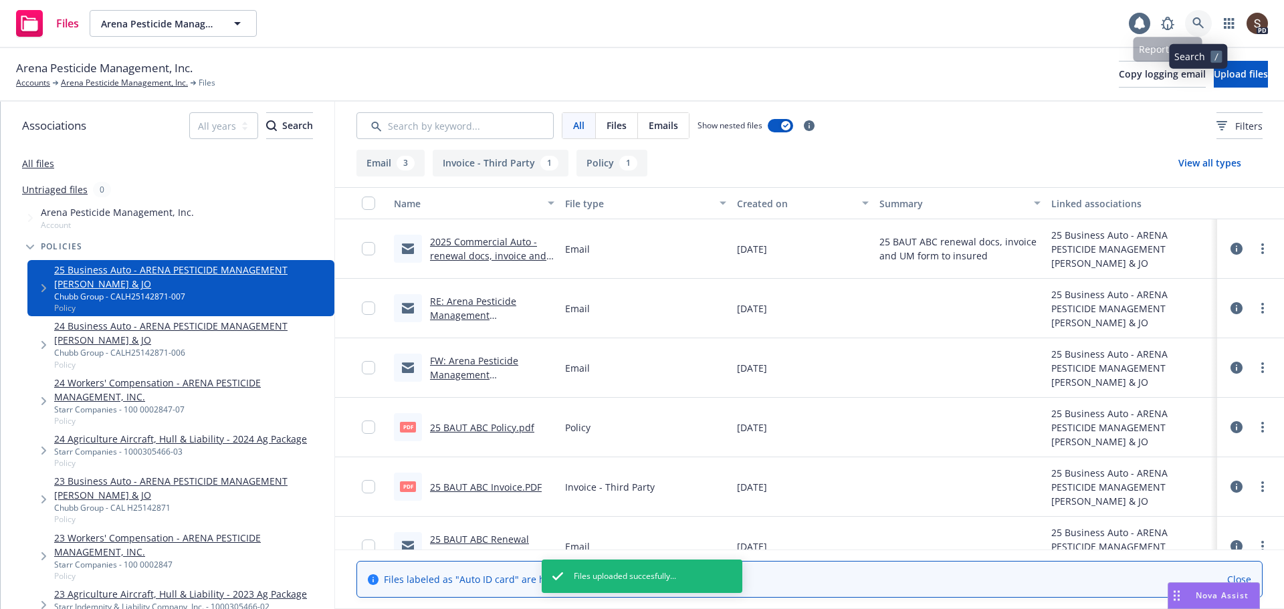
click at [1198, 17] on link at bounding box center [1198, 23] width 27 height 27
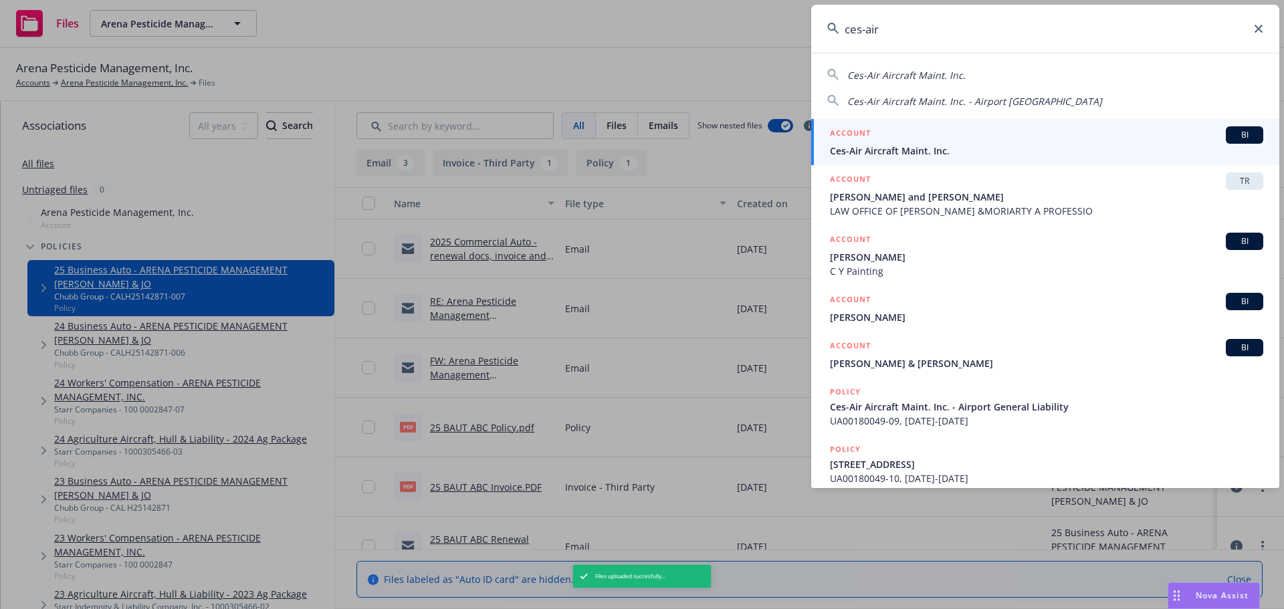
type input "ces-air"
click at [879, 144] on span "Ces-Air Aircraft Maint. Inc." at bounding box center [1046, 151] width 433 height 14
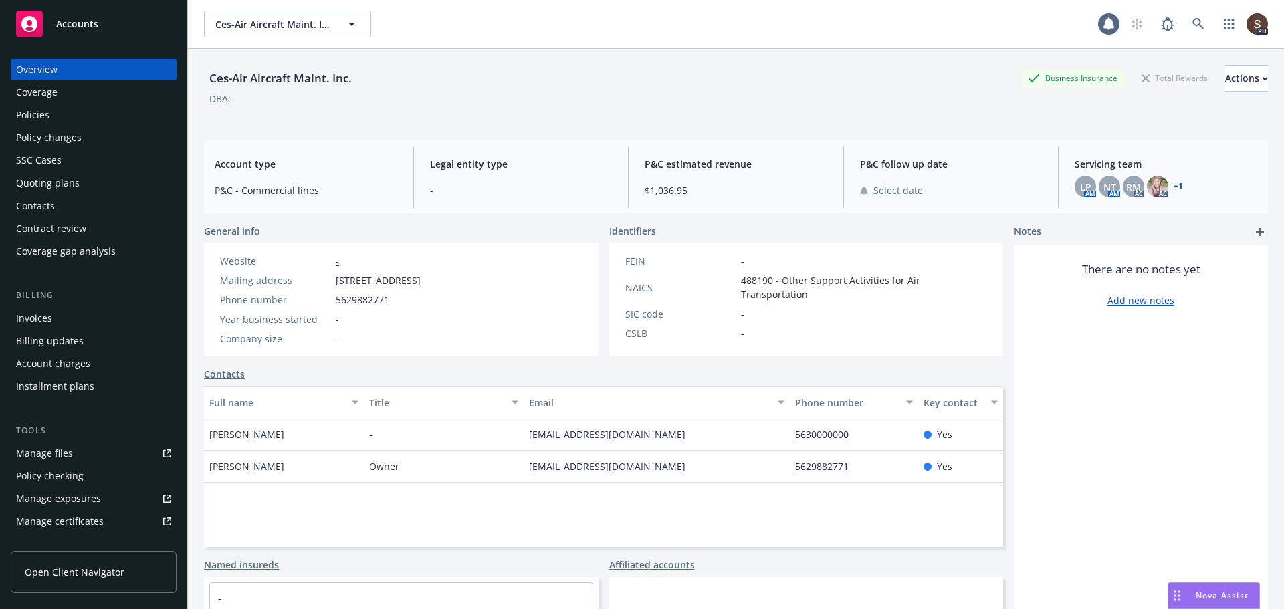
click at [48, 207] on div "Contacts" at bounding box center [35, 205] width 39 height 21
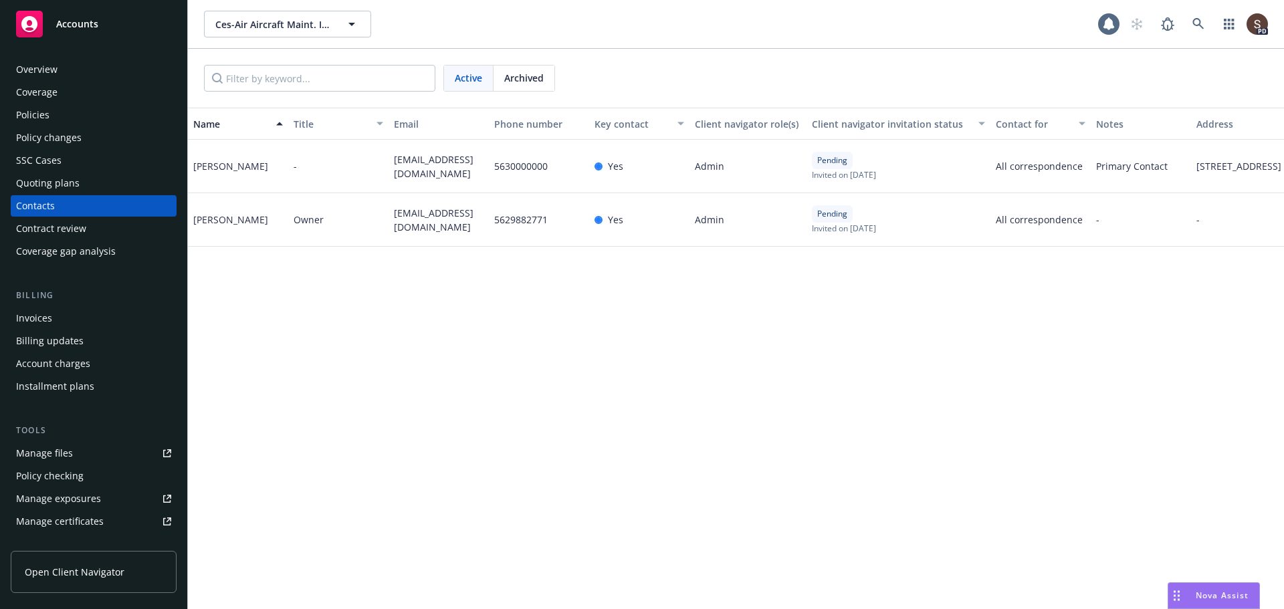
click at [35, 110] on div "Policies" at bounding box center [32, 114] width 33 height 21
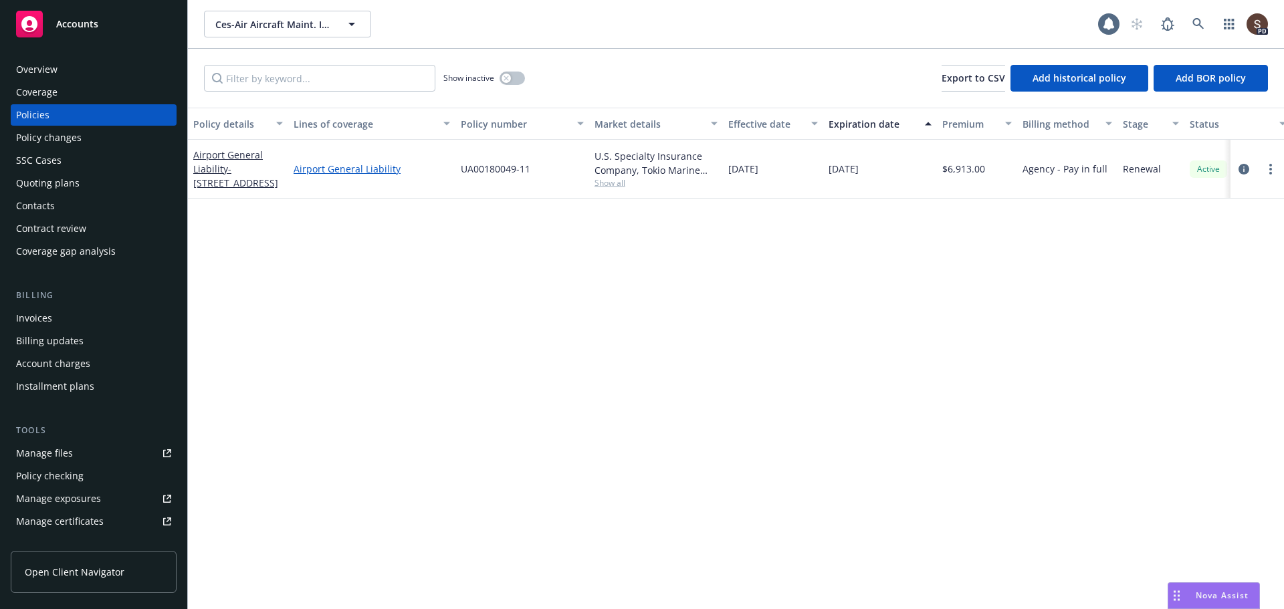
click at [365, 167] on link "Airport General Liability" at bounding box center [372, 169] width 157 height 14
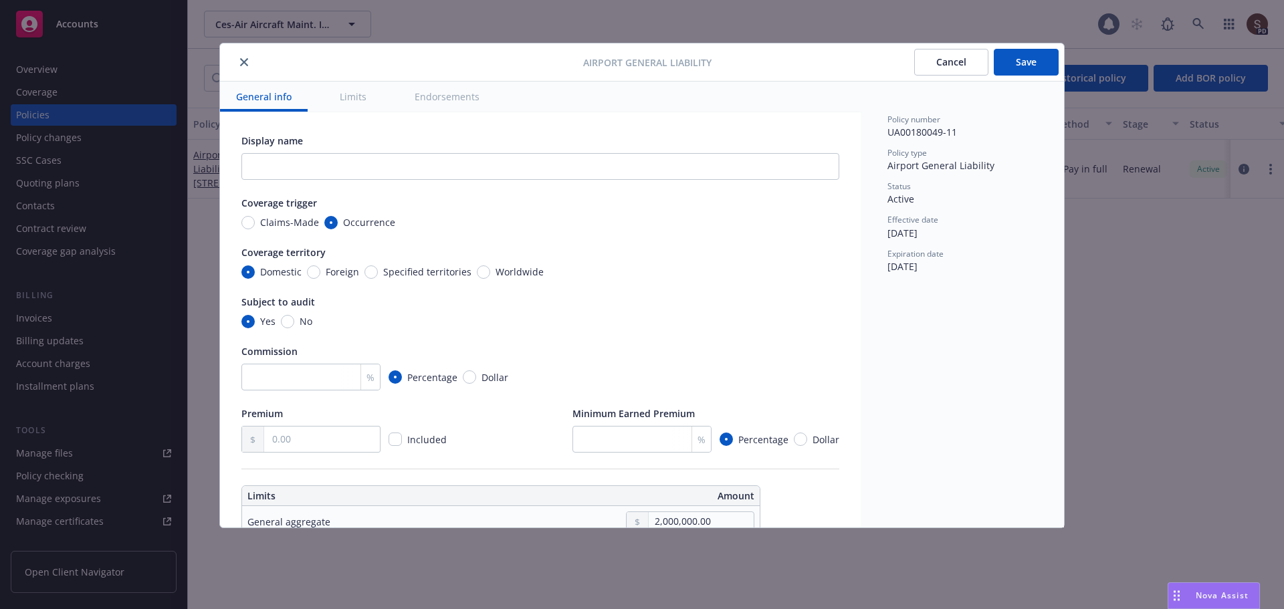
click at [960, 69] on button "Cancel" at bounding box center [951, 62] width 74 height 27
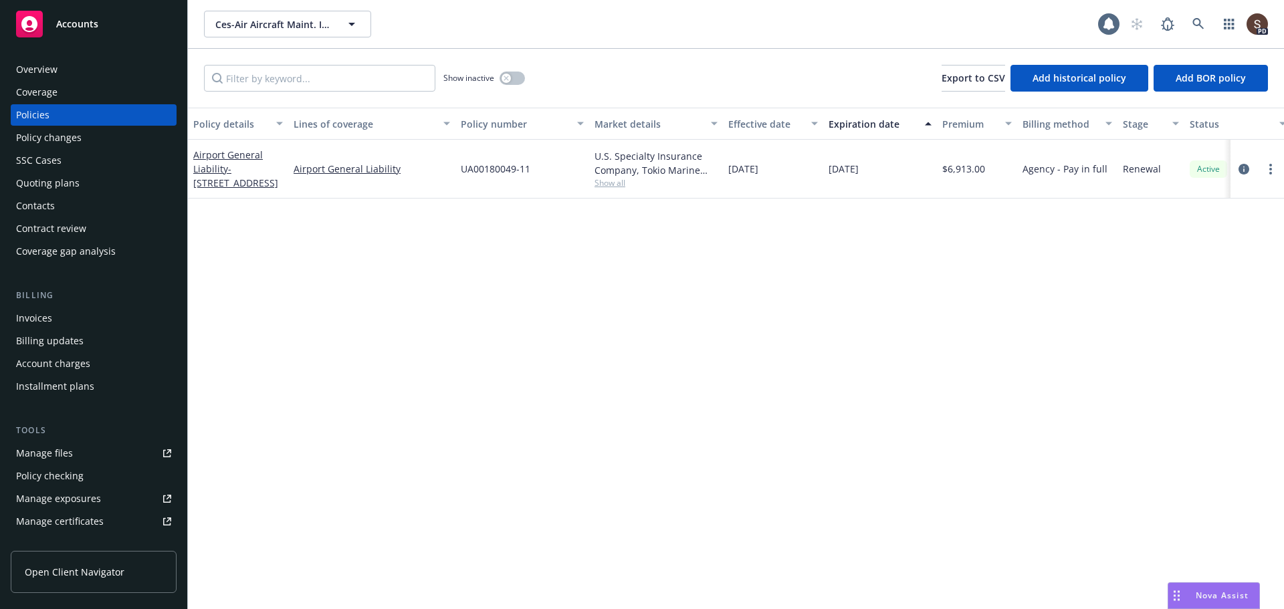
click at [56, 199] on div "Contacts" at bounding box center [93, 205] width 155 height 21
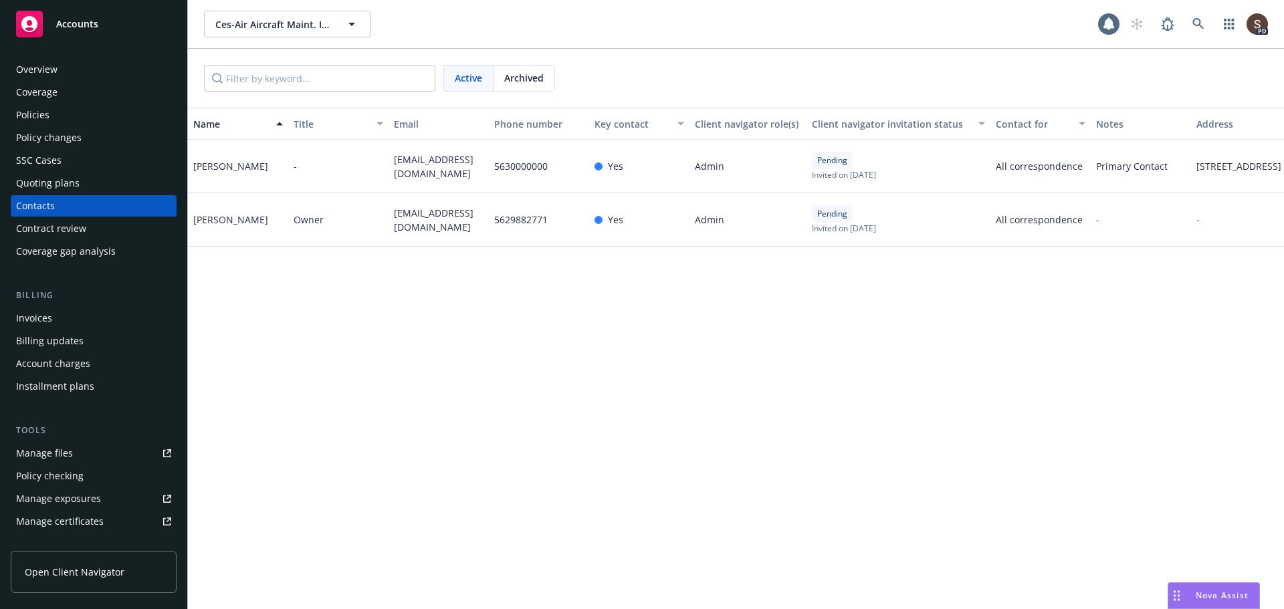
click at [35, 74] on div "Overview" at bounding box center [36, 69] width 41 height 21
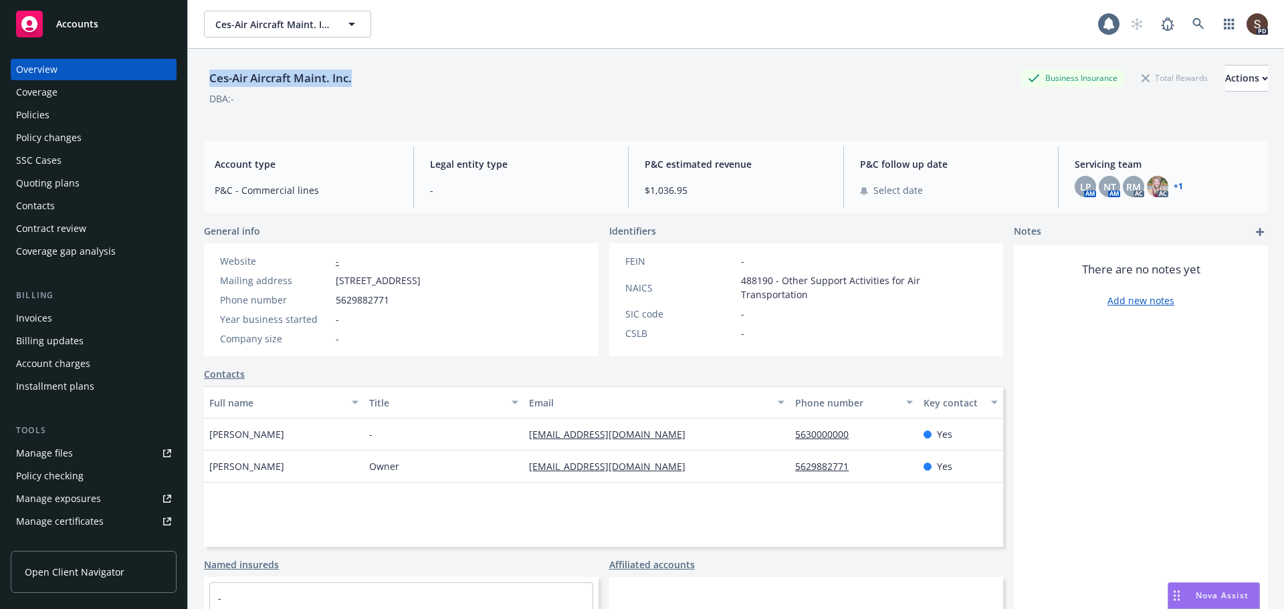
drag, startPoint x: 211, startPoint y: 78, endPoint x: 351, endPoint y: 80, distance: 139.8
click at [351, 80] on div "Ces-Air Aircraft Maint. Inc." at bounding box center [280, 78] width 153 height 17
copy div "Ces-Air Aircraft Maint. Inc."
click at [1185, 25] on link at bounding box center [1198, 24] width 27 height 27
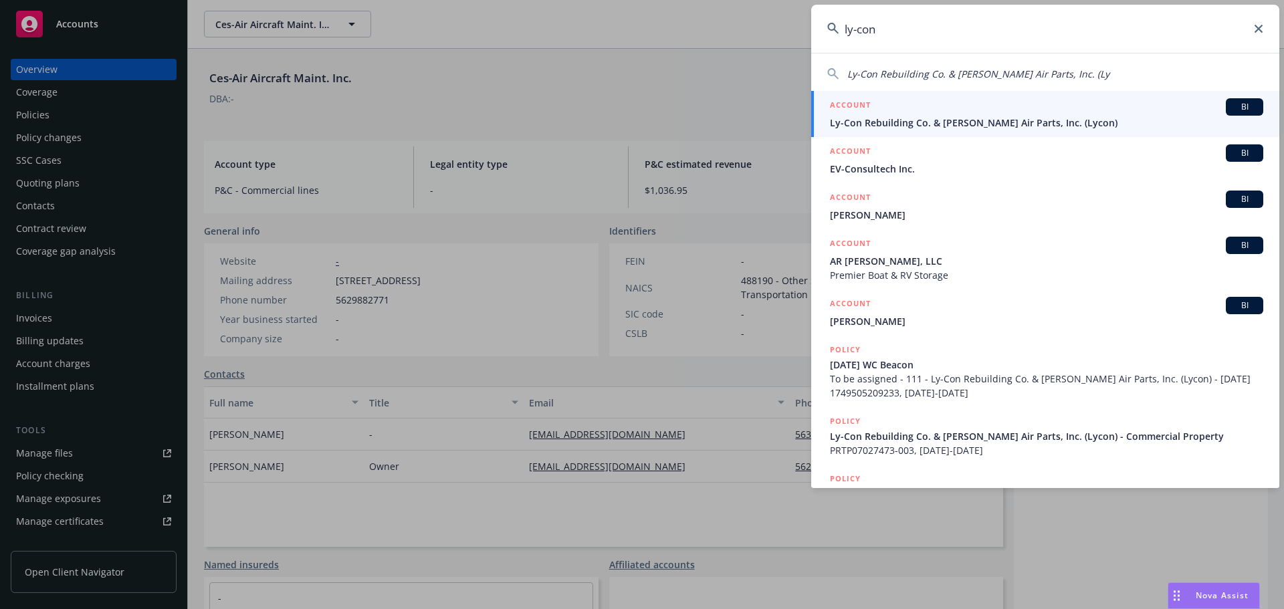
type input "ly-con"
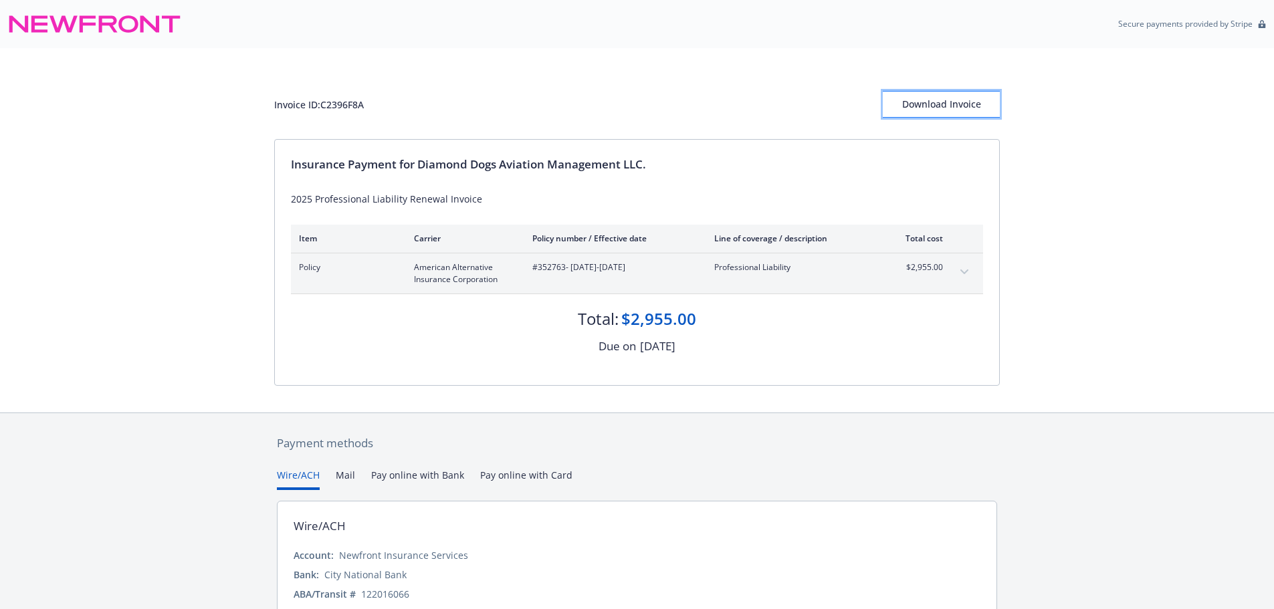
click at [894, 102] on button "Download Invoice" at bounding box center [941, 104] width 117 height 27
